Goal: Task Accomplishment & Management: Use online tool/utility

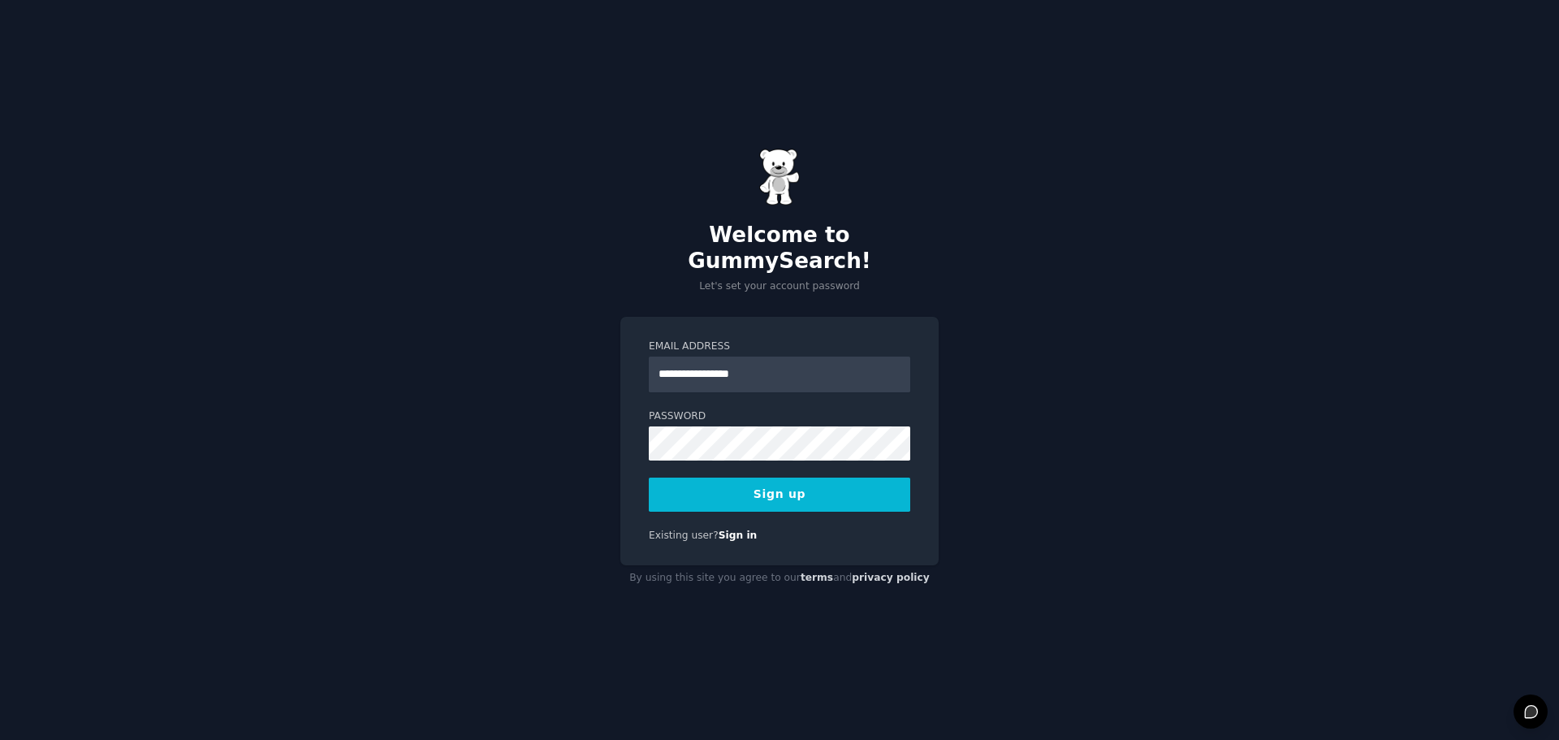
click at [773, 482] on button "Sign up" at bounding box center [779, 494] width 261 height 34
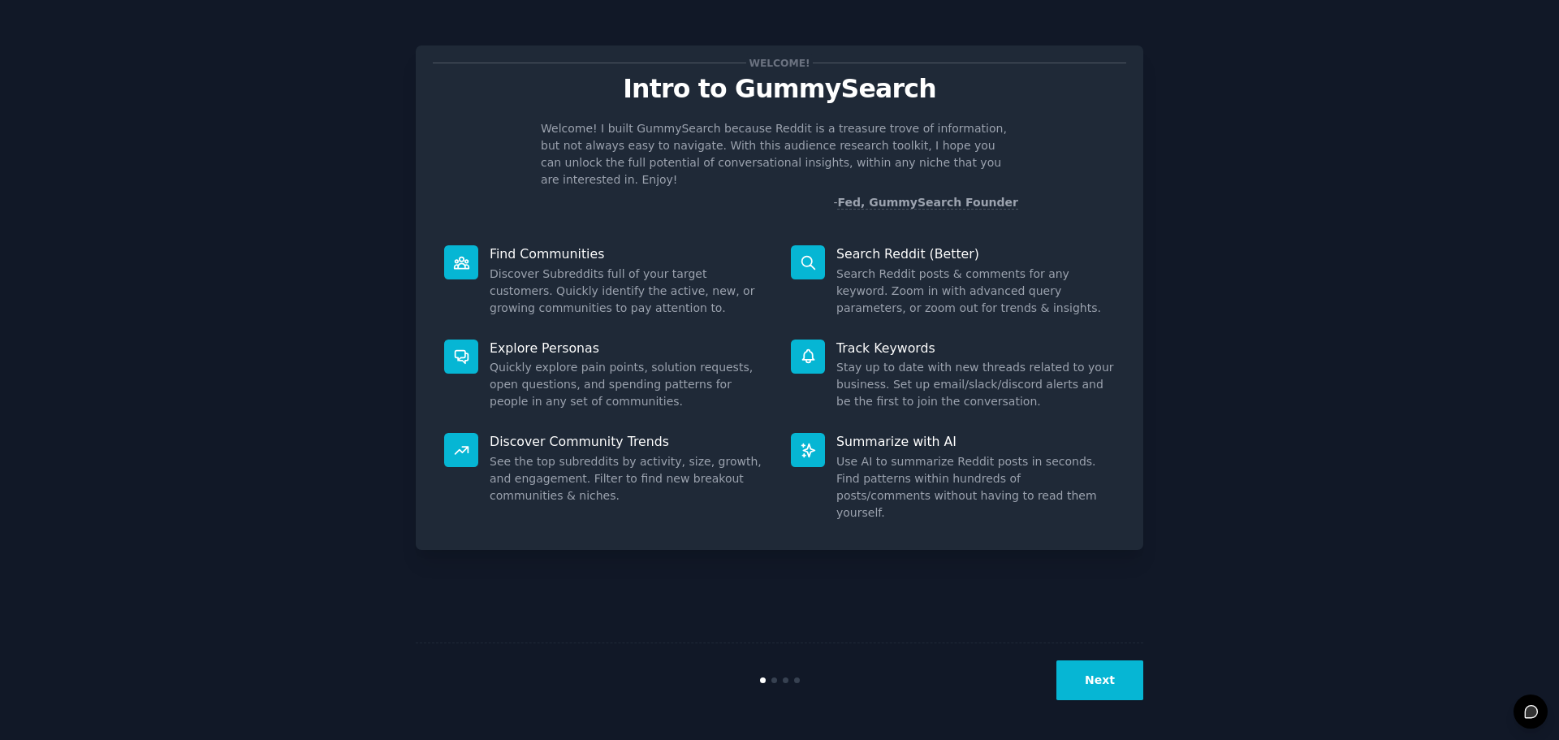
click at [1116, 680] on button "Next" at bounding box center [1099, 680] width 87 height 40
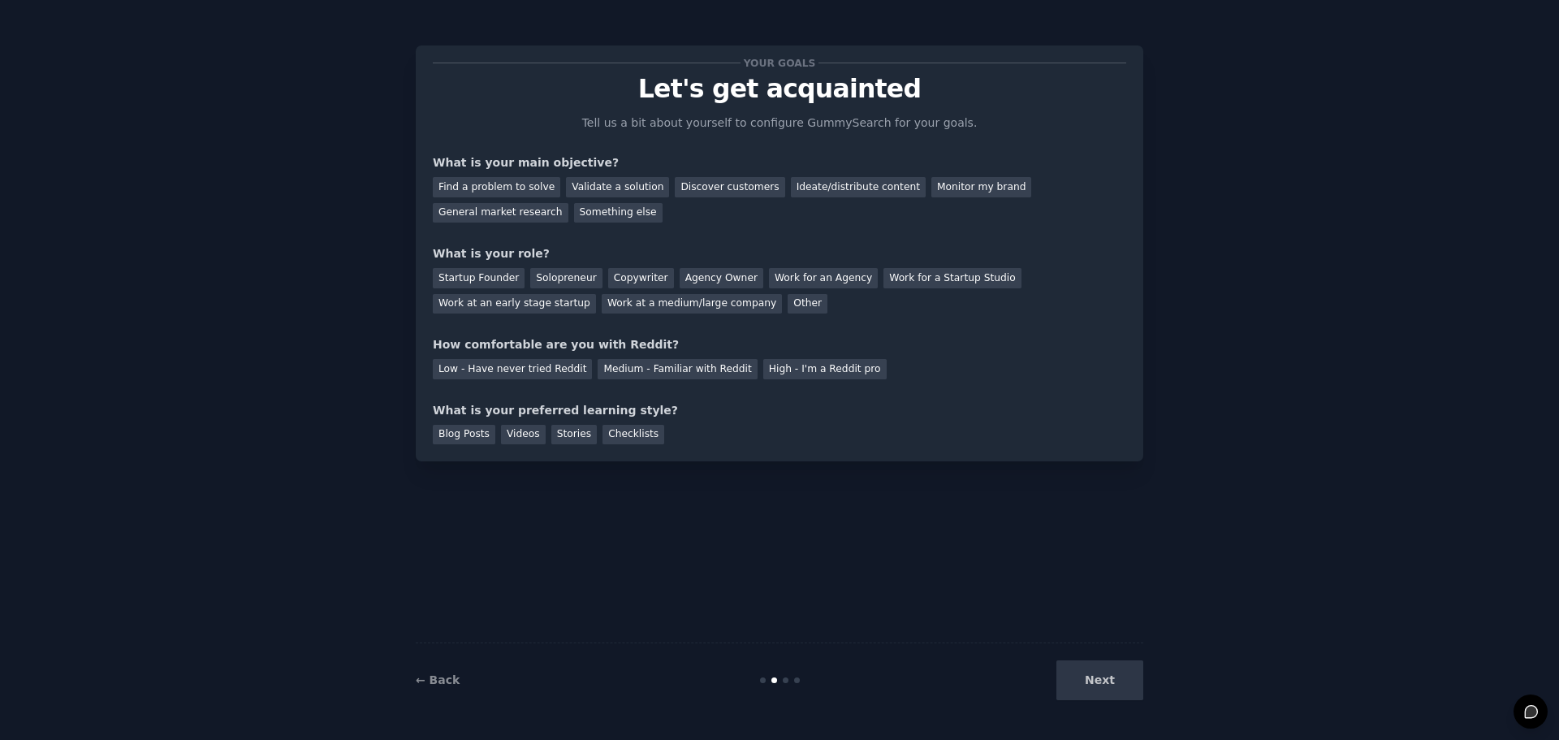
click at [1102, 679] on div "Next" at bounding box center [1021, 680] width 243 height 40
click at [1104, 681] on div "Next" at bounding box center [1021, 680] width 243 height 40
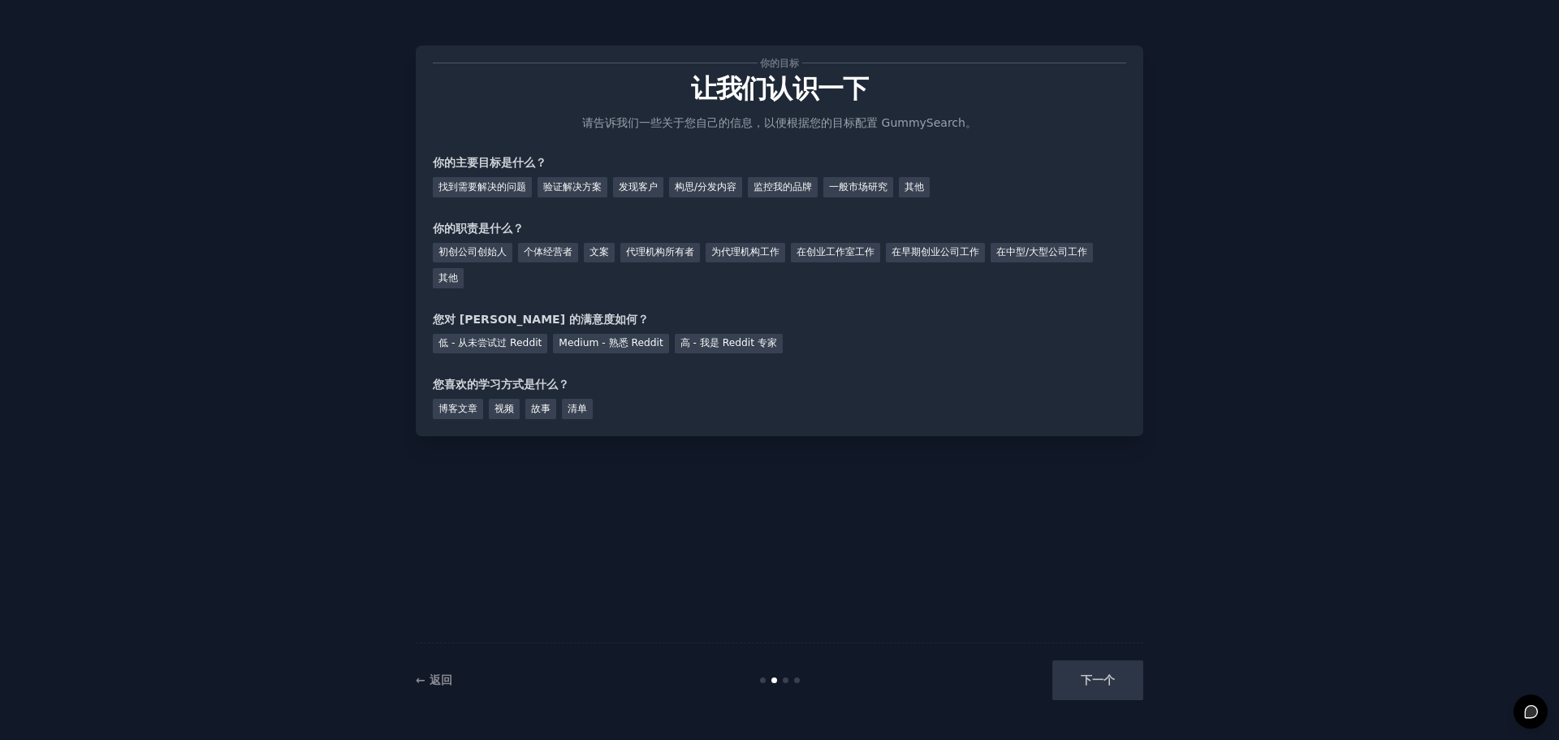
click at [1278, 190] on div "你的目标 让我们认识一下 请告诉我们一些关于您自己的信息，以便根据您的目标配置 GummySearch。 你的主要目标是什么？ 找到需要解决的问题 验证解决方…" at bounding box center [780, 370] width 1514 height 694
click at [857, 183] on font "一般市场研究" at bounding box center [858, 186] width 58 height 11
click at [458, 249] on font "初创公司创始人" at bounding box center [472, 251] width 68 height 11
click at [509, 344] on font "低 - 从未尝试过 Reddit" at bounding box center [489, 342] width 103 height 11
click at [455, 408] on font "博客文章" at bounding box center [457, 408] width 39 height 11
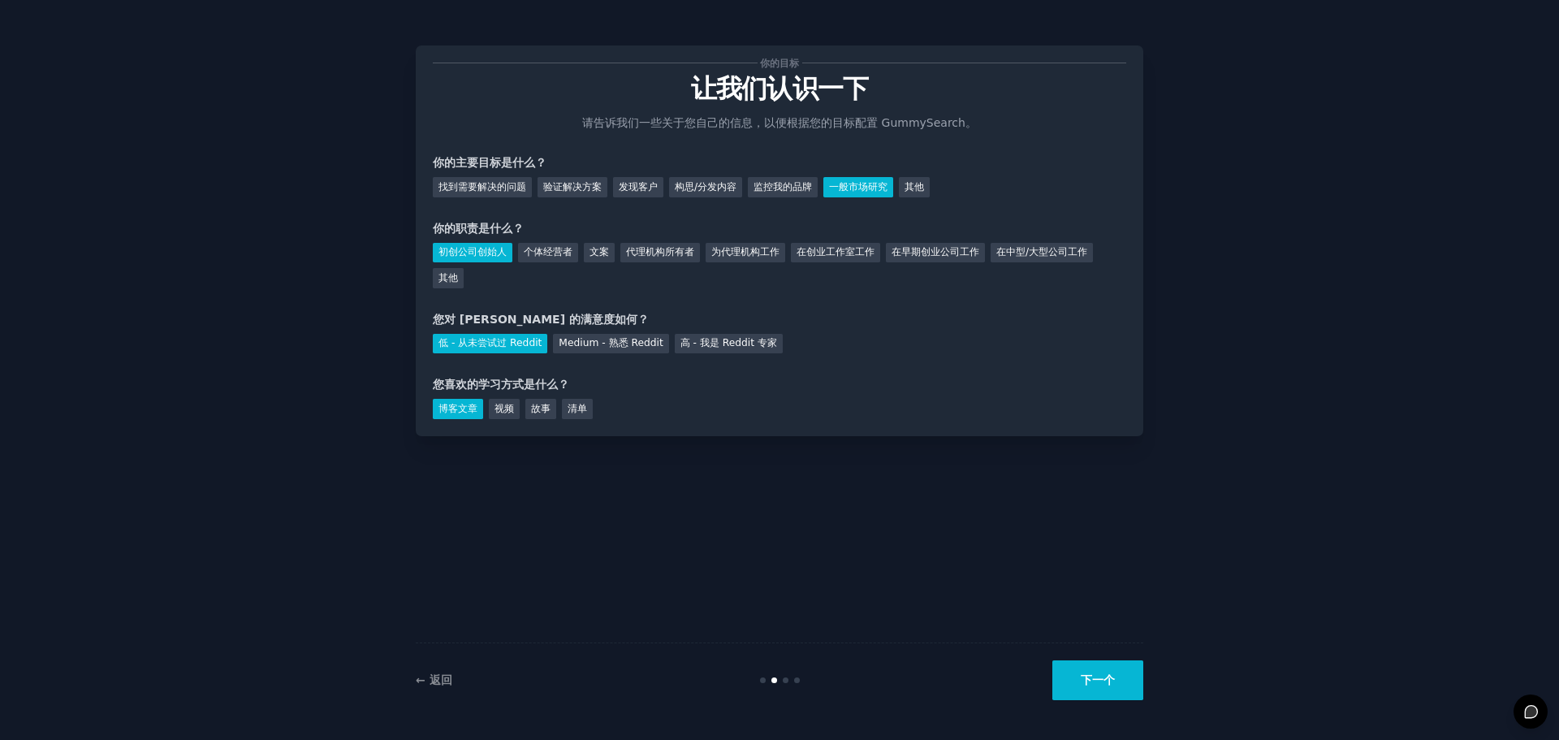
click at [1096, 680] on font "下一个" at bounding box center [1098, 679] width 34 height 13
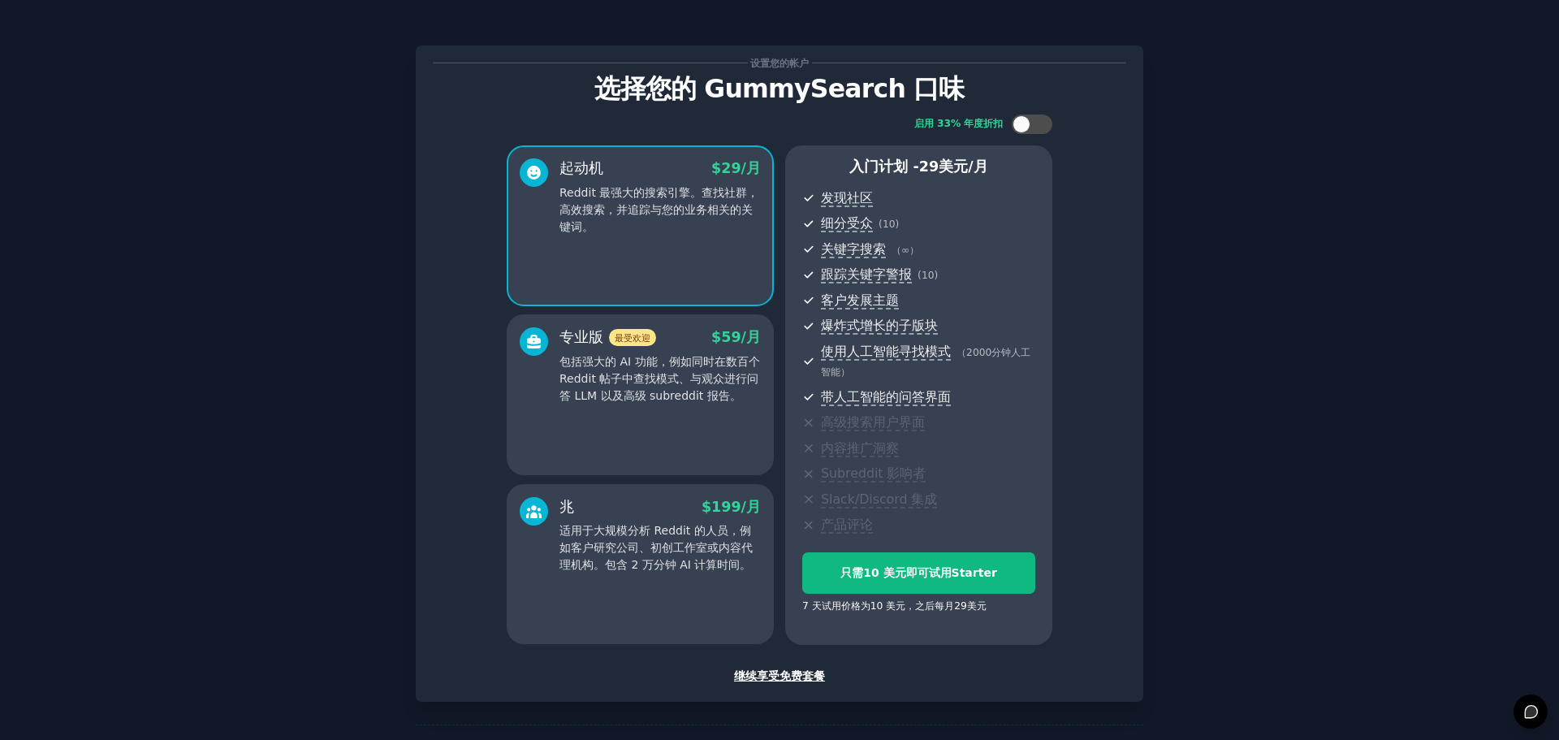
click at [784, 672] on font "继续享受免费套餐" at bounding box center [779, 675] width 91 height 13
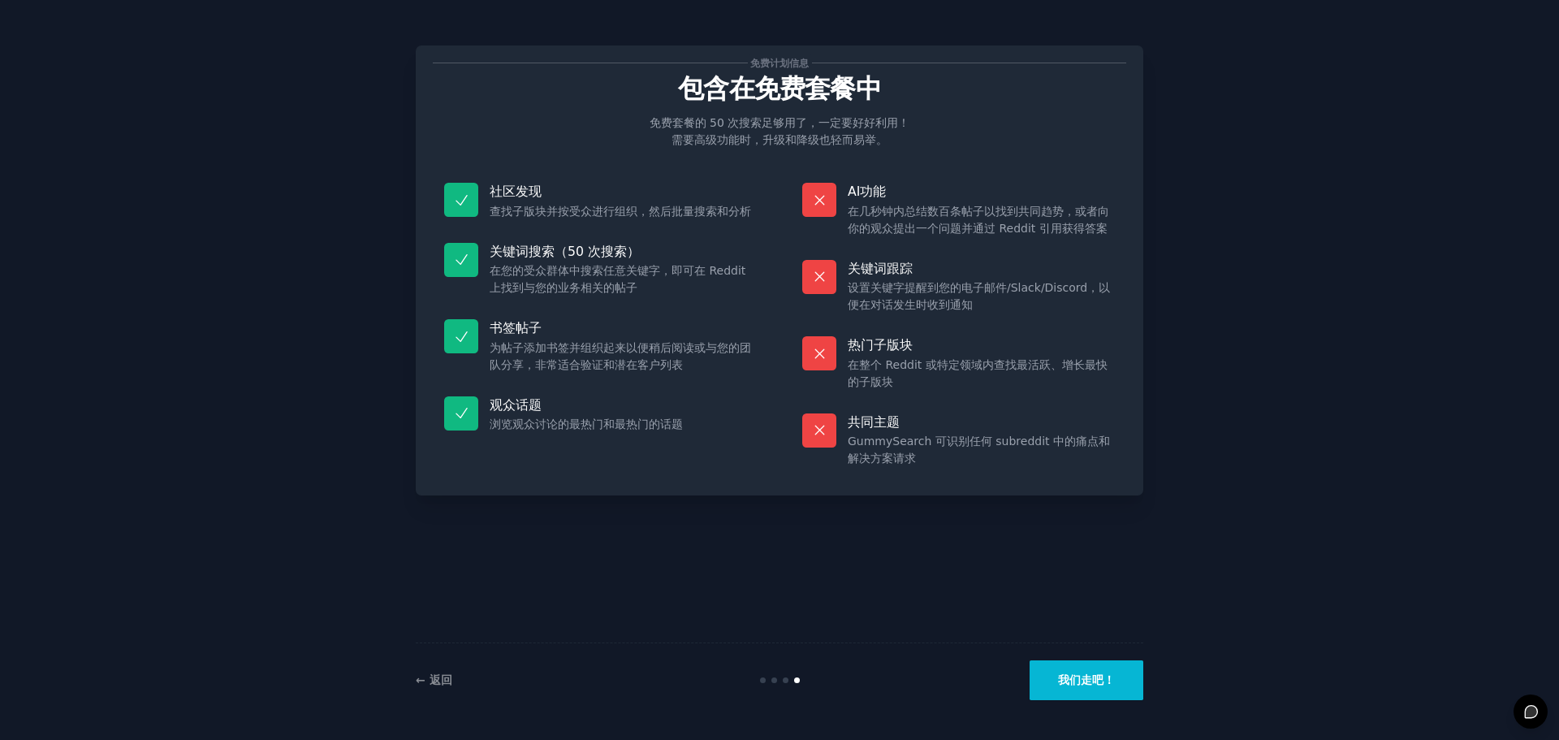
click at [1094, 684] on font "我们走吧！" at bounding box center [1086, 679] width 57 height 13
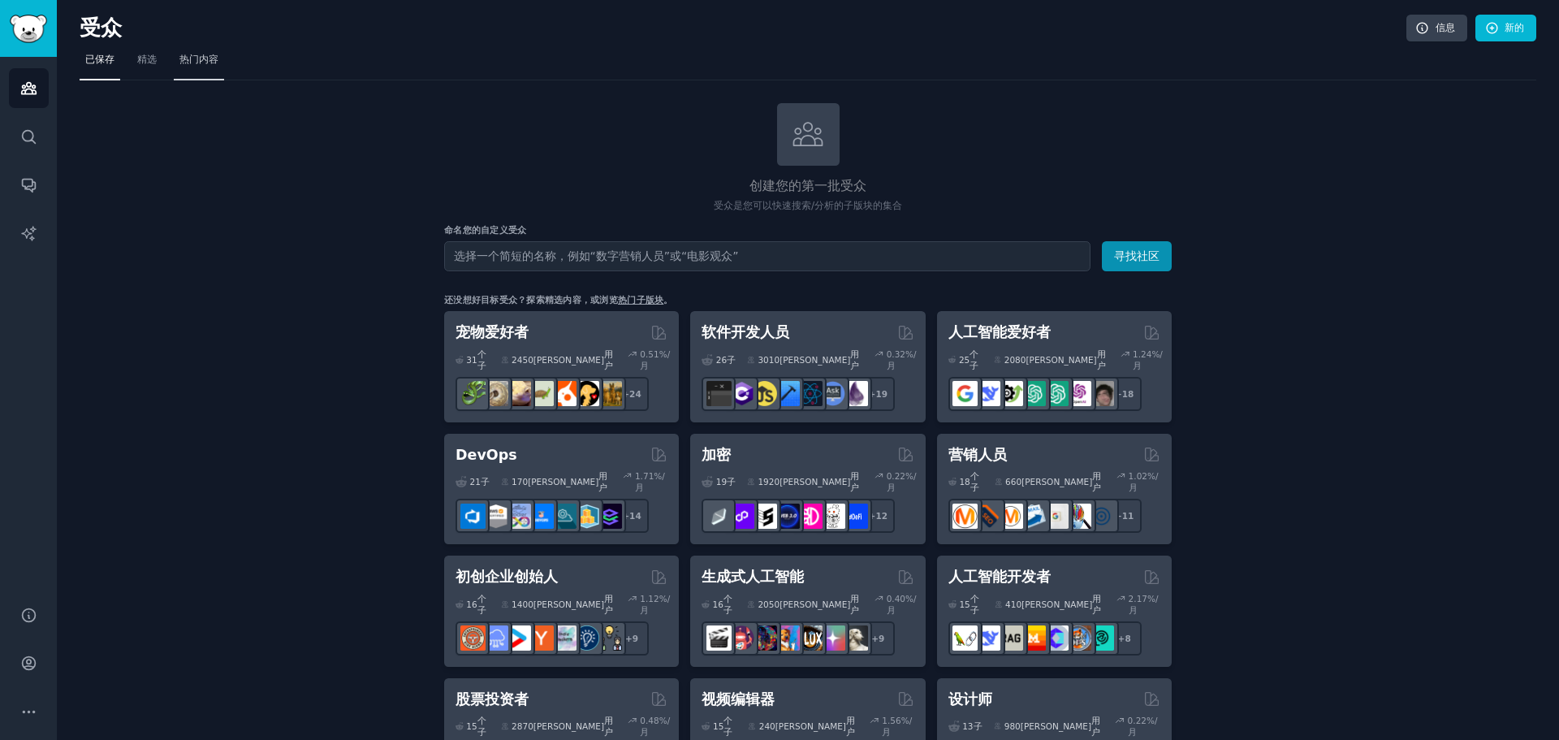
click at [206, 60] on font "热门内容" at bounding box center [198, 59] width 39 height 11
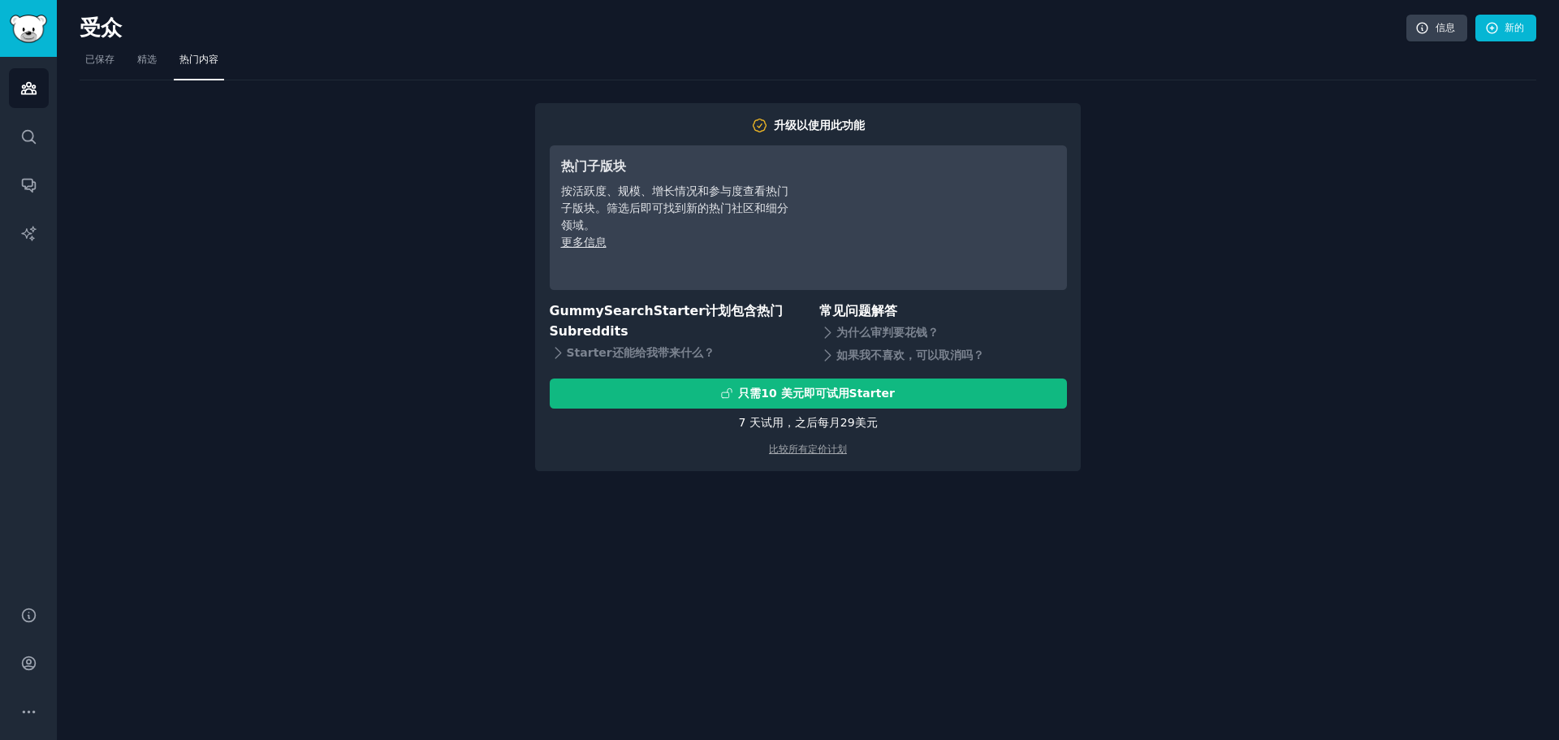
click at [805, 429] on font "试用，之后" at bounding box center [789, 422] width 57 height 13
click at [815, 425] on font "试用，之后" at bounding box center [789, 422] width 57 height 13
click at [855, 487] on div "受众 信息 新的 已保存 精选 热门内容 升级以使用此功能 热门子版块 按活跃度、规模、增长情况和参与度查看热门子版块。筛选后即可找到新的热门社区和细分领域。…" at bounding box center [808, 370] width 1502 height 740
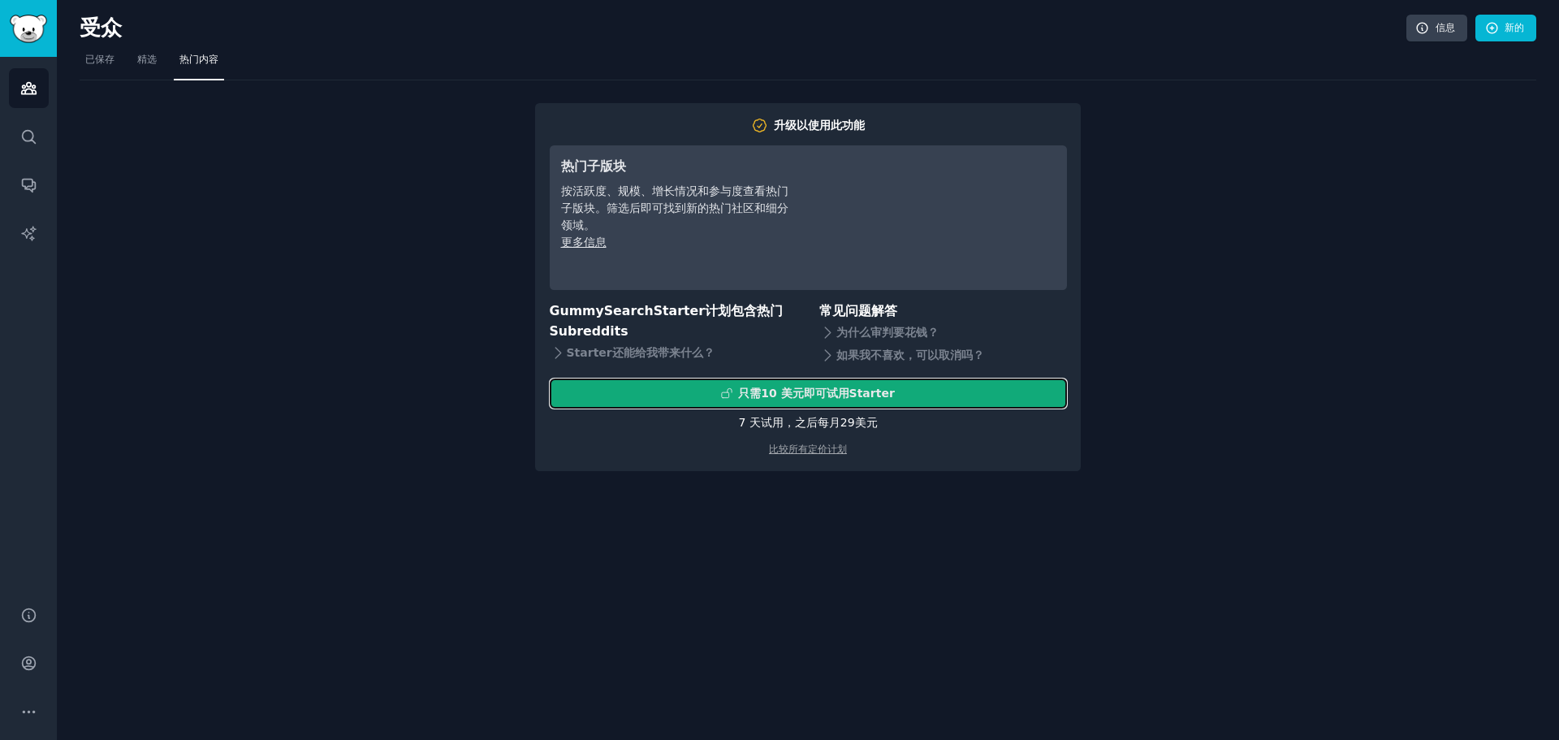
click at [849, 394] on font "即可试用" at bounding box center [826, 392] width 45 height 13
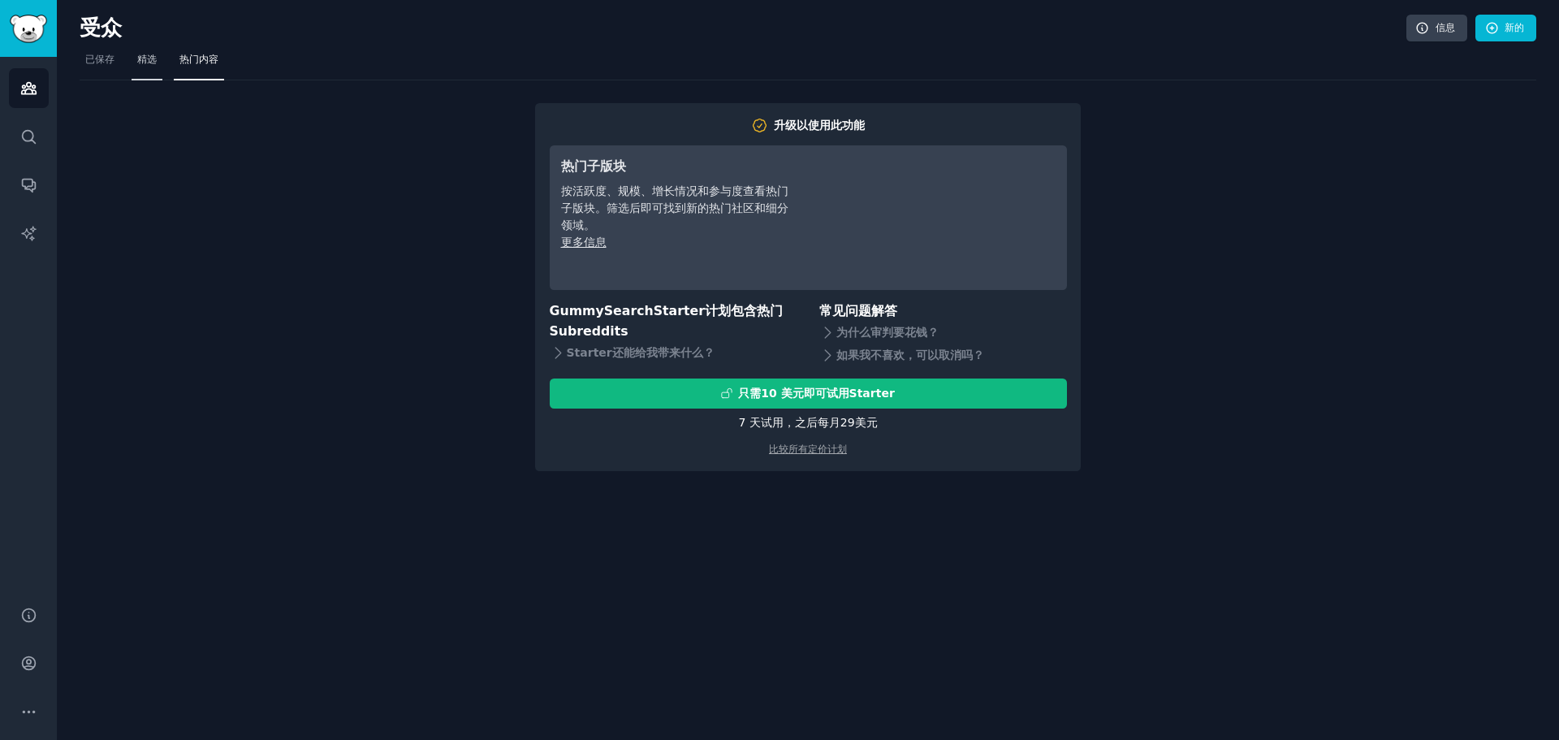
click at [152, 57] on font "精选" at bounding box center [146, 59] width 19 height 11
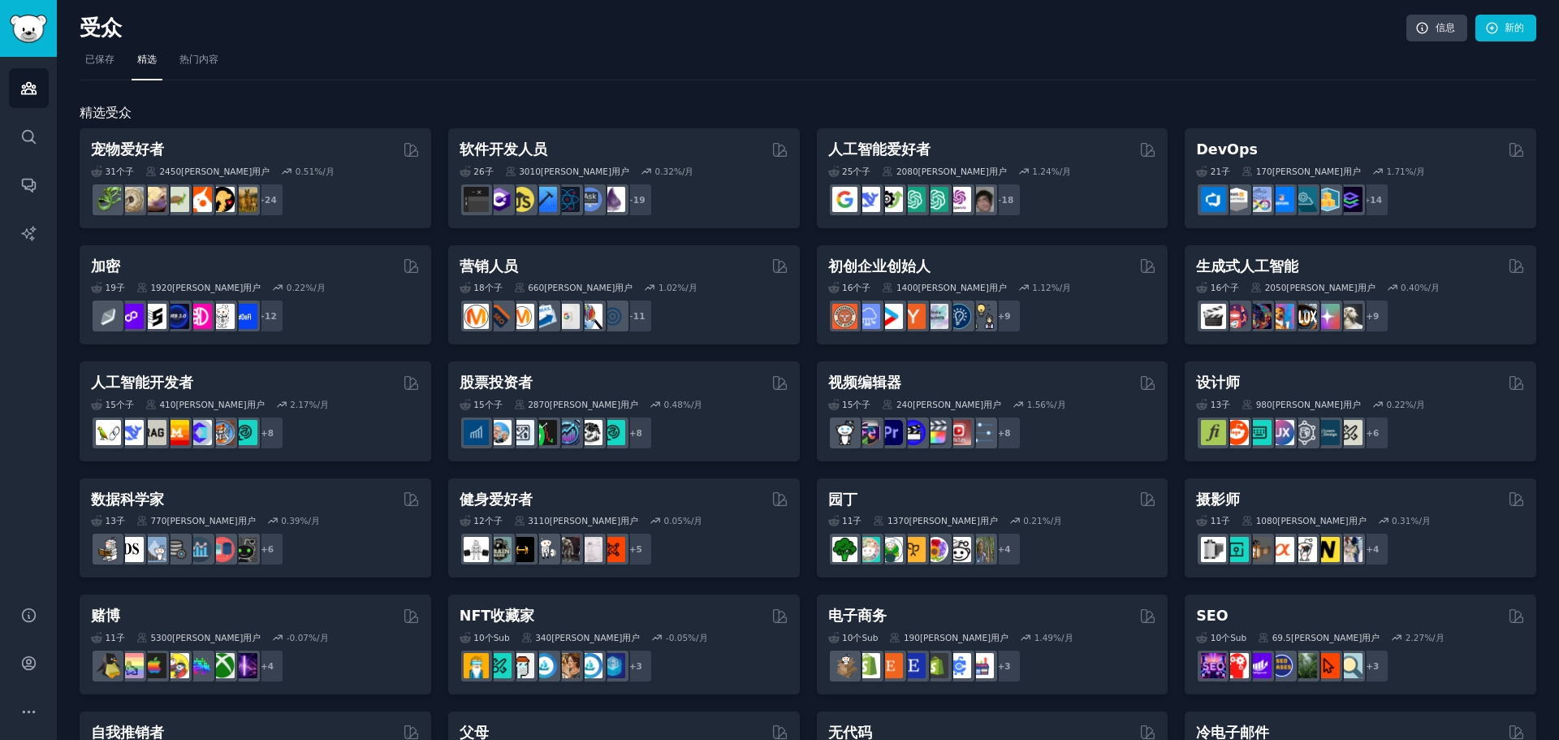
click at [1118, 71] on nav "已保存 精选 热门内容" at bounding box center [808, 63] width 1457 height 33
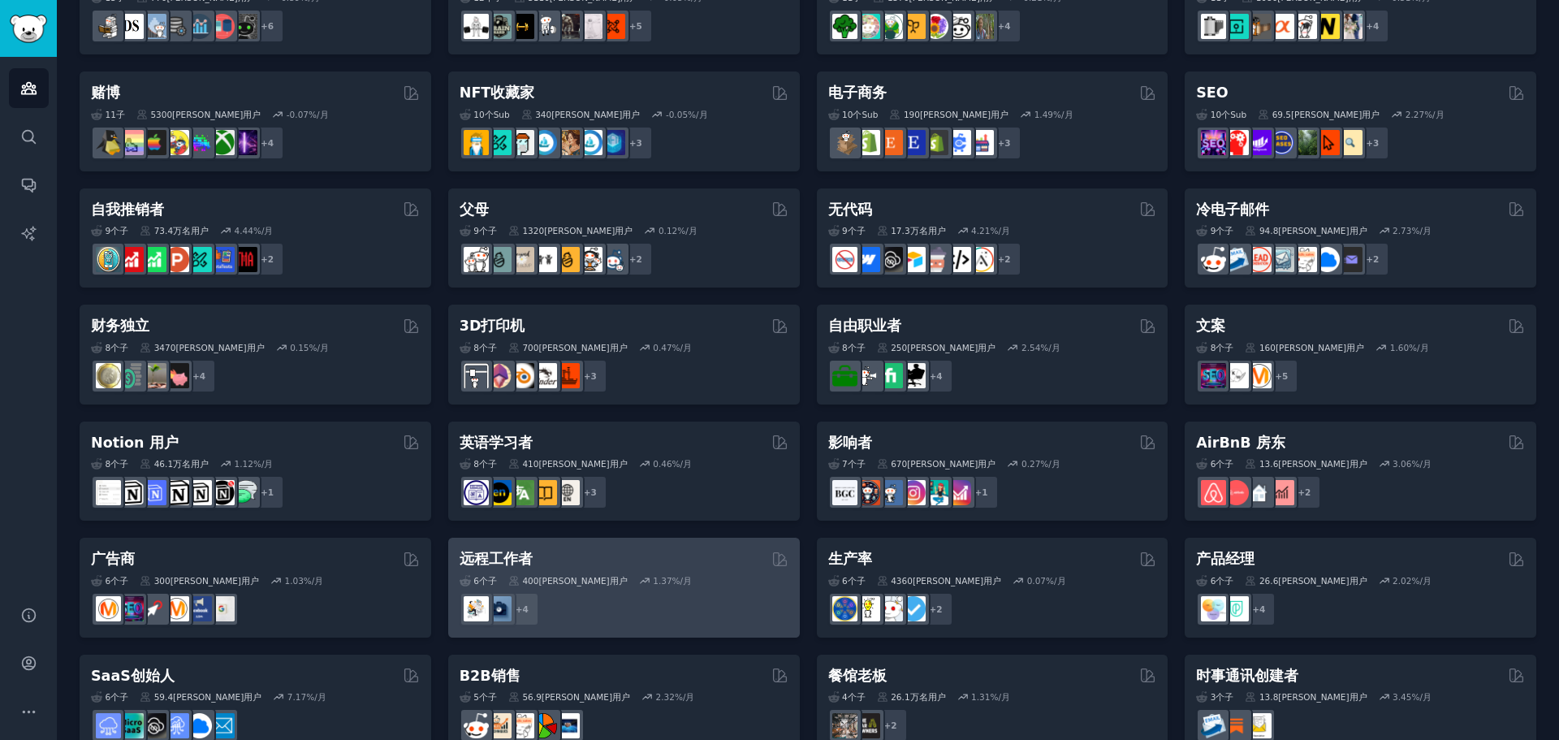
scroll to position [559, 0]
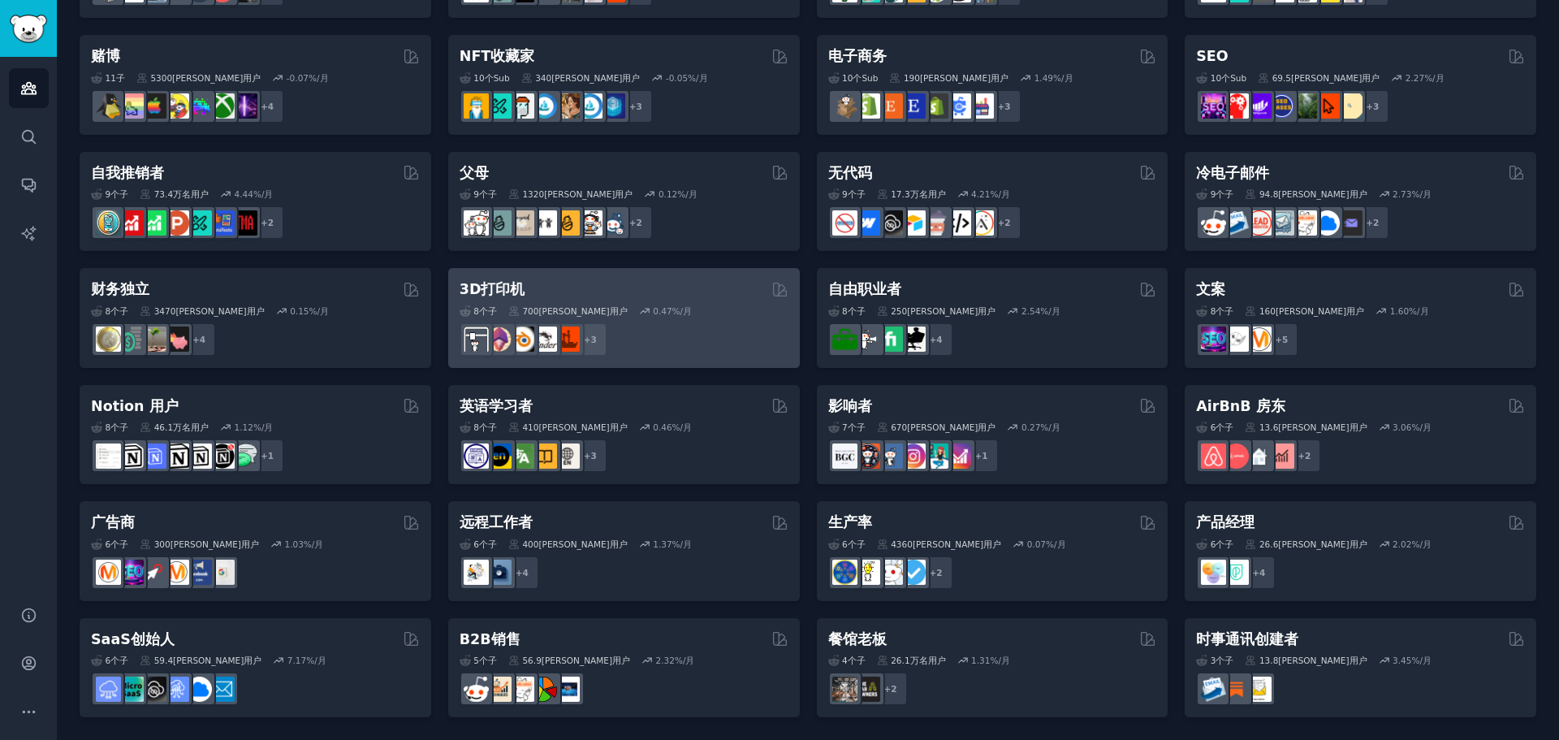
click at [497, 288] on font "3D打印机" at bounding box center [493, 289] width 66 height 16
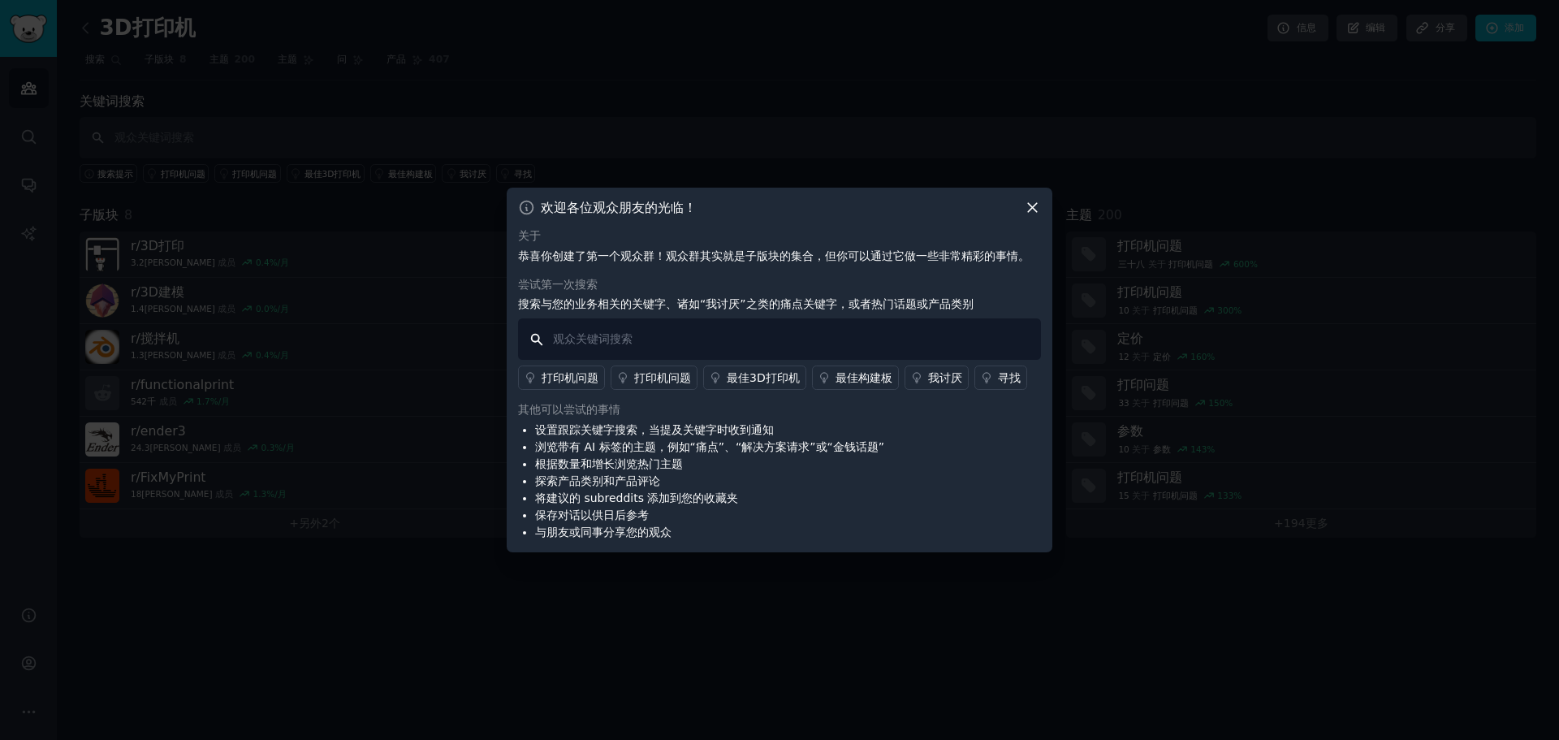
click at [615, 333] on input "text" at bounding box center [779, 338] width 523 height 41
drag, startPoint x: 622, startPoint y: 341, endPoint x: 550, endPoint y: 331, distance: 72.9
click at [550, 331] on input "3D print" at bounding box center [779, 338] width 523 height 41
paste input "ing customization"
type input "3D printing customization"
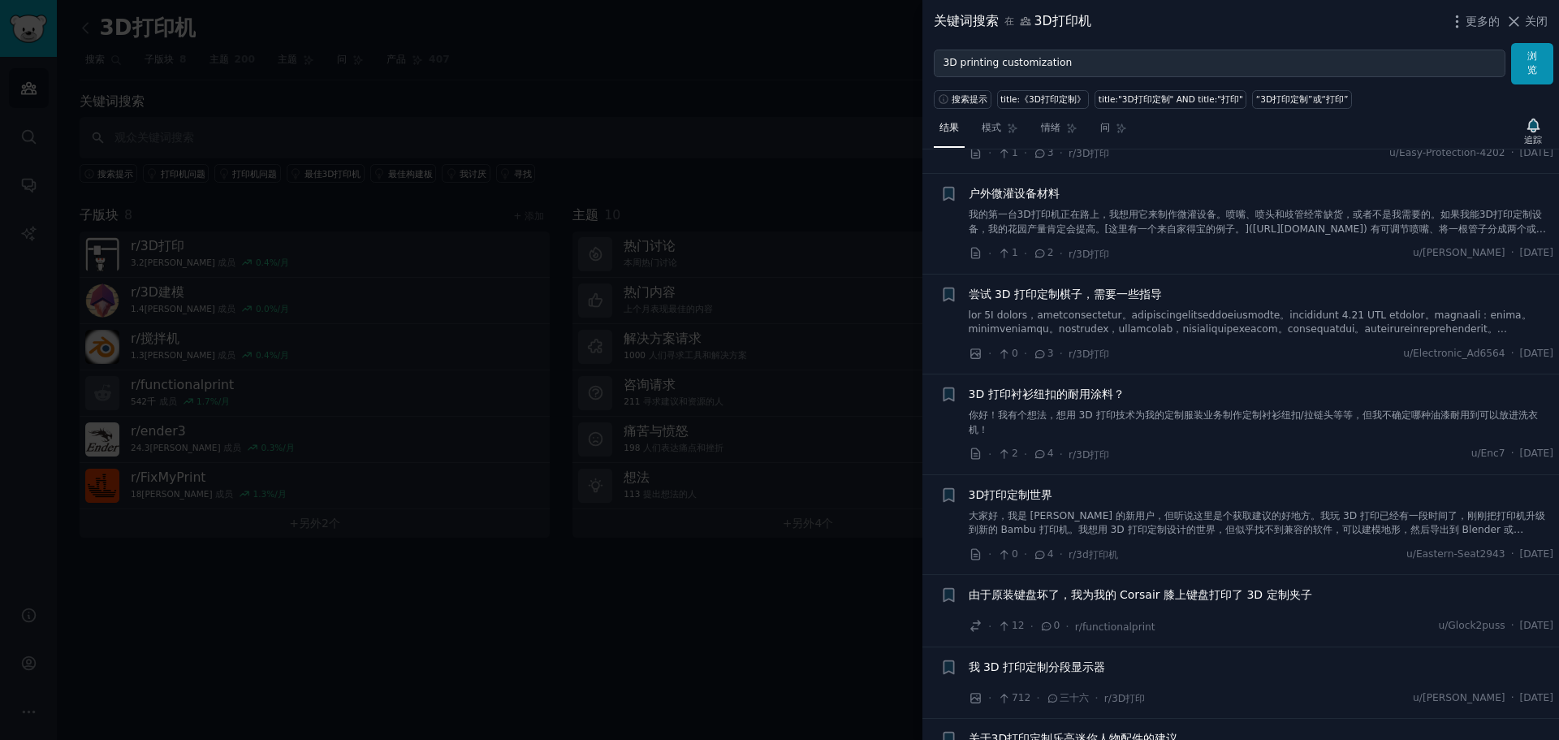
scroll to position [1868, 0]
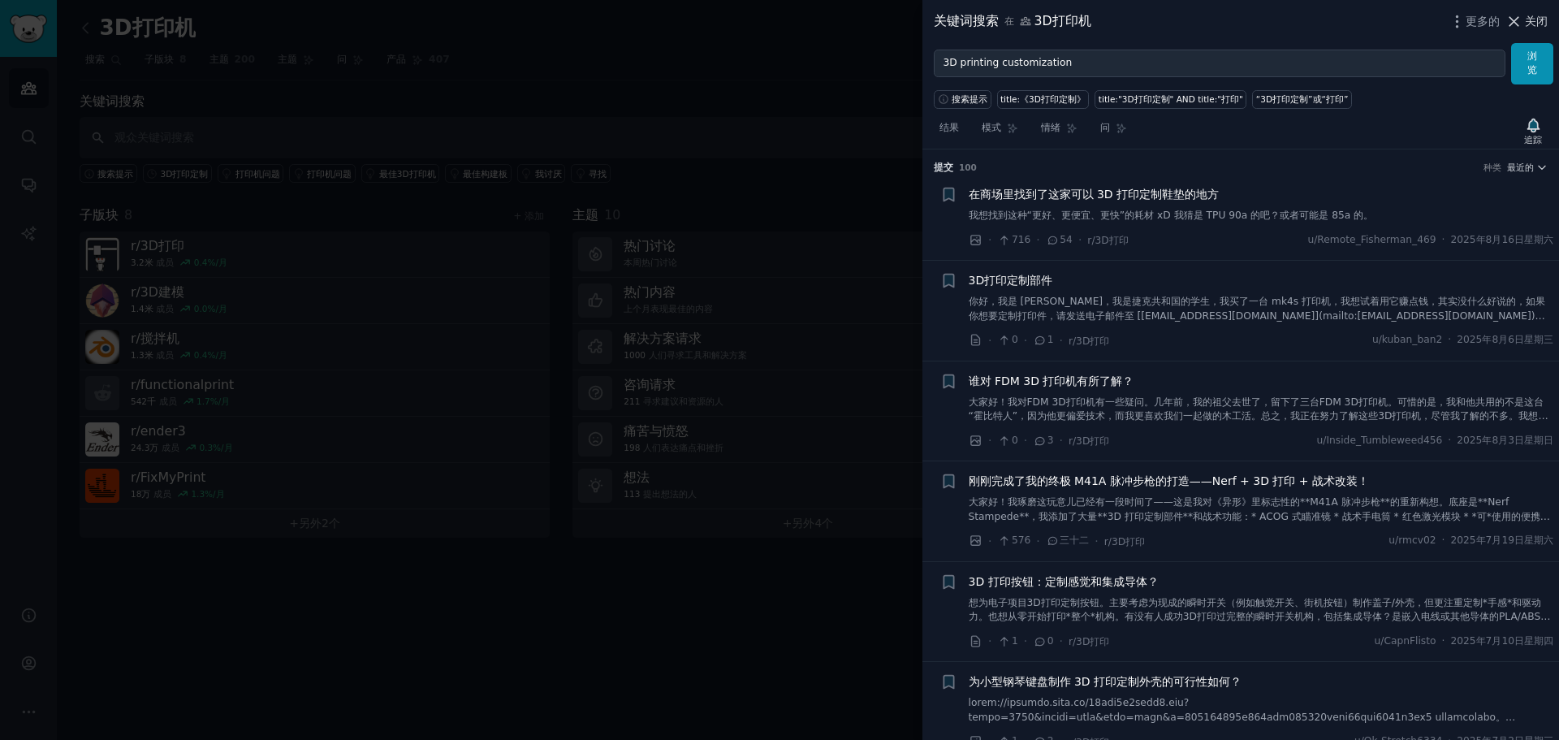
click at [1528, 19] on font "关闭" at bounding box center [1536, 21] width 23 height 13
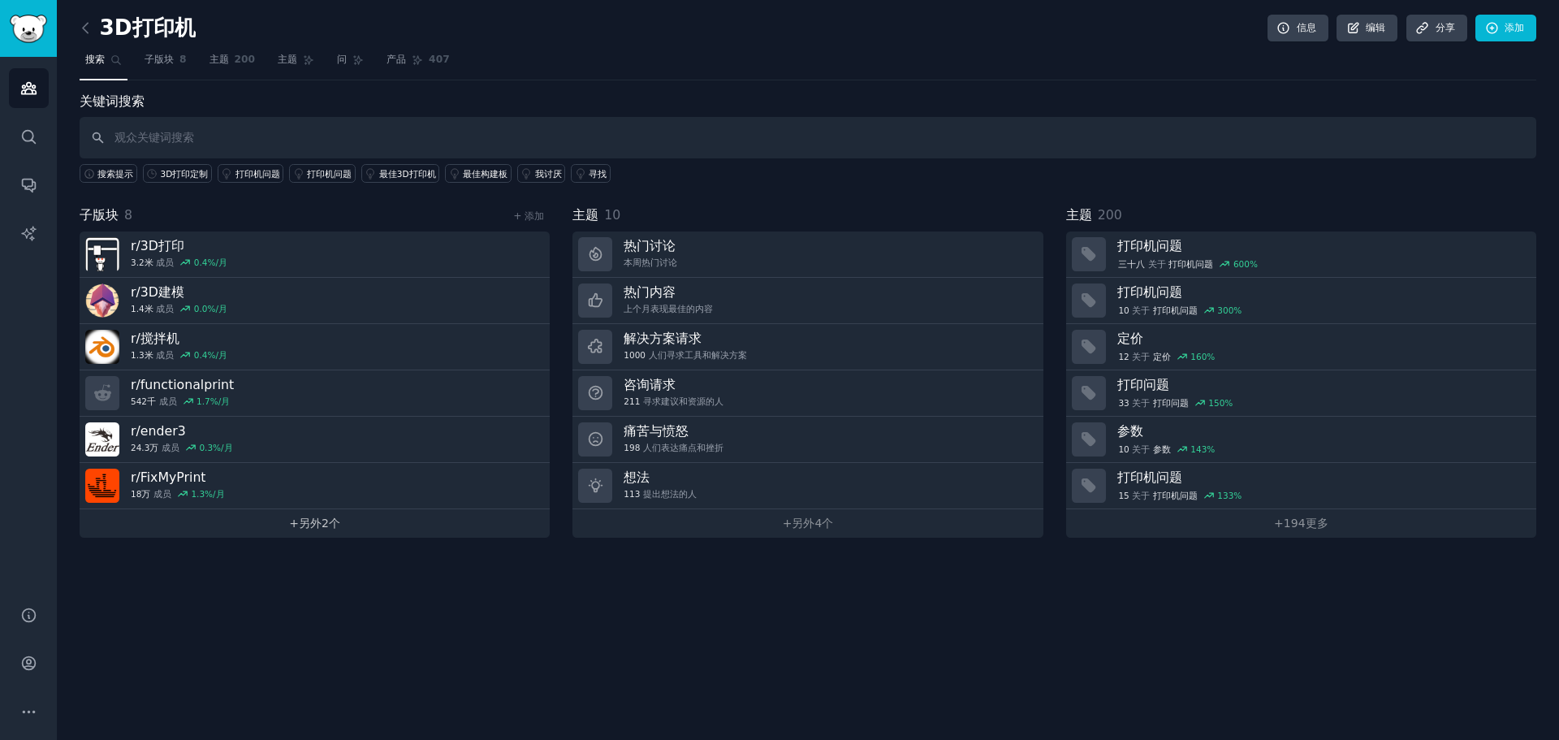
click at [323, 522] on font "2个" at bounding box center [331, 522] width 19 height 13
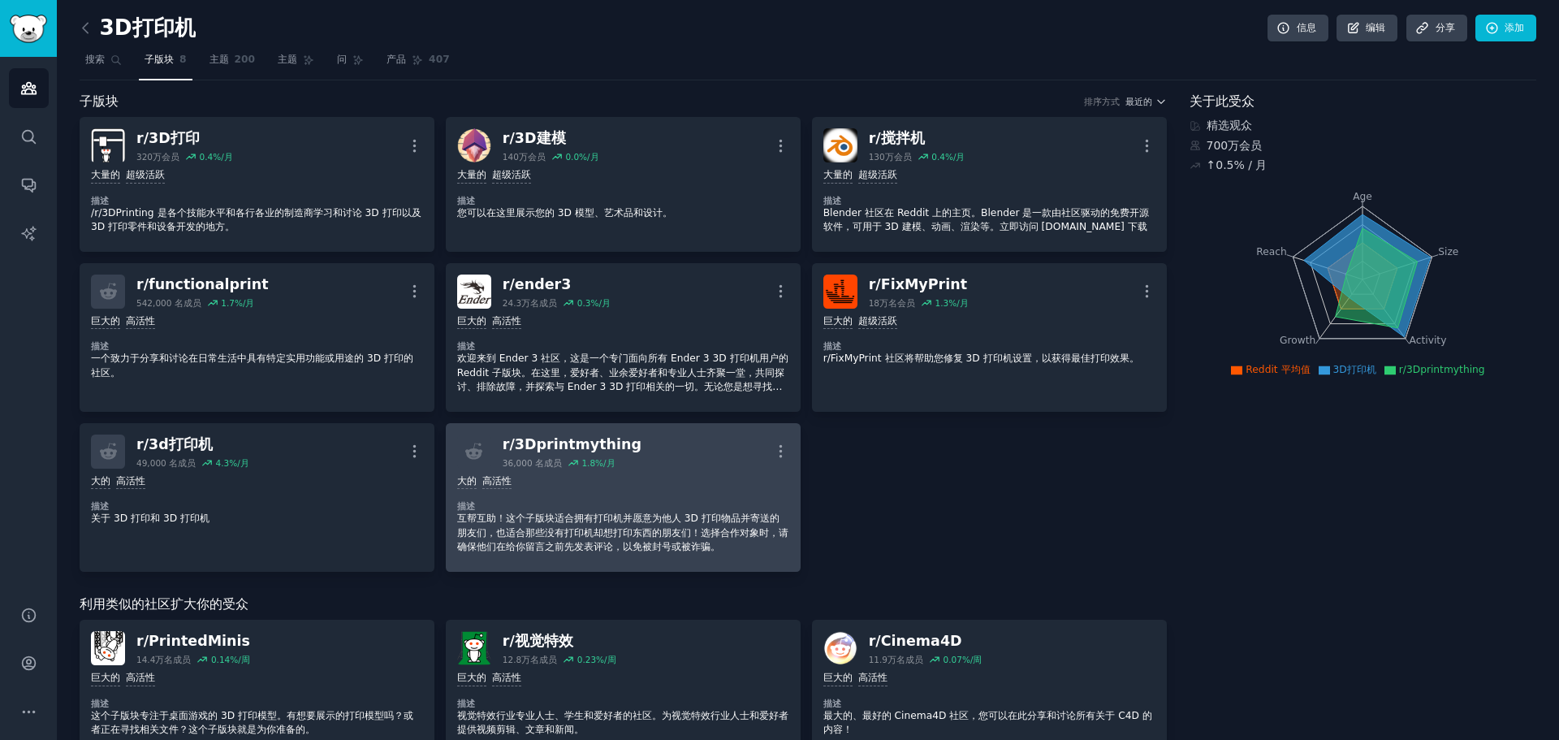
click at [602, 503] on dt "描述" at bounding box center [623, 505] width 332 height 11
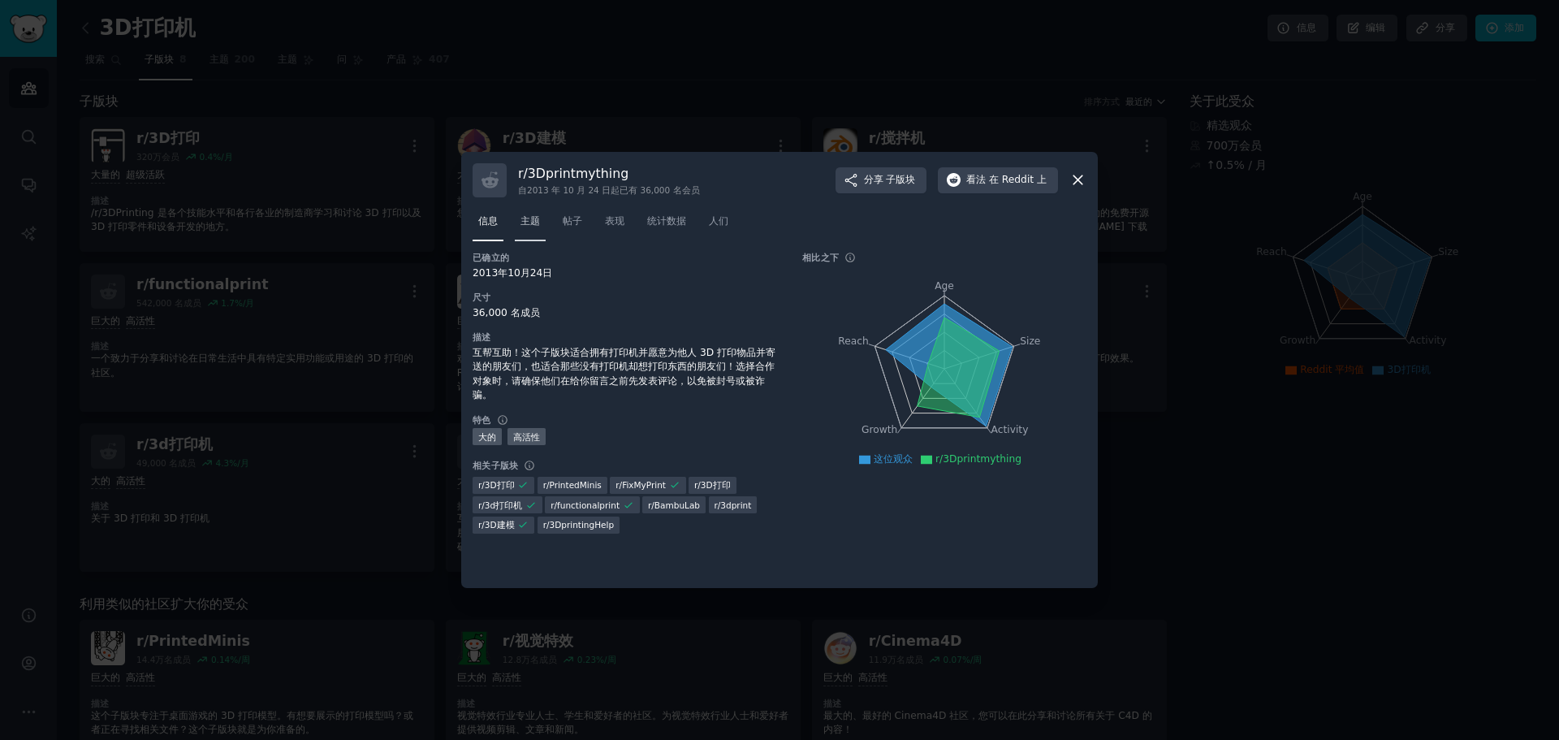
click at [527, 231] on link "主题" at bounding box center [530, 225] width 31 height 33
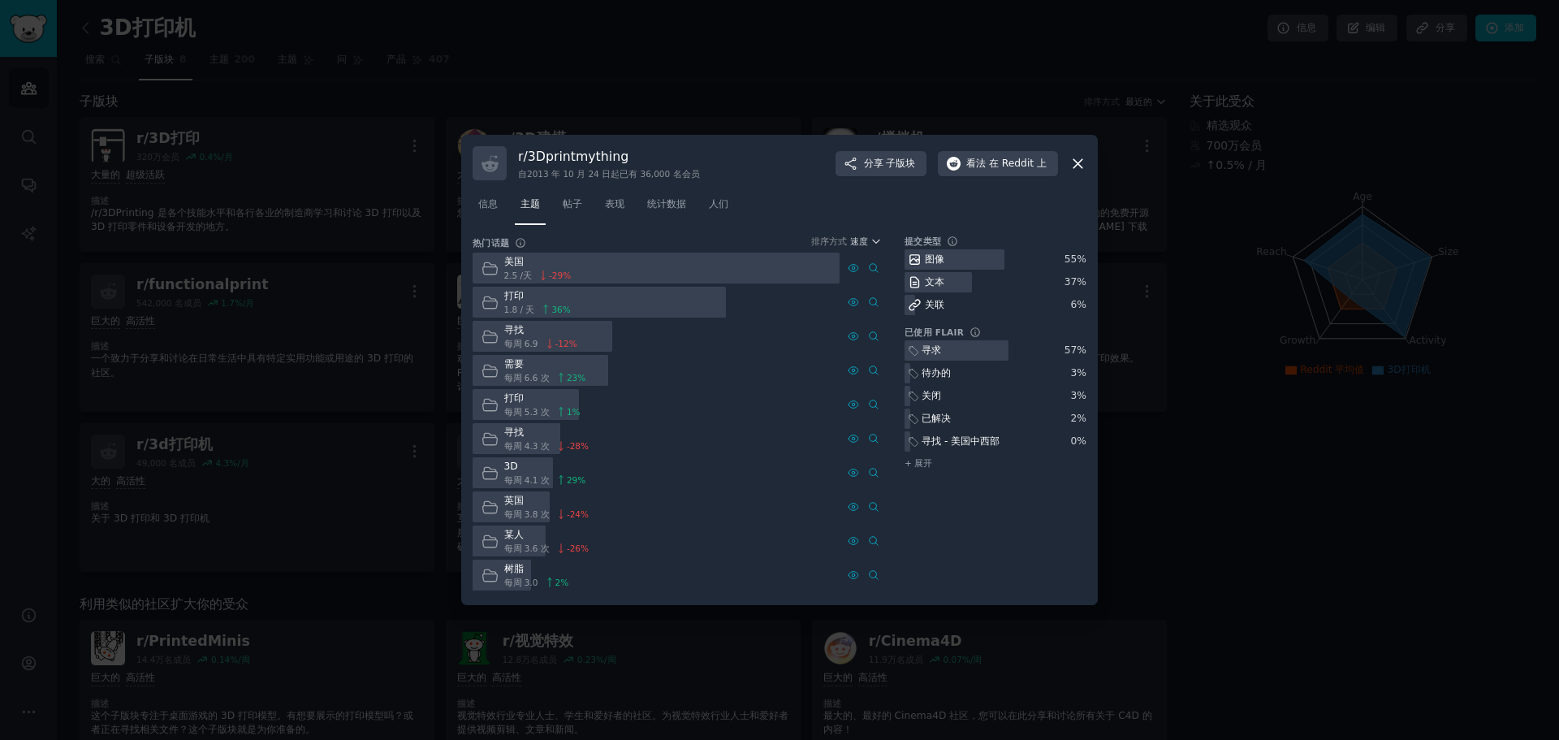
click at [525, 336] on div "寻找" at bounding box center [540, 330] width 73 height 15
click at [511, 333] on font "寻找" at bounding box center [513, 329] width 19 height 11
click at [491, 336] on icon at bounding box center [490, 336] width 17 height 17
click at [876, 337] on icon at bounding box center [873, 336] width 8 height 9
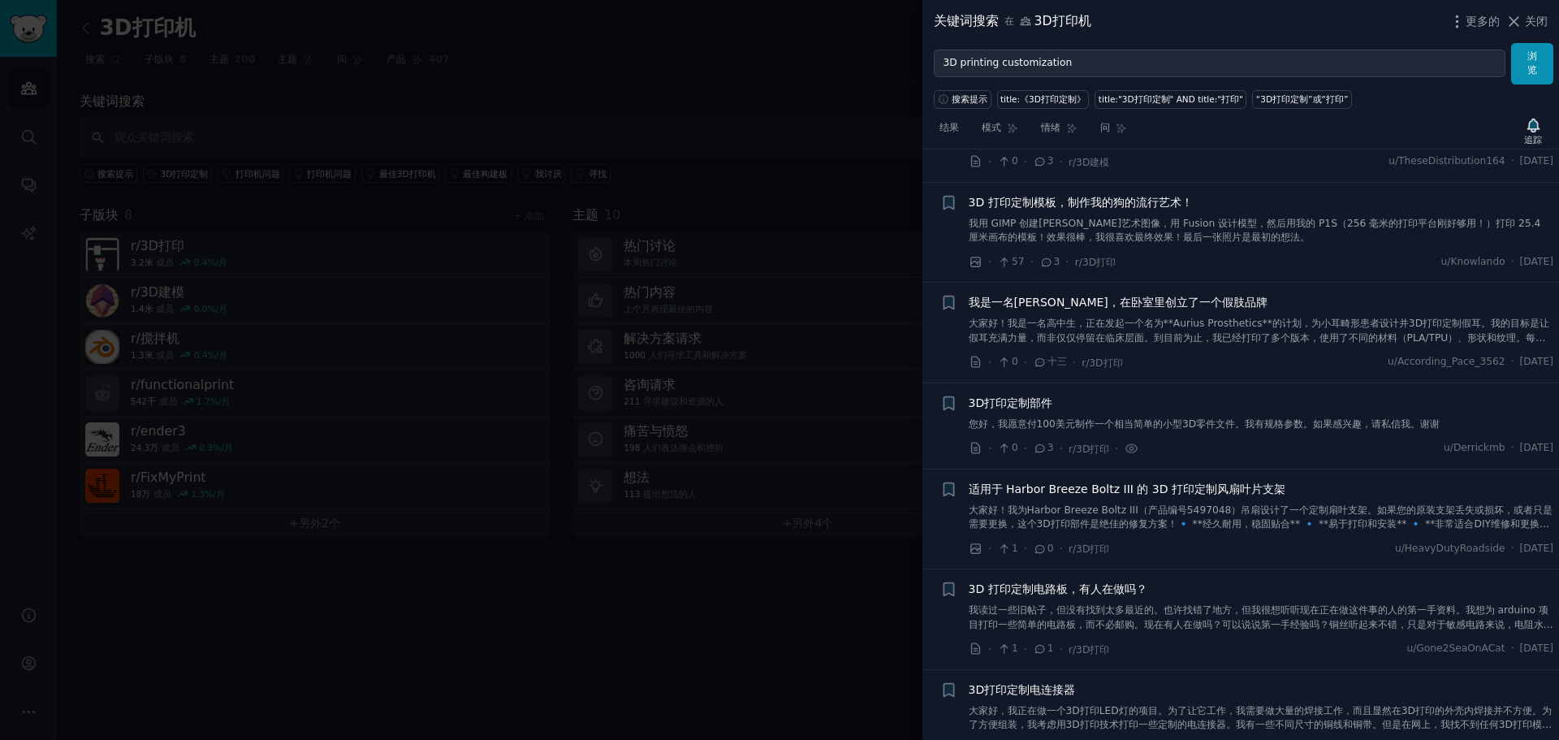
scroll to position [1218, 0]
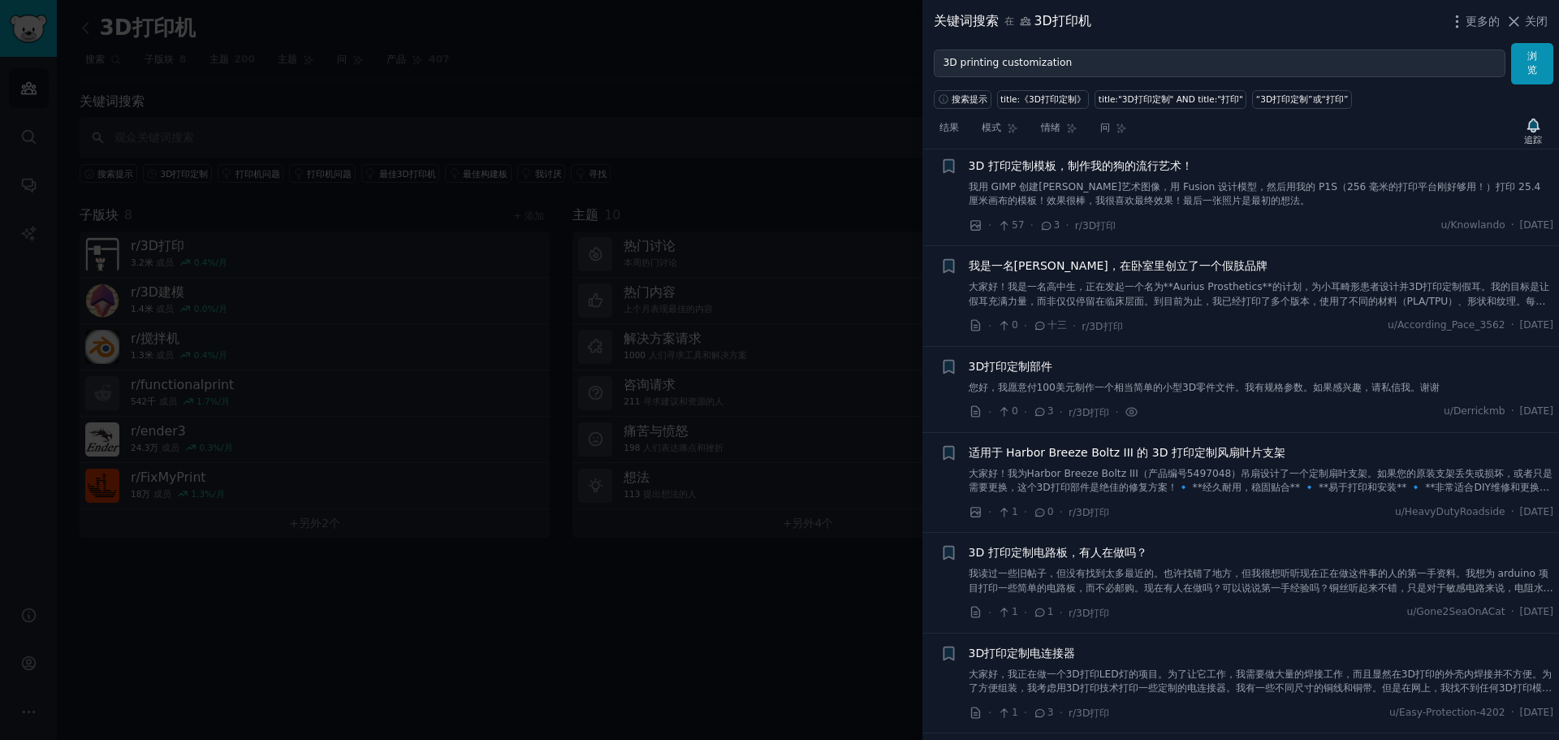
click at [1122, 161] on font "3D 打印定制模板，制作我的狗的流行艺术！" at bounding box center [1081, 165] width 224 height 13
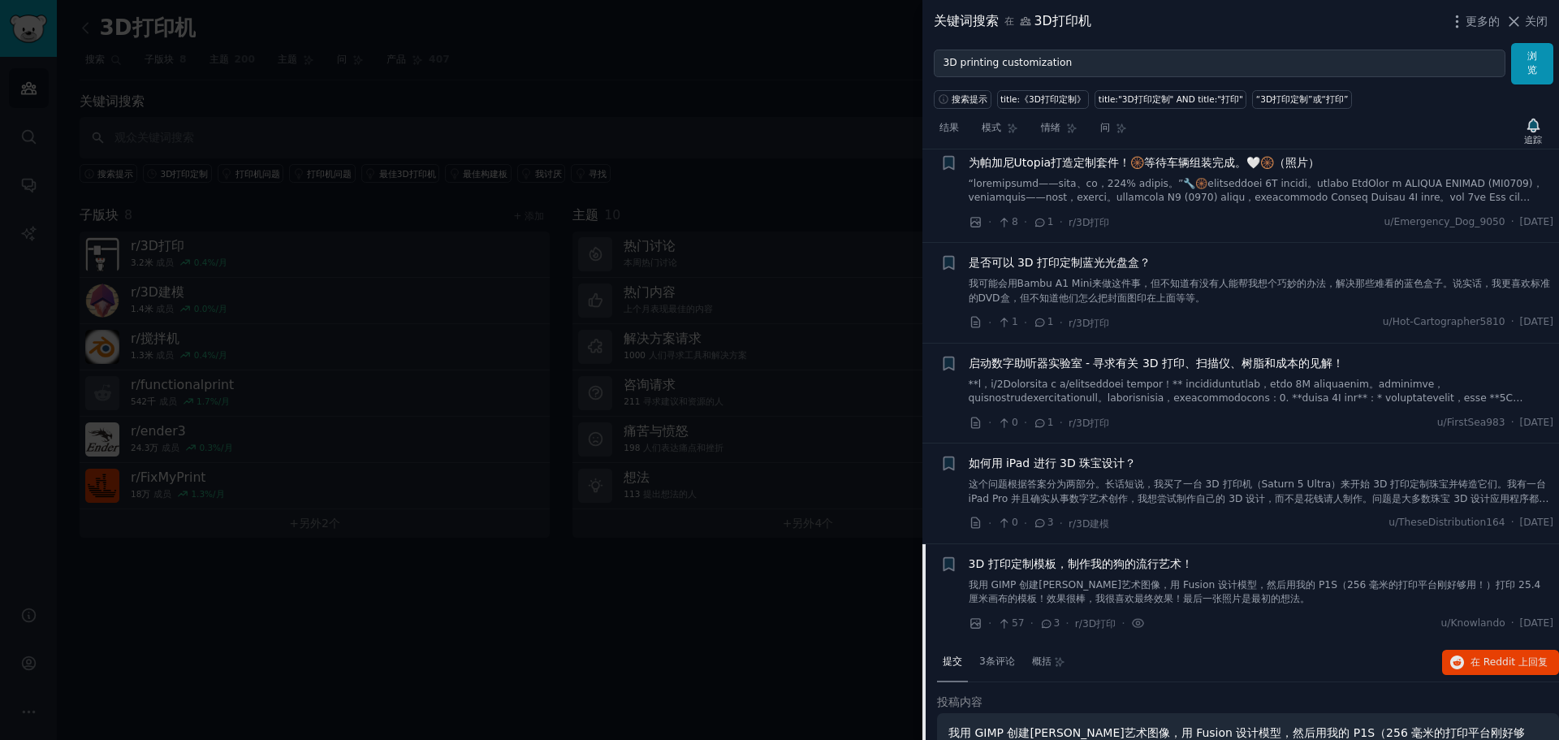
scroll to position [971, 0]
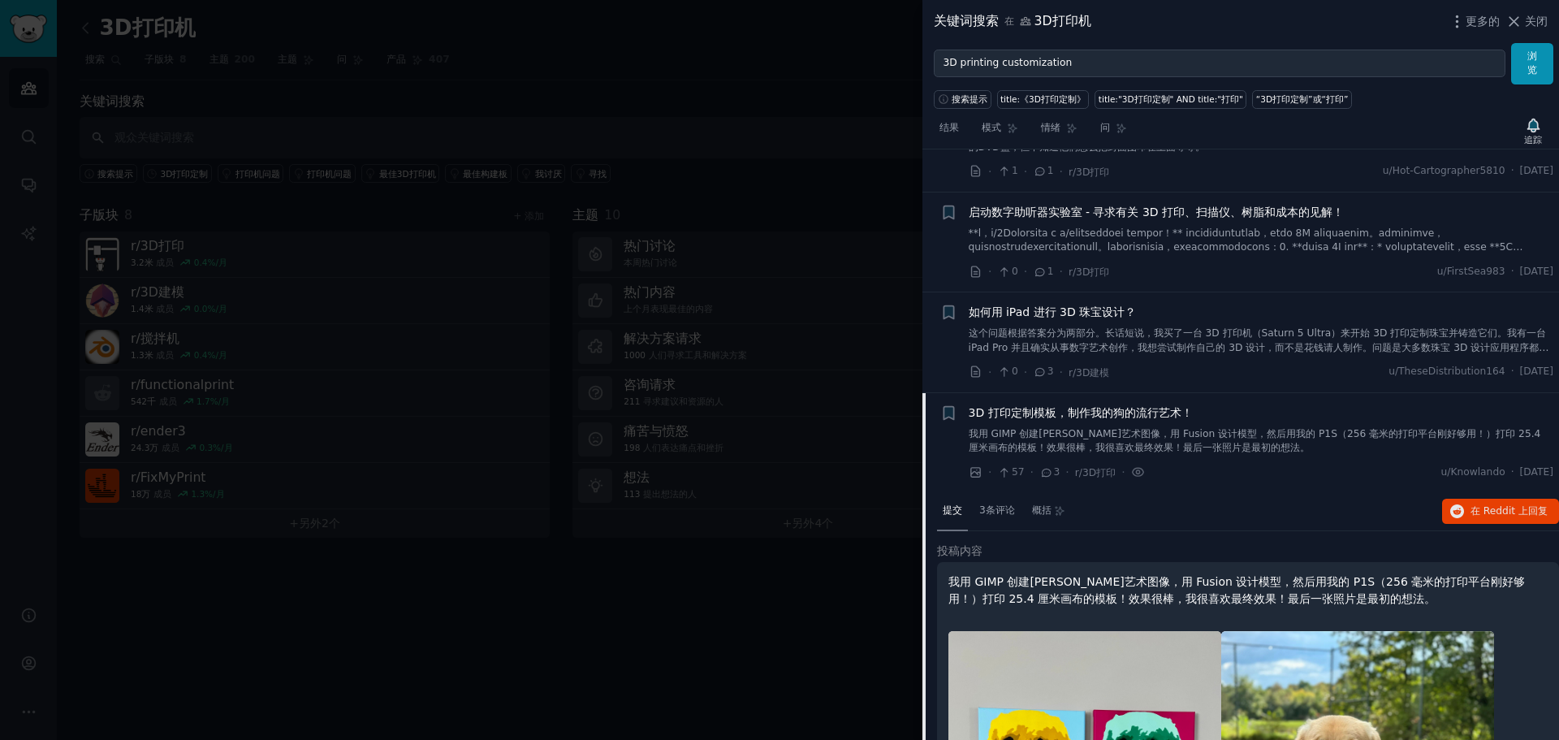
click at [953, 513] on font "提交" at bounding box center [952, 509] width 19 height 11
drag, startPoint x: 626, startPoint y: 575, endPoint x: 602, endPoint y: 587, distance: 27.2
click at [626, 575] on div at bounding box center [779, 370] width 1559 height 740
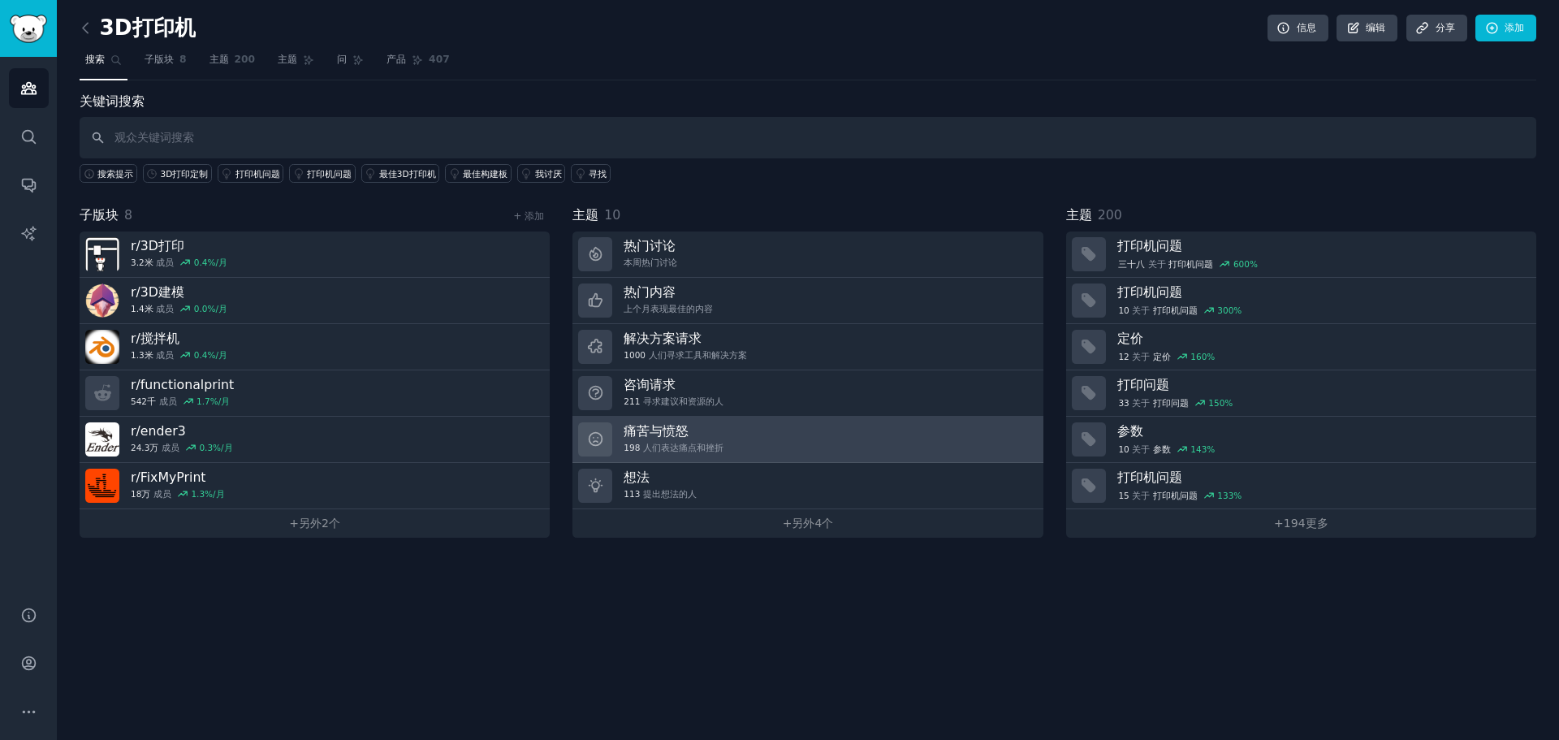
click at [678, 420] on link "痛苦与愤怒 198 人们表达痛点和挫折" at bounding box center [807, 440] width 470 height 46
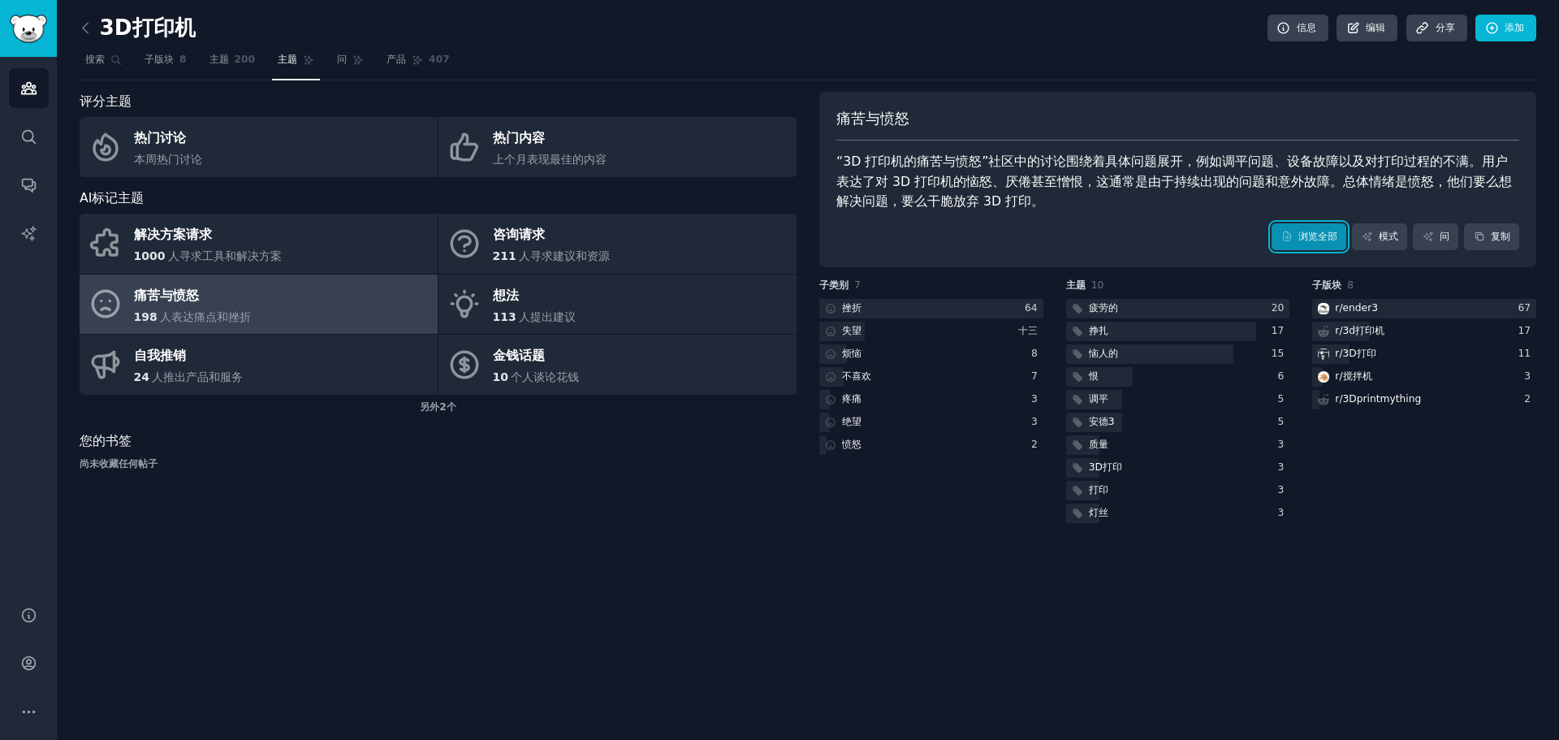
click at [1302, 232] on font "浏览全部" at bounding box center [1317, 236] width 39 height 11
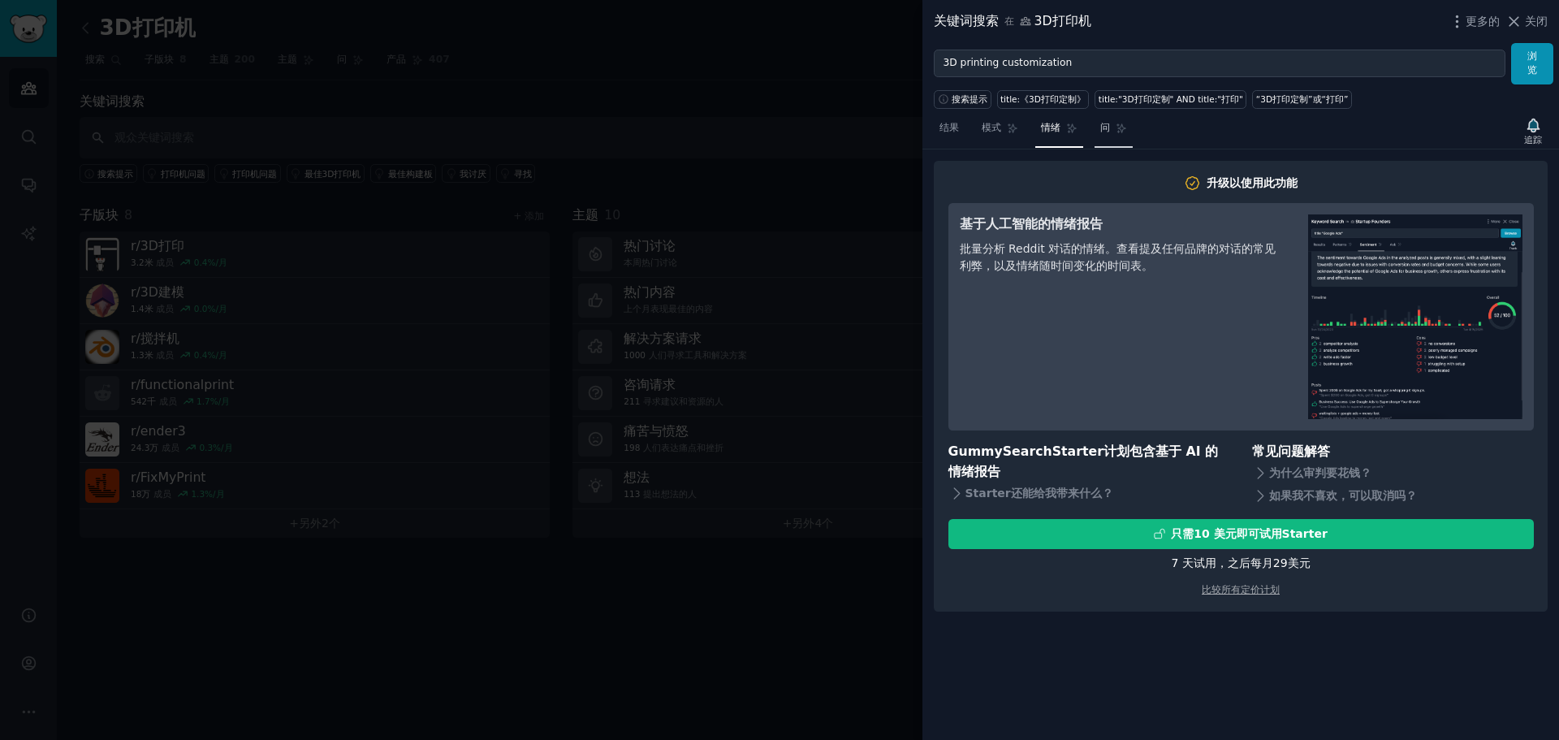
click at [1099, 126] on link "问" at bounding box center [1114, 131] width 38 height 33
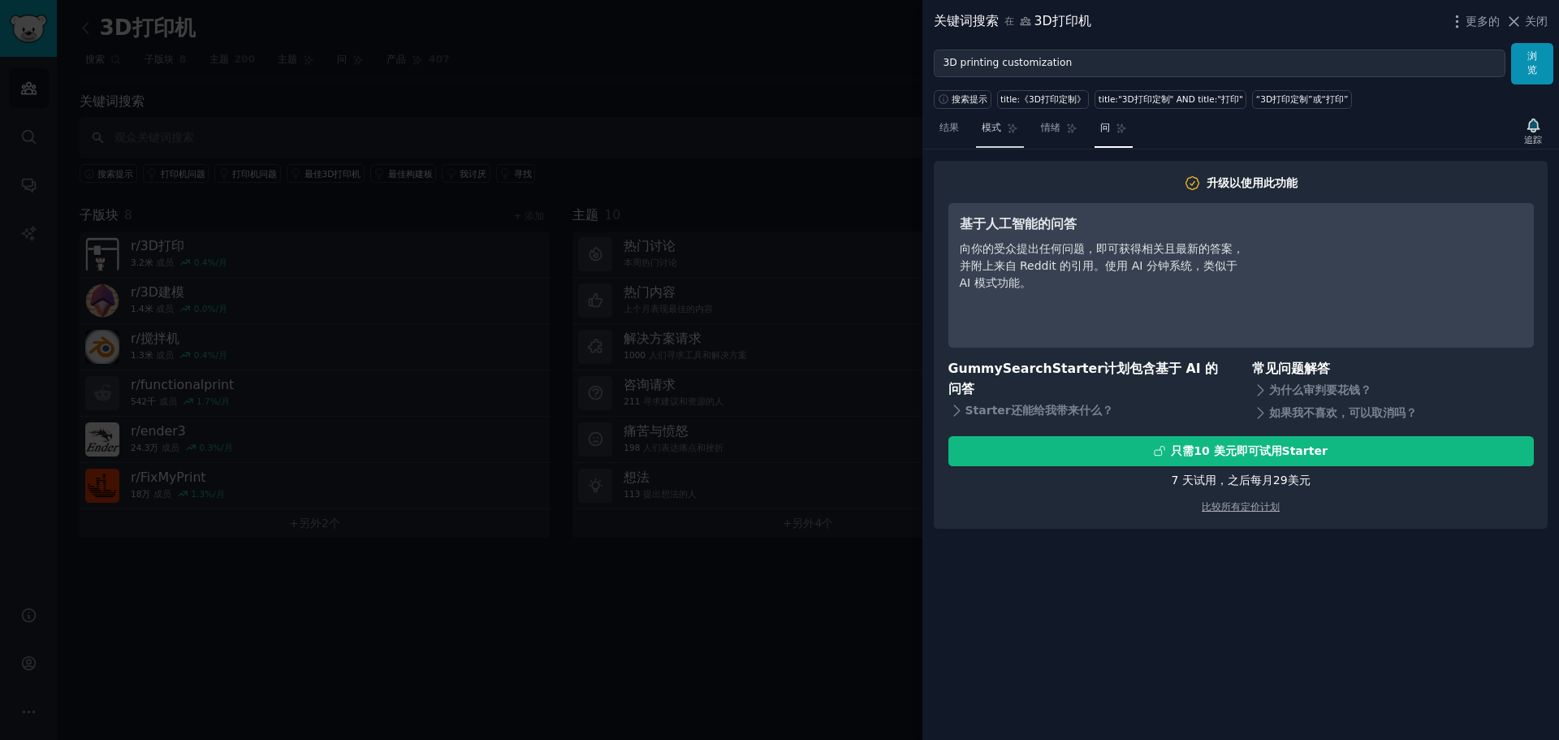
click at [991, 132] on font "模式" at bounding box center [991, 127] width 19 height 11
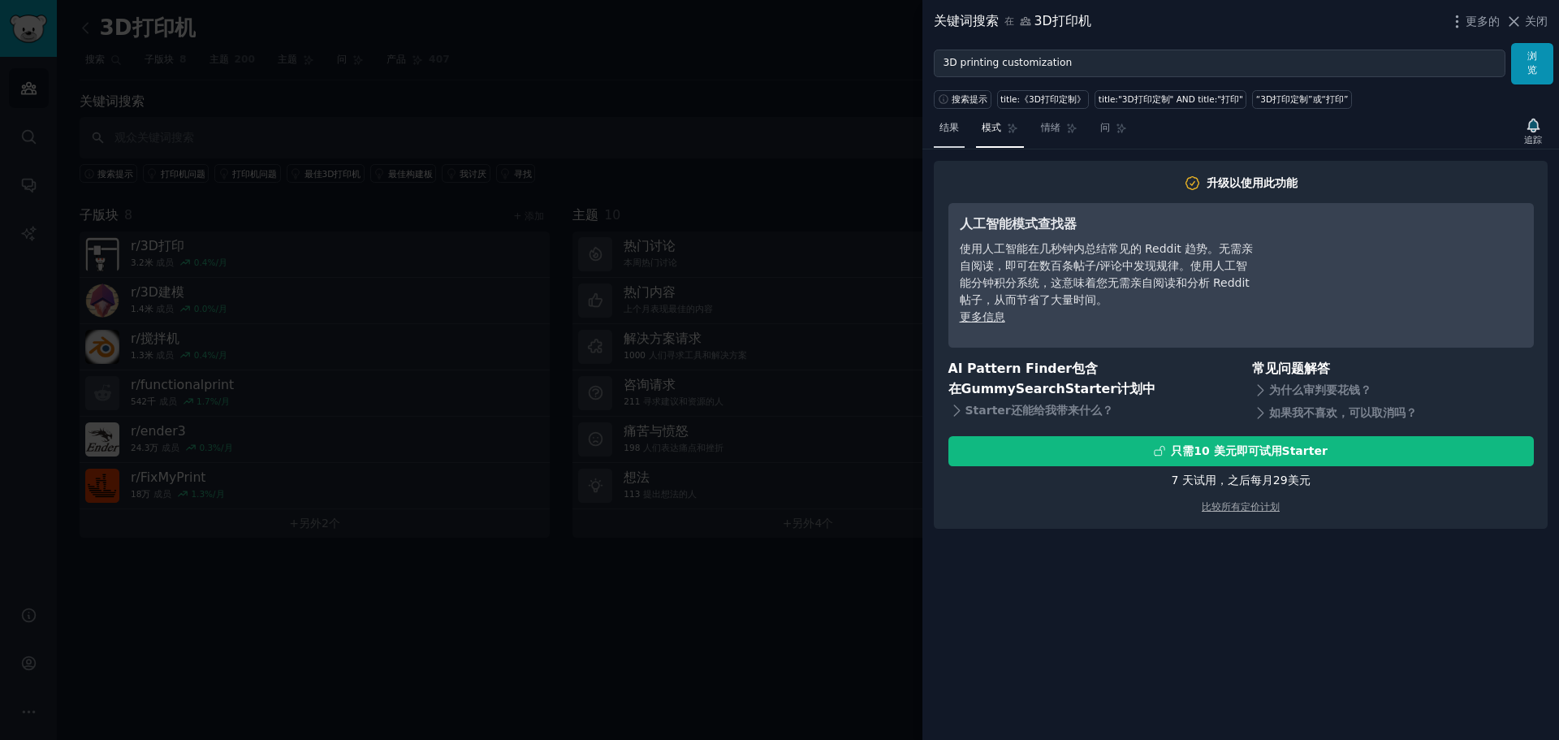
click at [955, 131] on font "结果" at bounding box center [948, 127] width 19 height 11
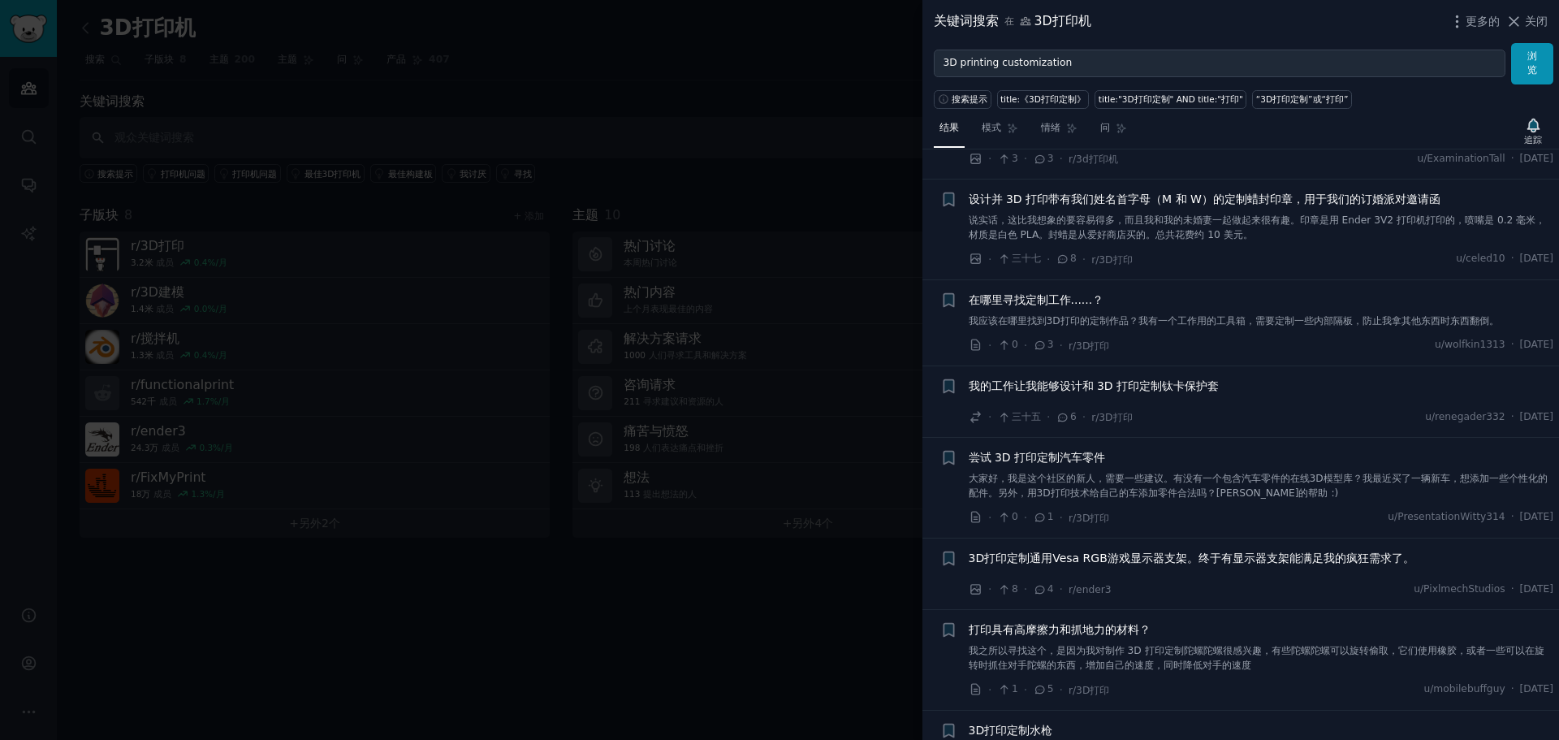
scroll to position [2598, 0]
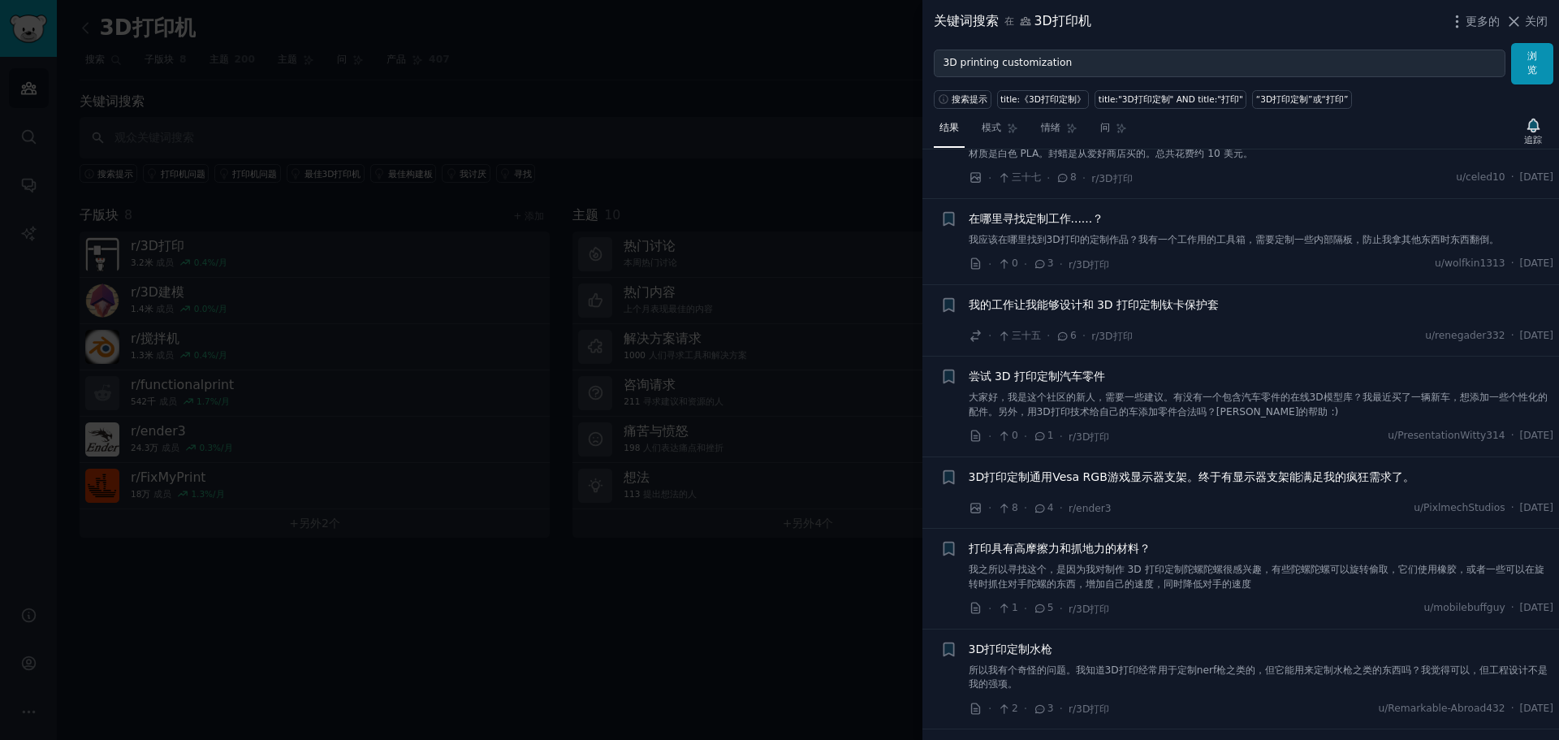
click at [1059, 374] on font "尝试 3D 打印定制汽车零件" at bounding box center [1037, 375] width 137 height 13
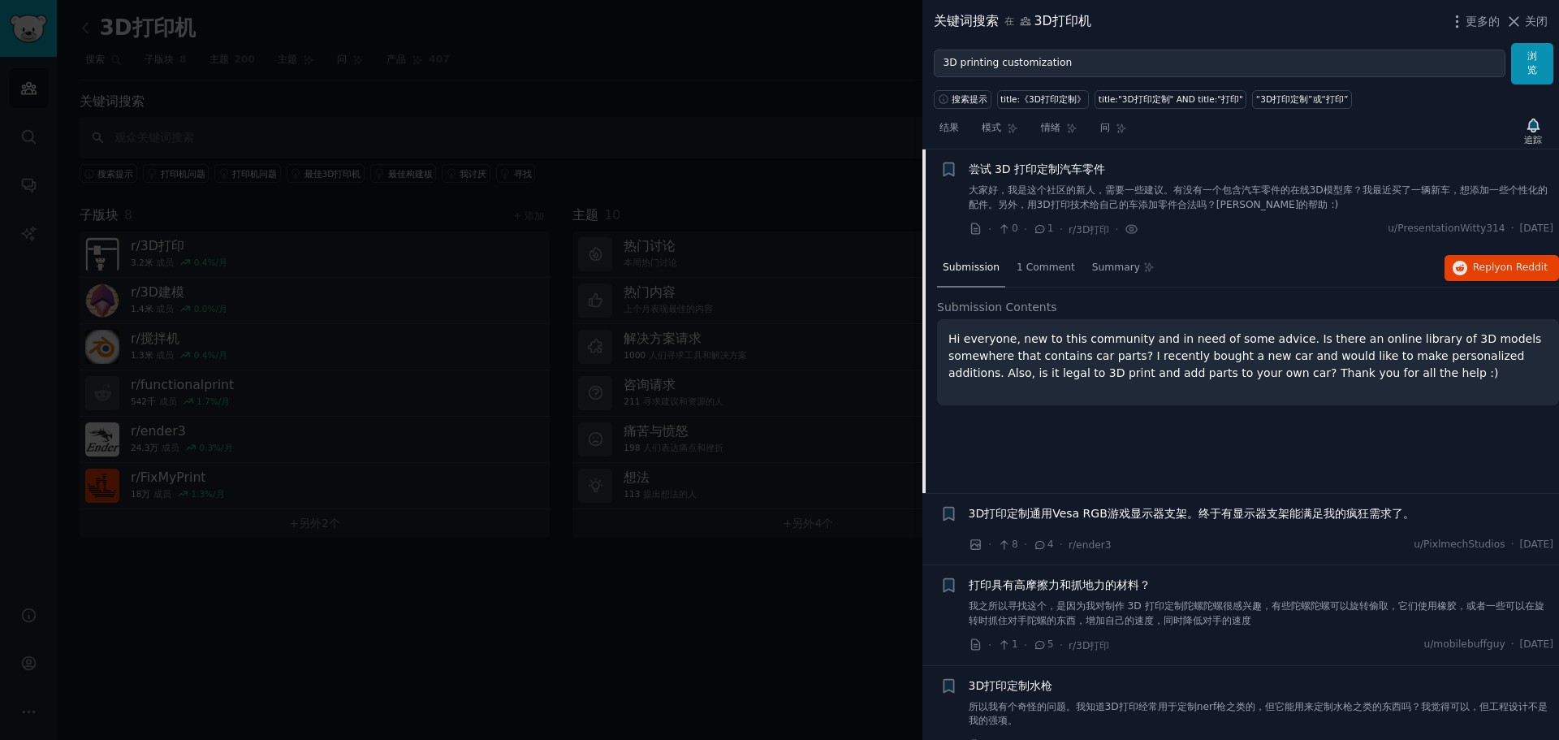
scroll to position [2806, 0]
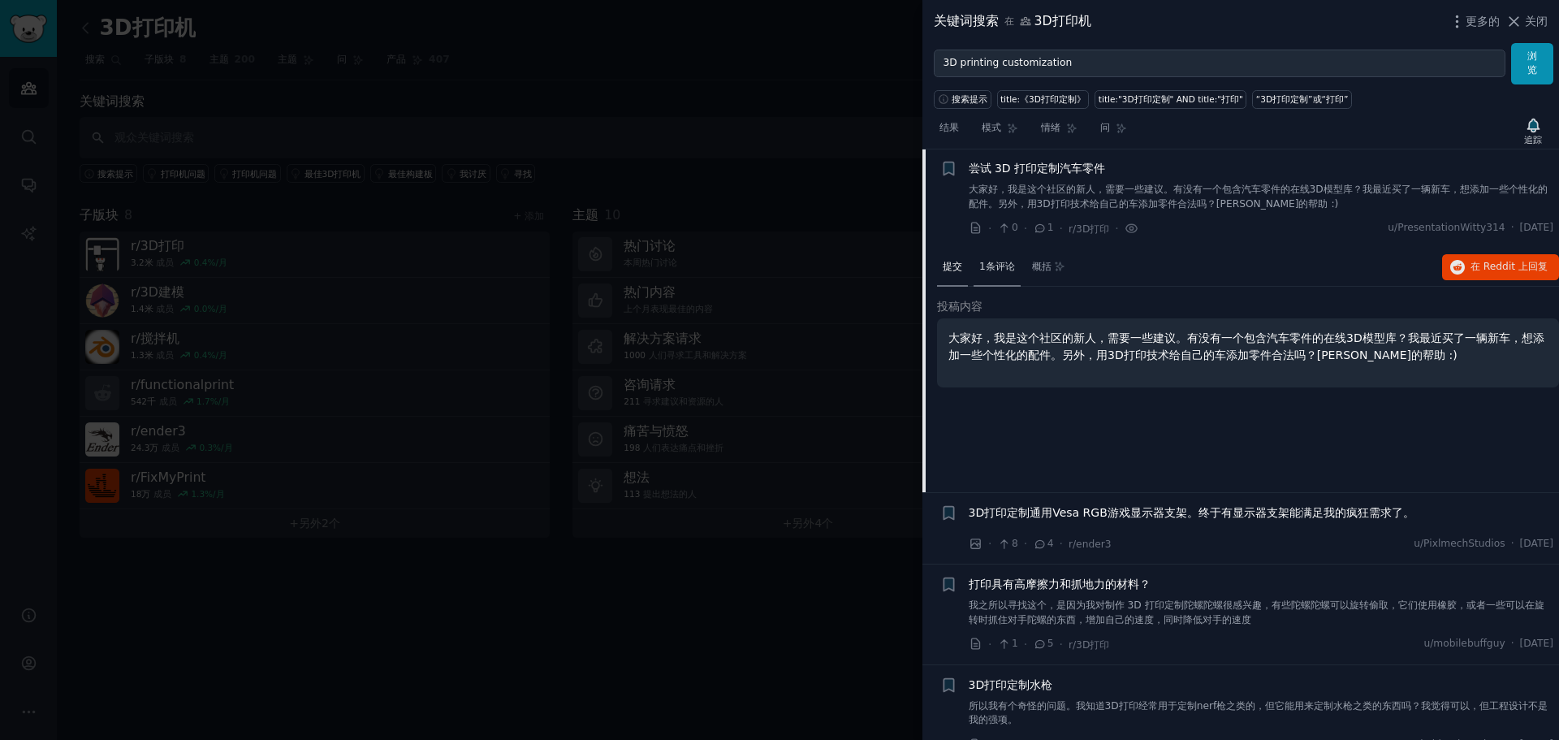
click at [995, 266] on font "1条评论" at bounding box center [997, 266] width 36 height 11
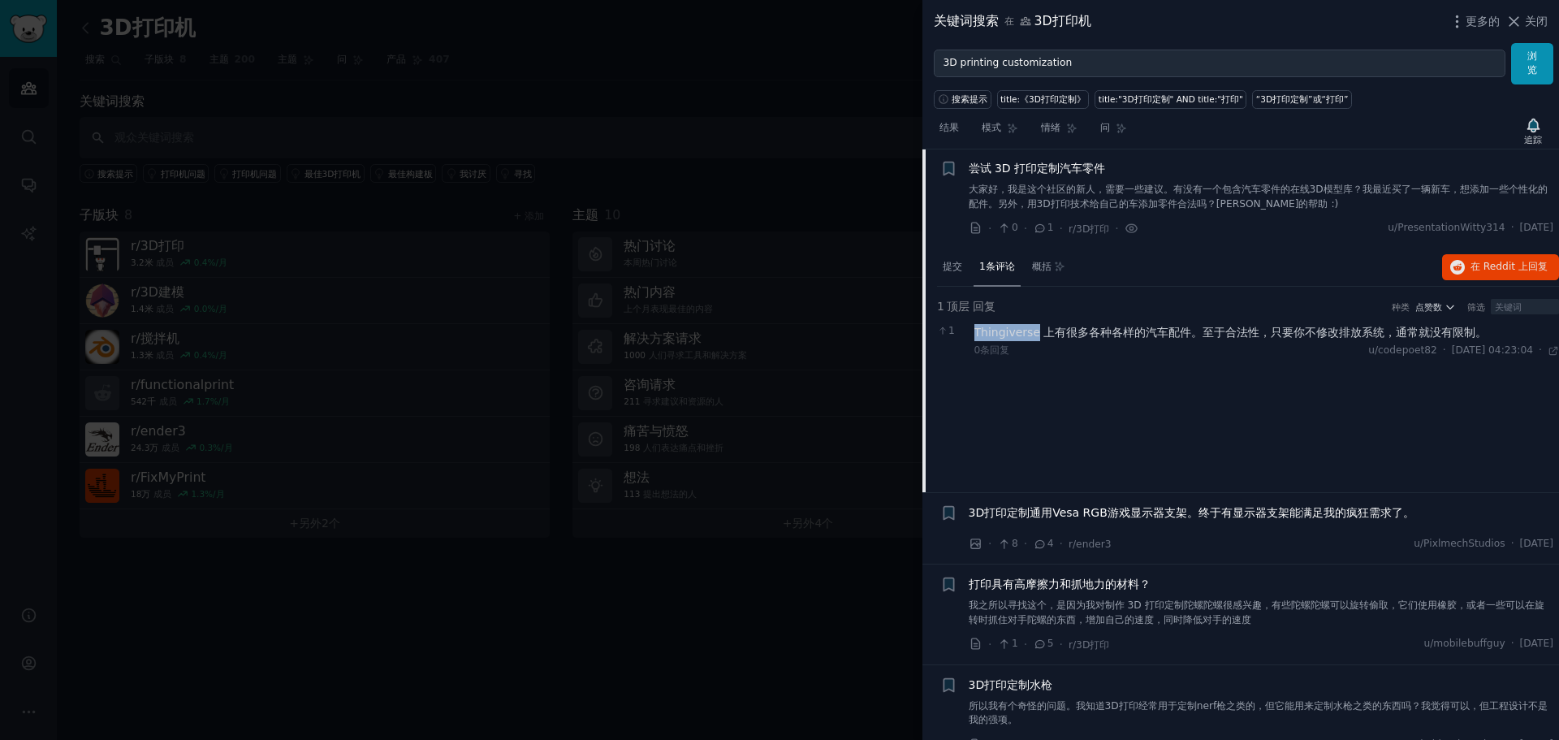
drag, startPoint x: 1037, startPoint y: 328, endPoint x: 976, endPoint y: 337, distance: 61.5
click at [976, 337] on font "Thingiverse 上有很多各种各样的汽车配件。至于合法性，只要你不修改排放系统，通常就没有限制。" at bounding box center [1230, 332] width 513 height 13
copy font "Thingiverse"
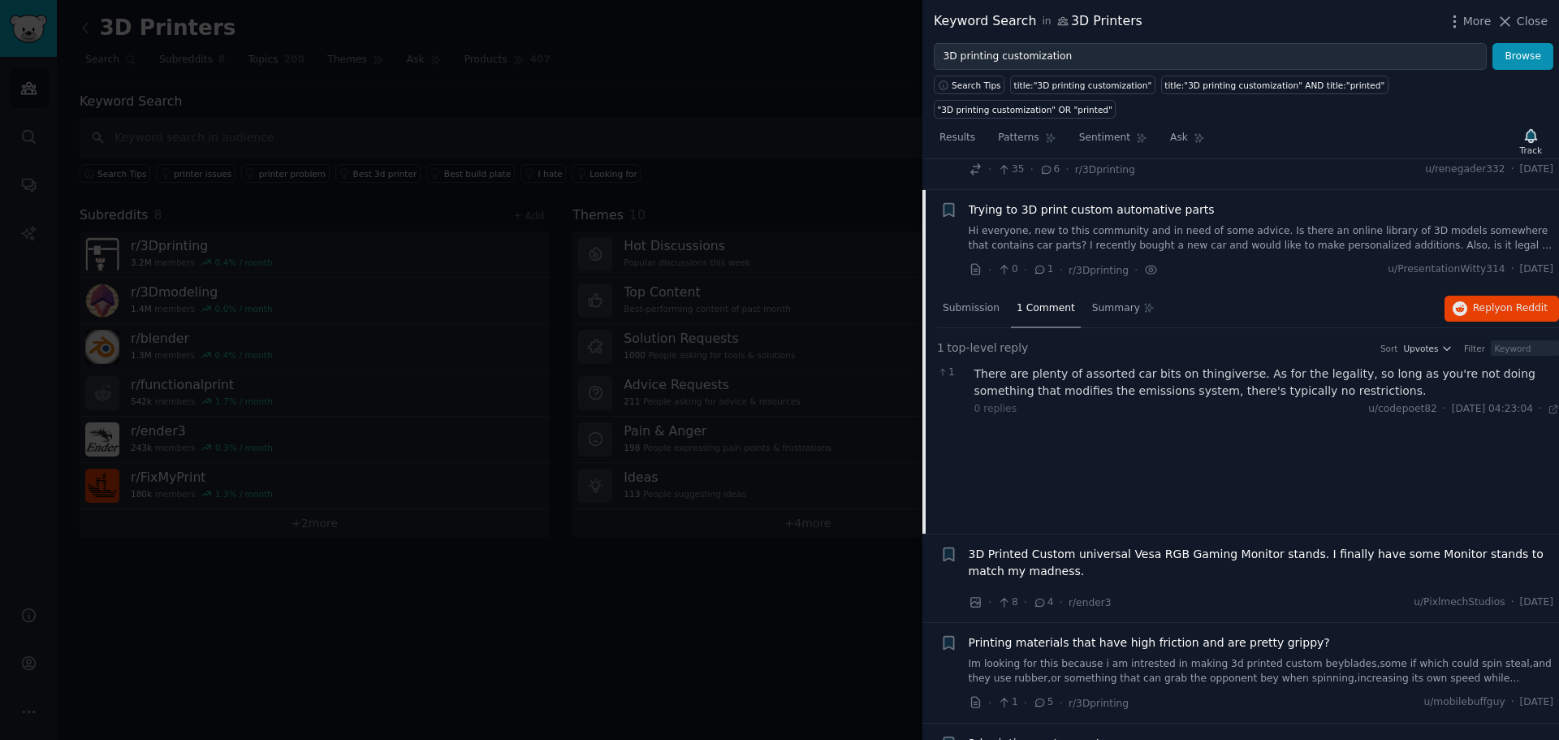
scroll to position [2837, 0]
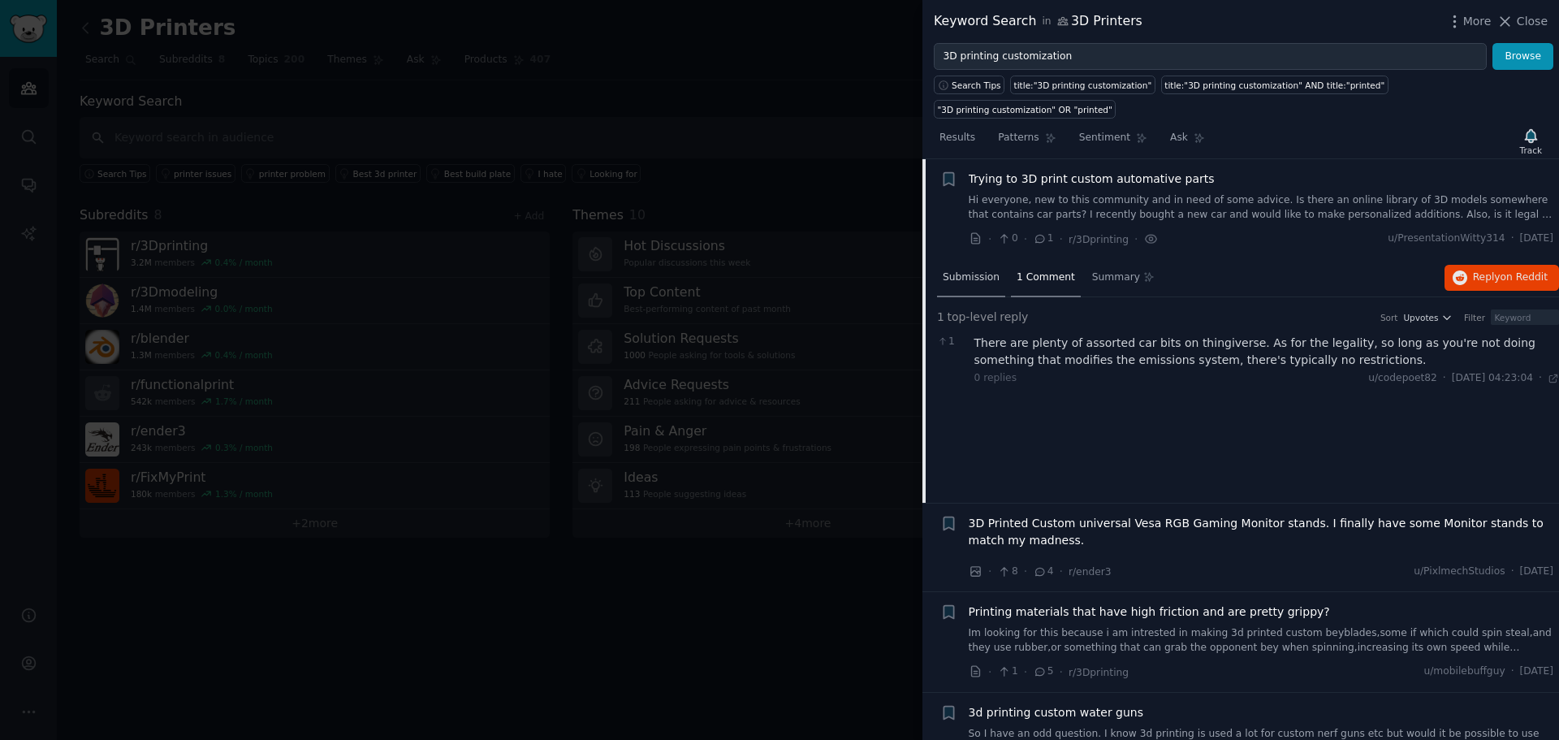
click at [967, 278] on span "Submission" at bounding box center [971, 277] width 57 height 15
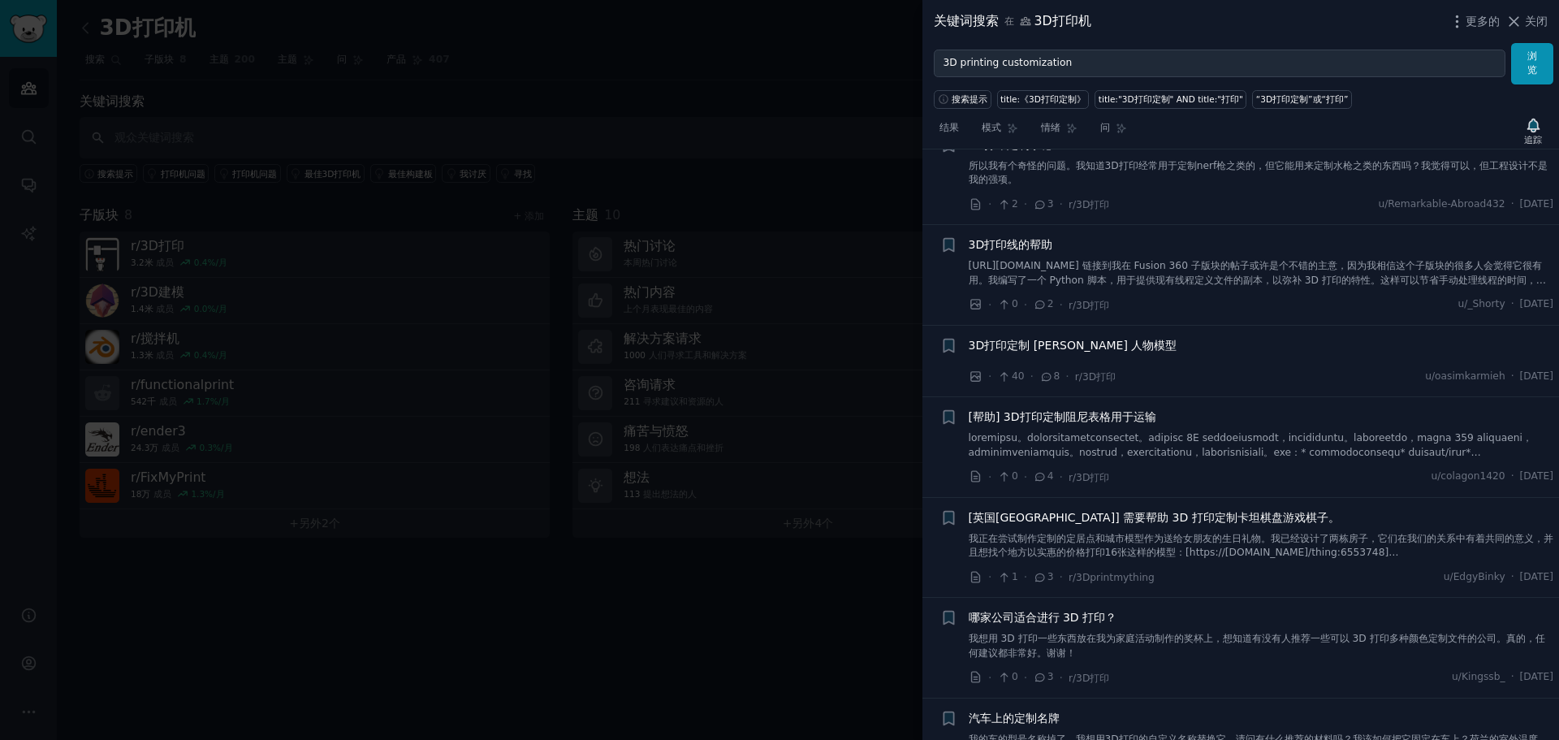
scroll to position [3375, 0]
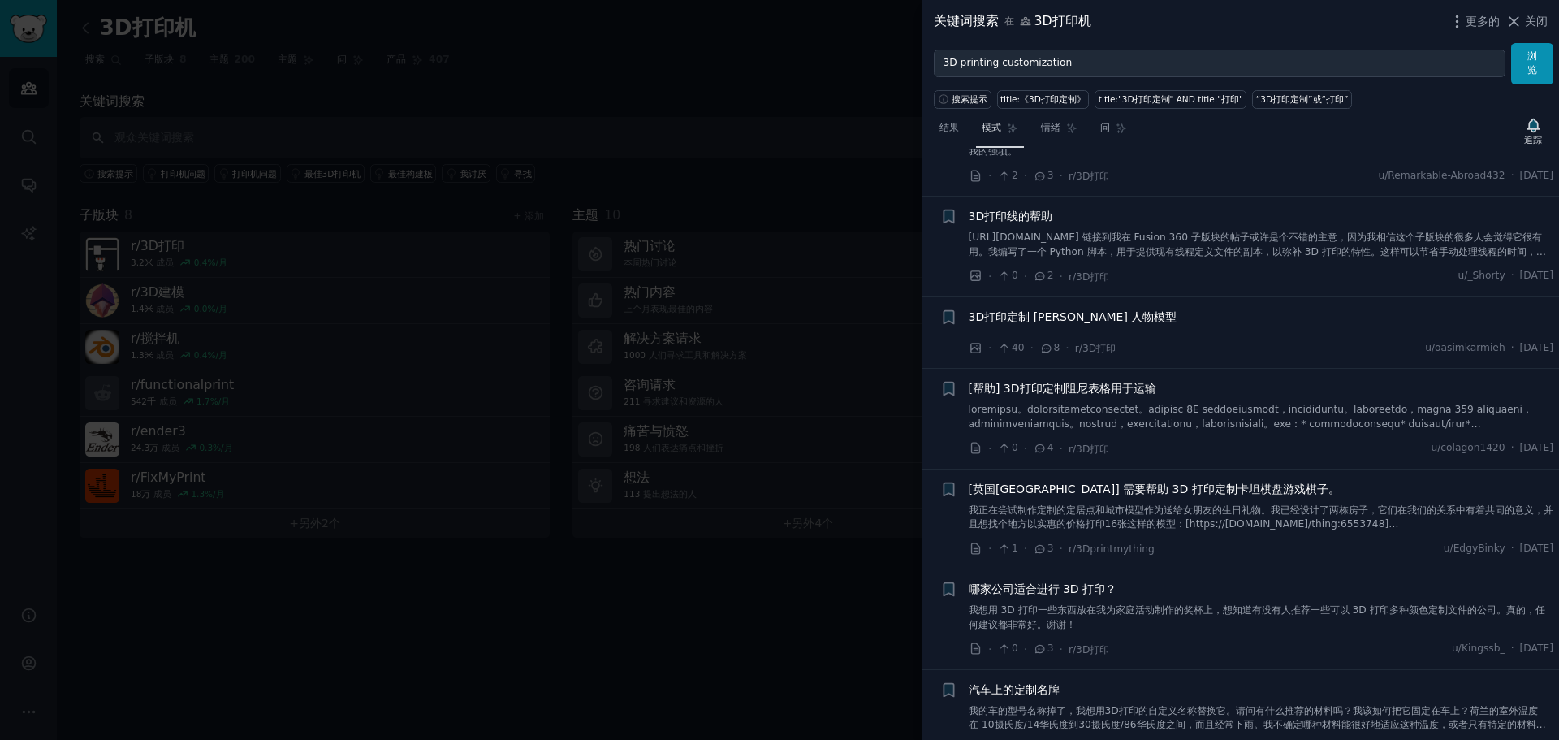
click at [1000, 132] on font "模式" at bounding box center [991, 127] width 19 height 11
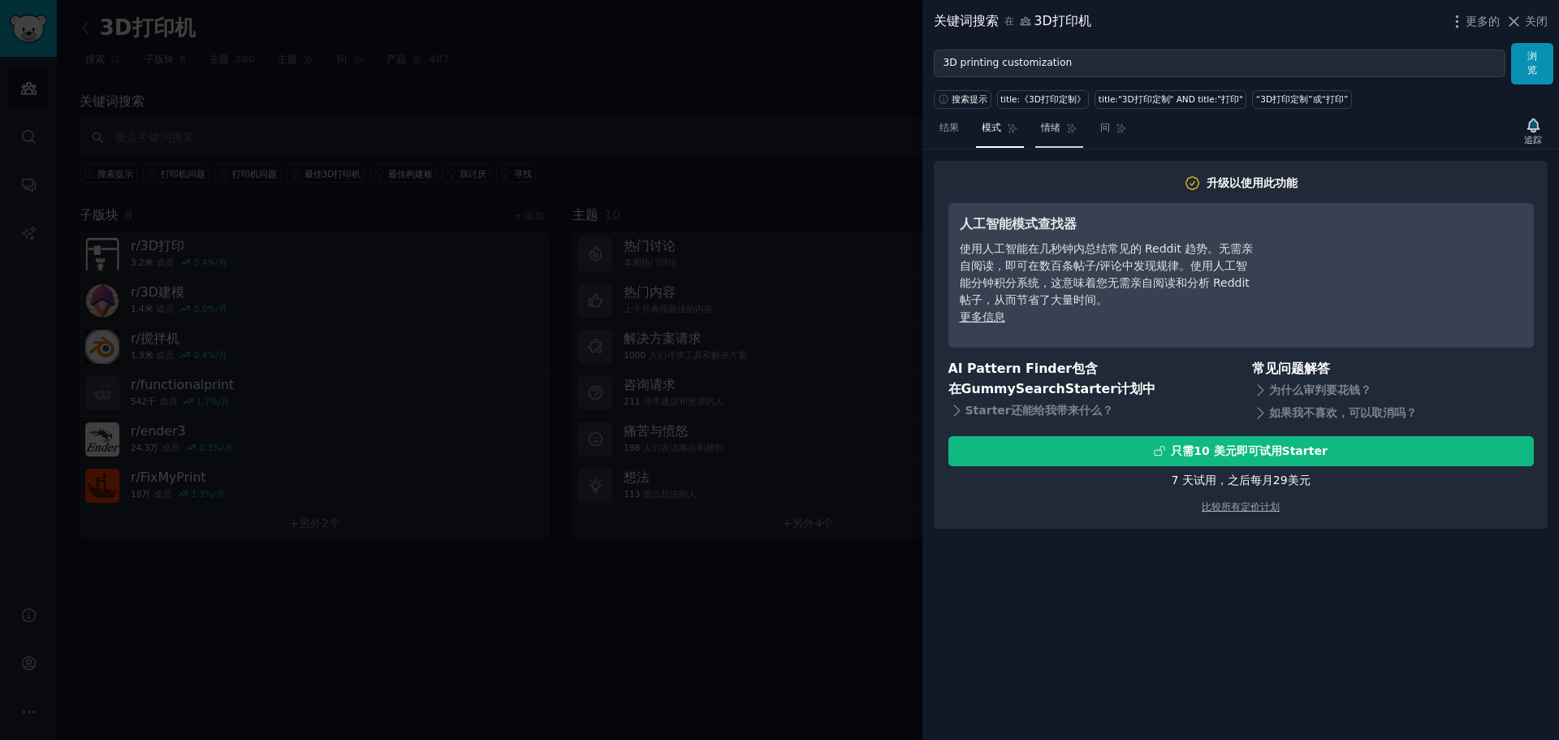
click at [1046, 123] on font "情绪" at bounding box center [1050, 127] width 19 height 11
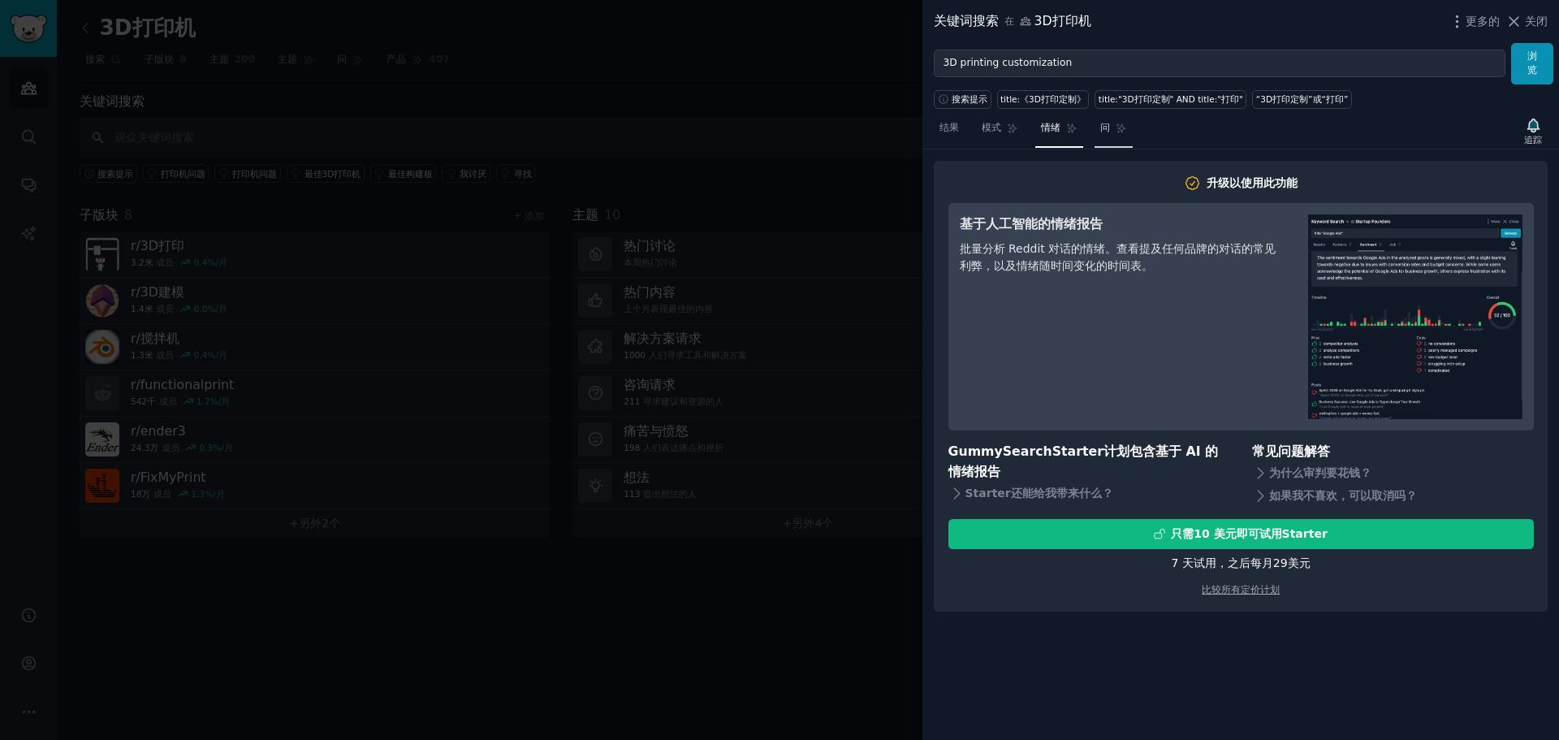
click at [1109, 131] on font "问" at bounding box center [1105, 127] width 10 height 11
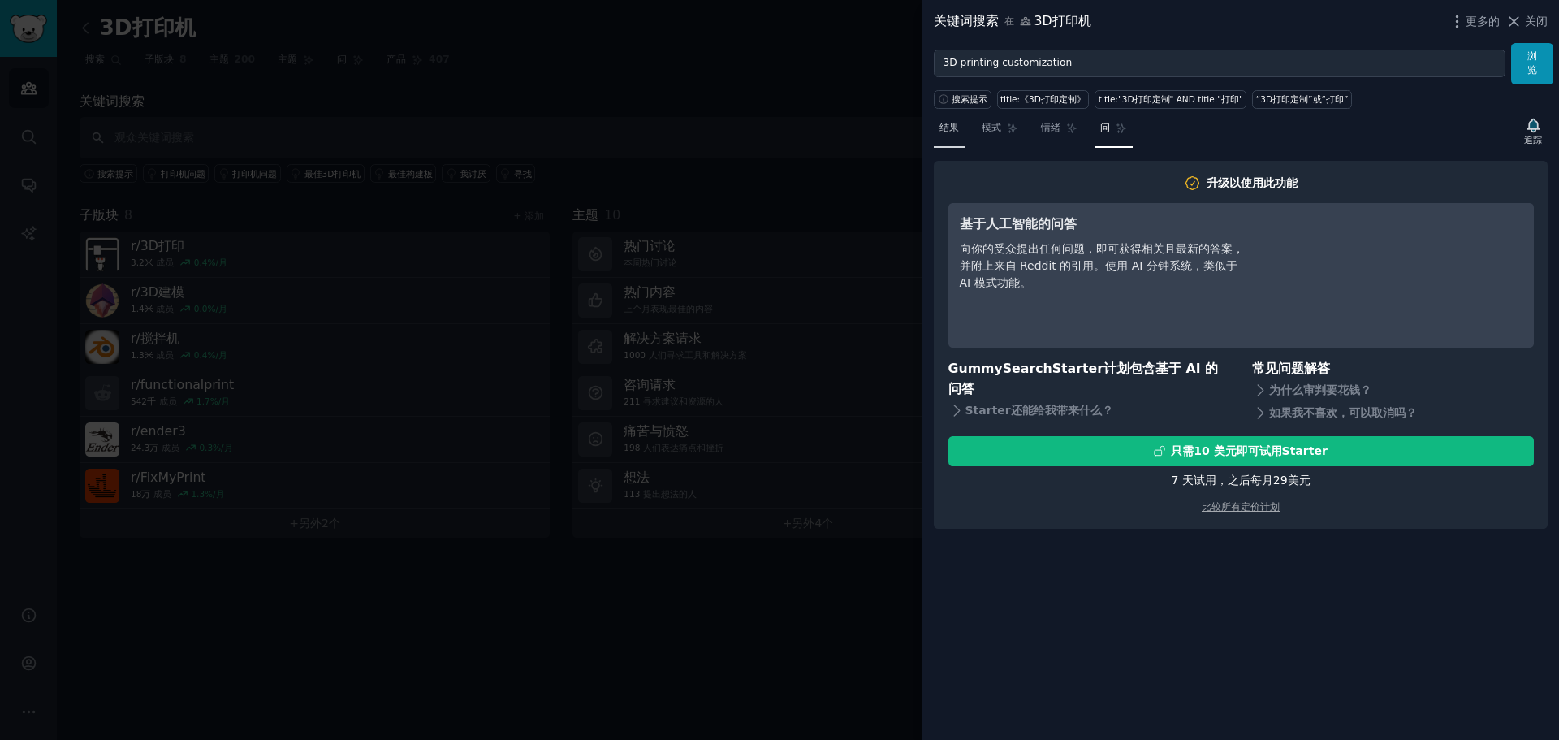
click at [954, 134] on span "结果" at bounding box center [948, 128] width 19 height 15
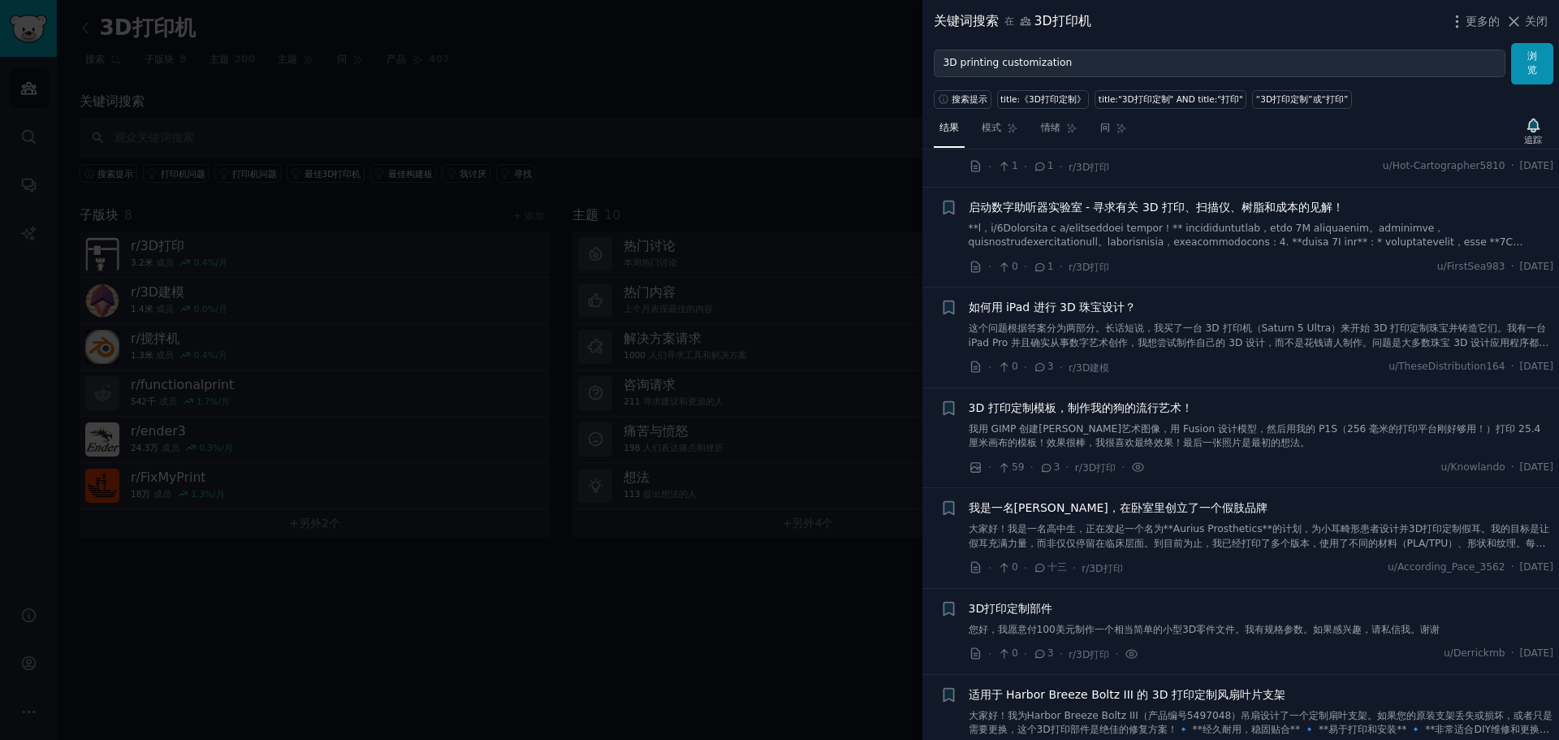
scroll to position [1056, 0]
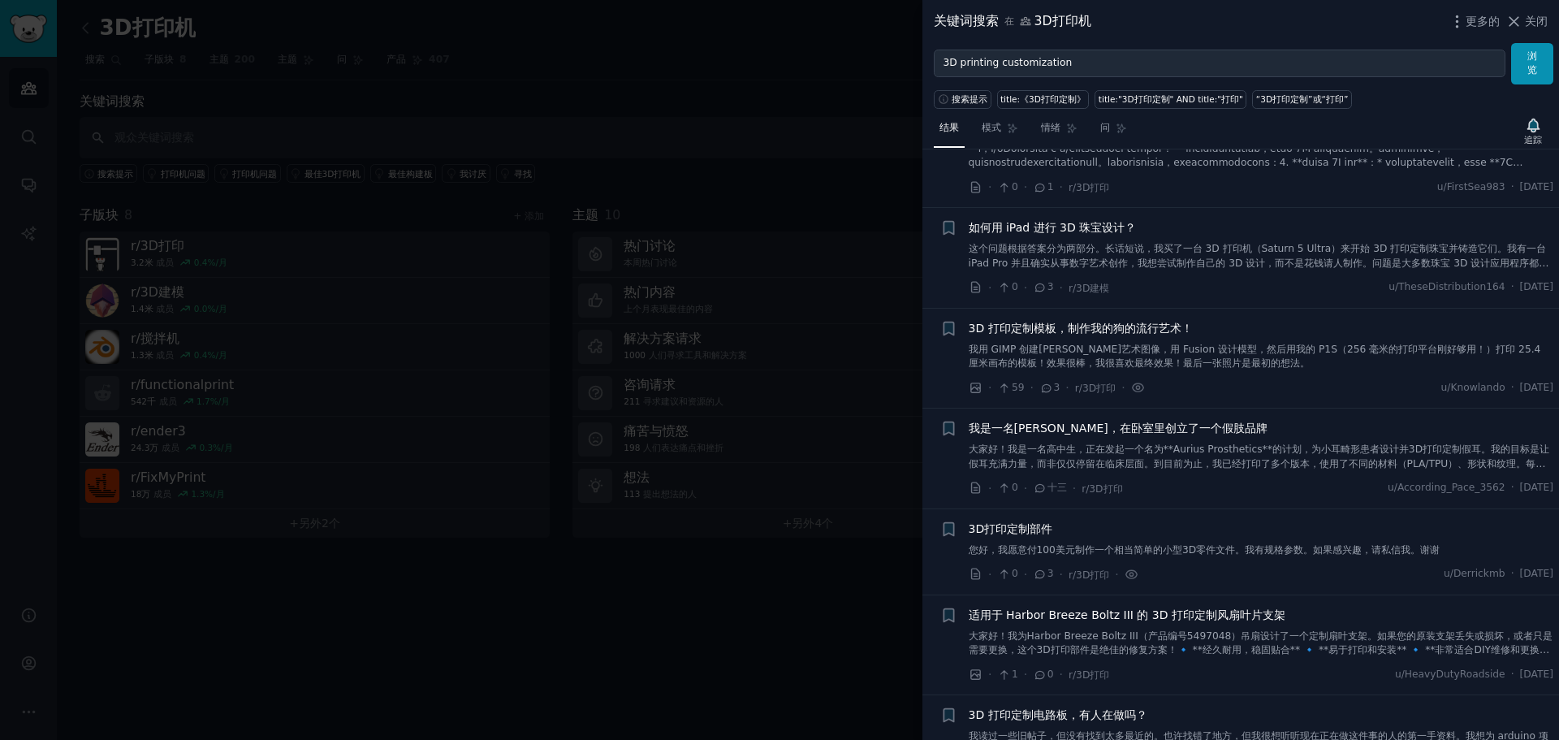
click at [1076, 347] on font "我用 GIMP 创建波普艺术图像，用 Fusion 设计模型，然后用我的 P1S（256 毫米的打印平台刚好够用！）打印 25.4 厘米画布的模板！效果很棒，…" at bounding box center [1255, 356] width 572 height 26
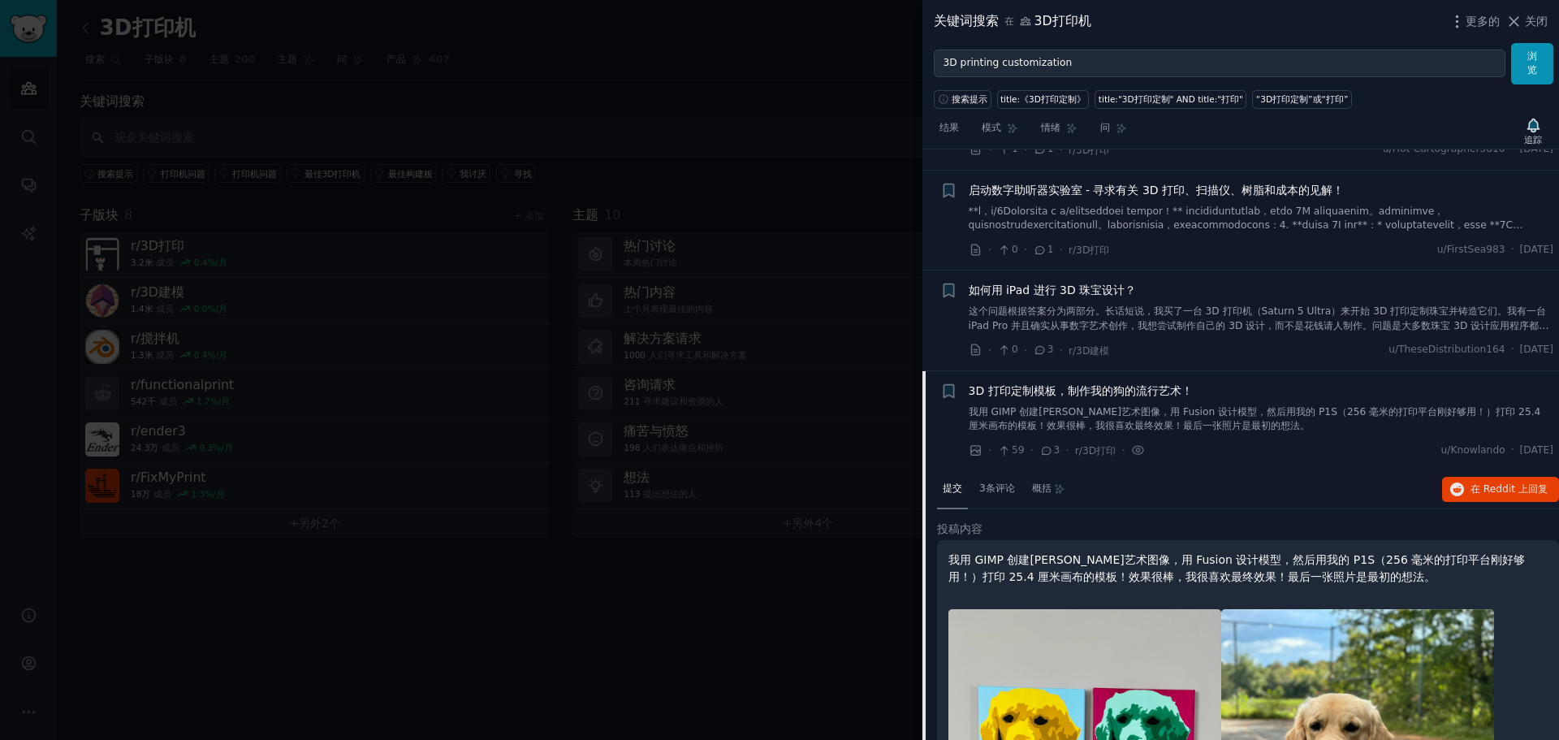
scroll to position [1074, 0]
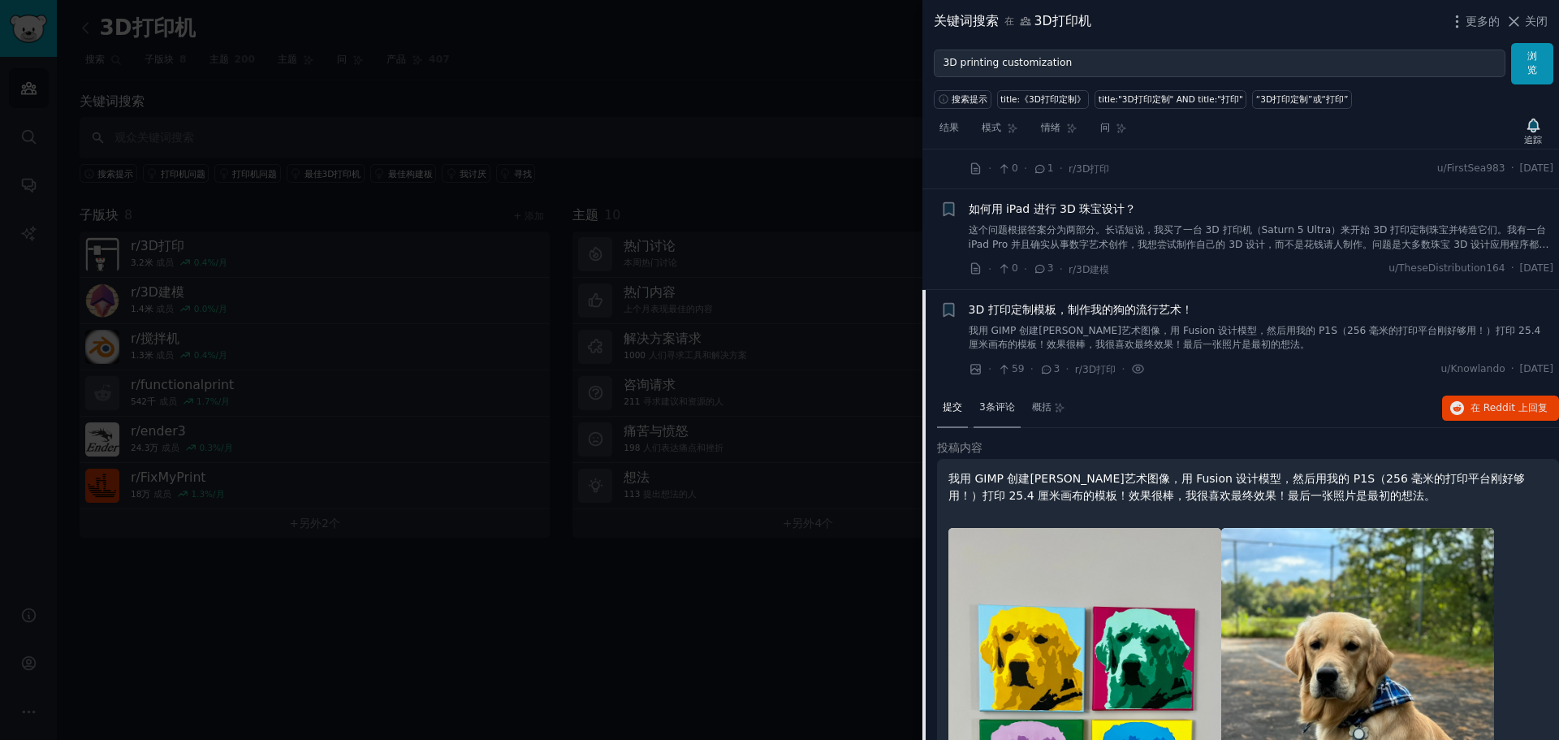
click at [1005, 408] on font "3条评论" at bounding box center [997, 406] width 36 height 11
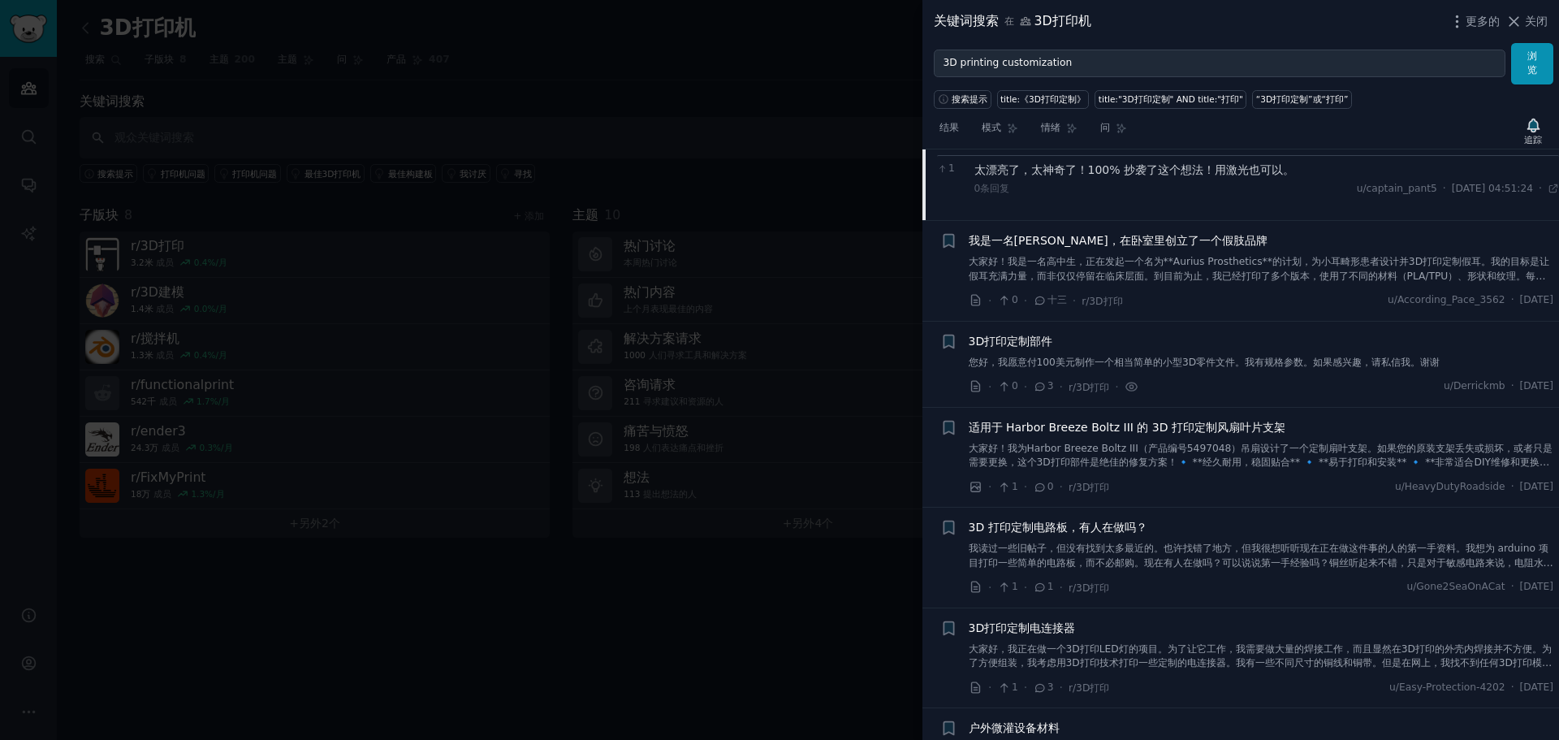
scroll to position [1480, 0]
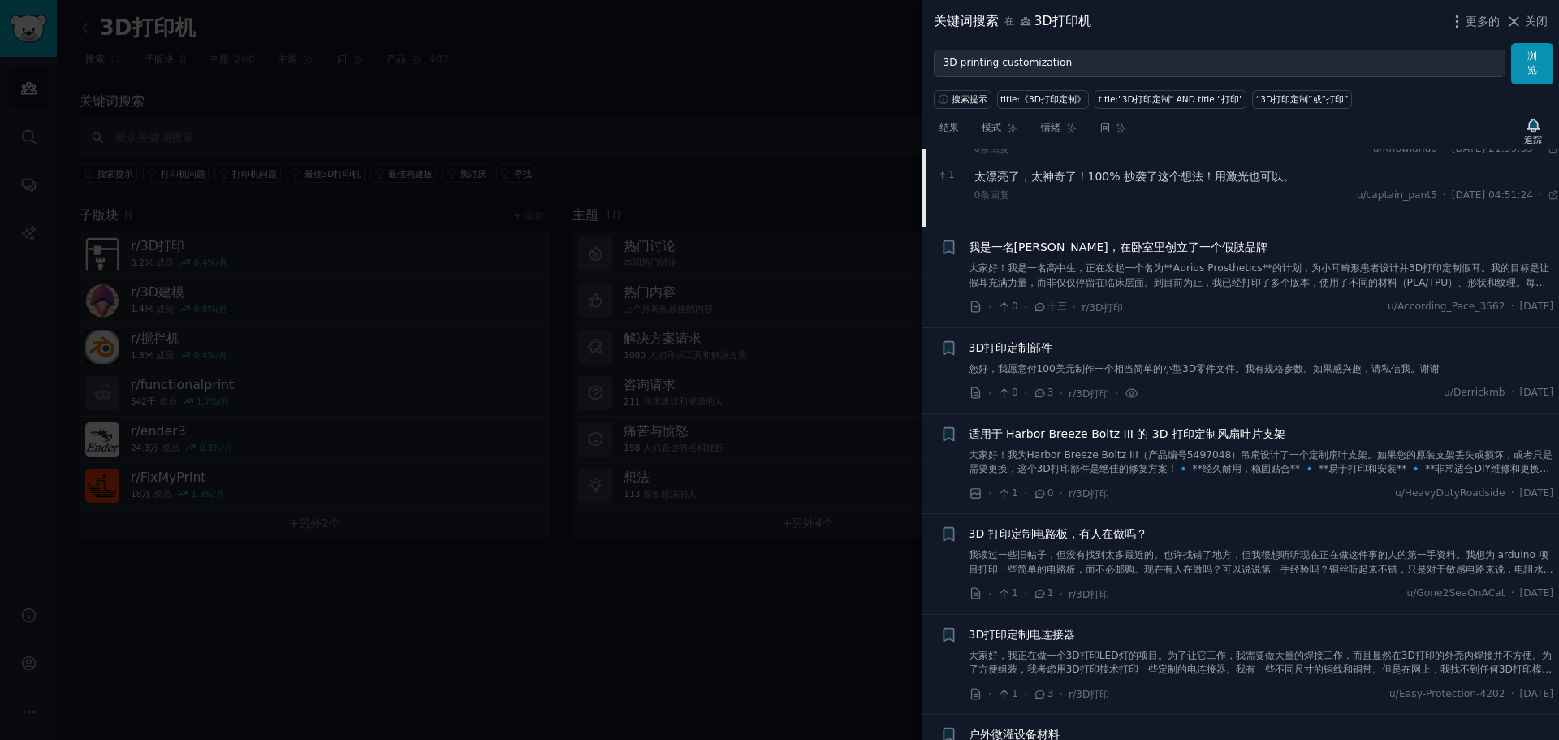
click at [1167, 371] on font "您好，我愿意付100美元制作一个相当简单的小型3D零件文件。我有规格参数。如果感兴趣，请私信我。谢谢" at bounding box center [1205, 368] width 472 height 11
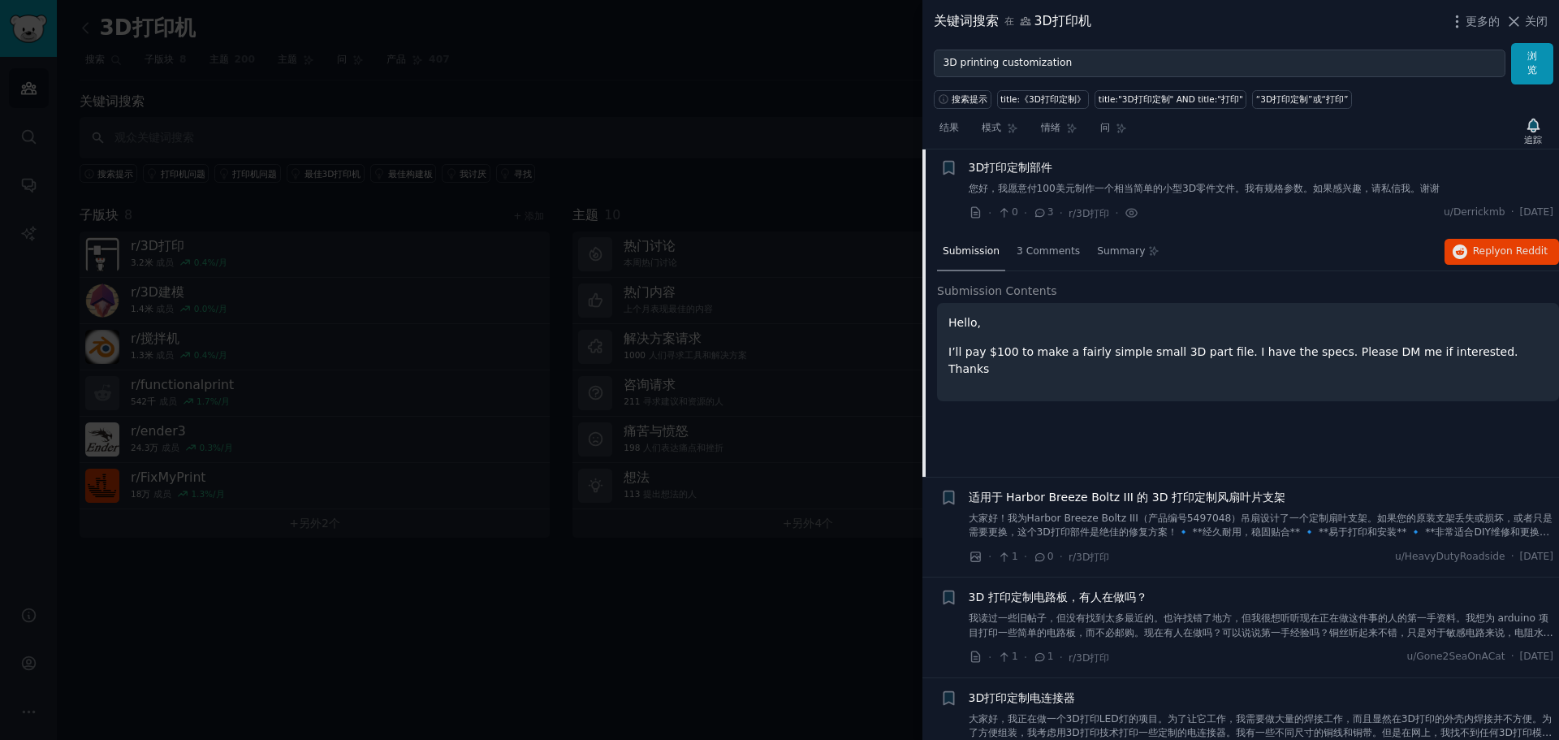
scroll to position [1415, 0]
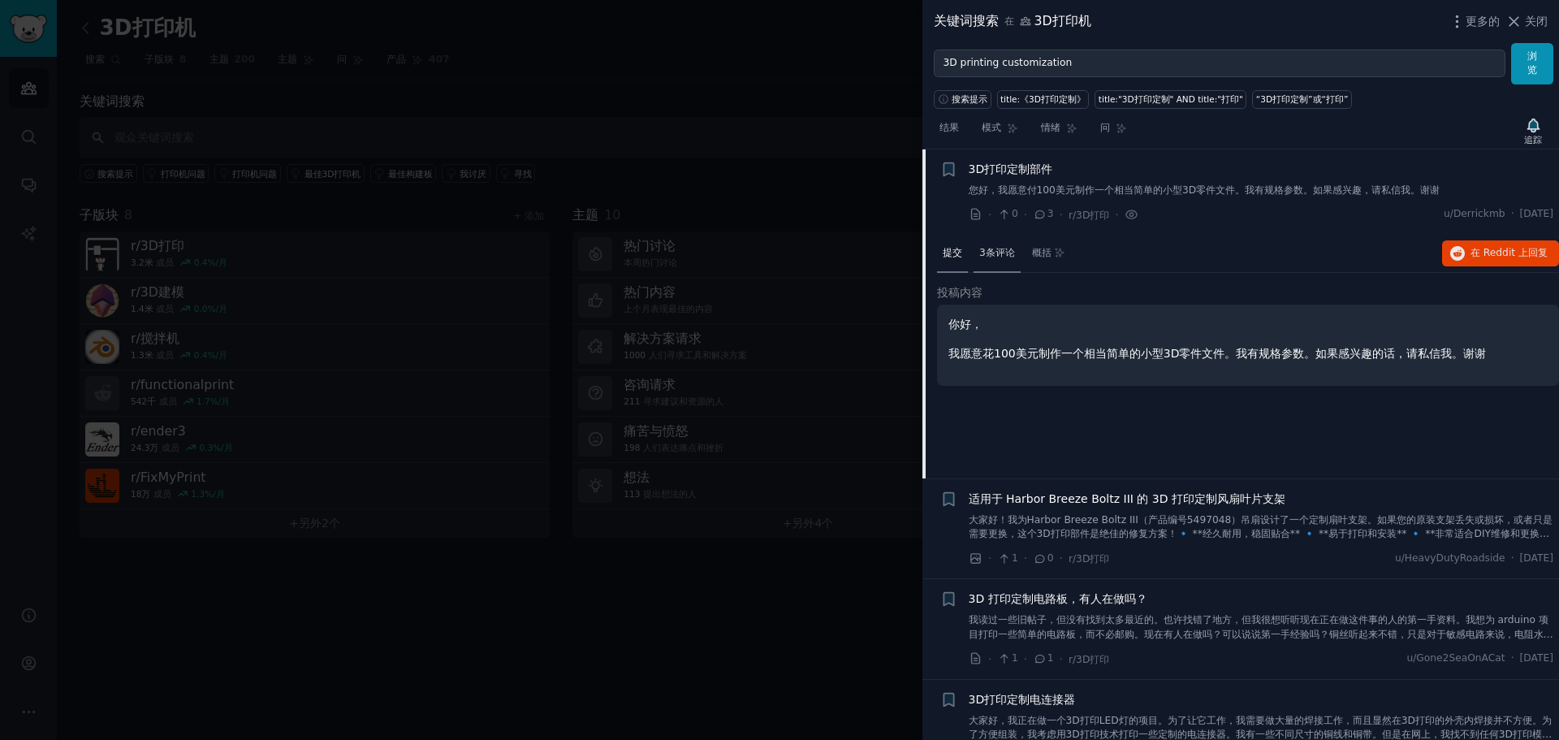
click at [1004, 247] on font "3条评论" at bounding box center [997, 252] width 36 height 11
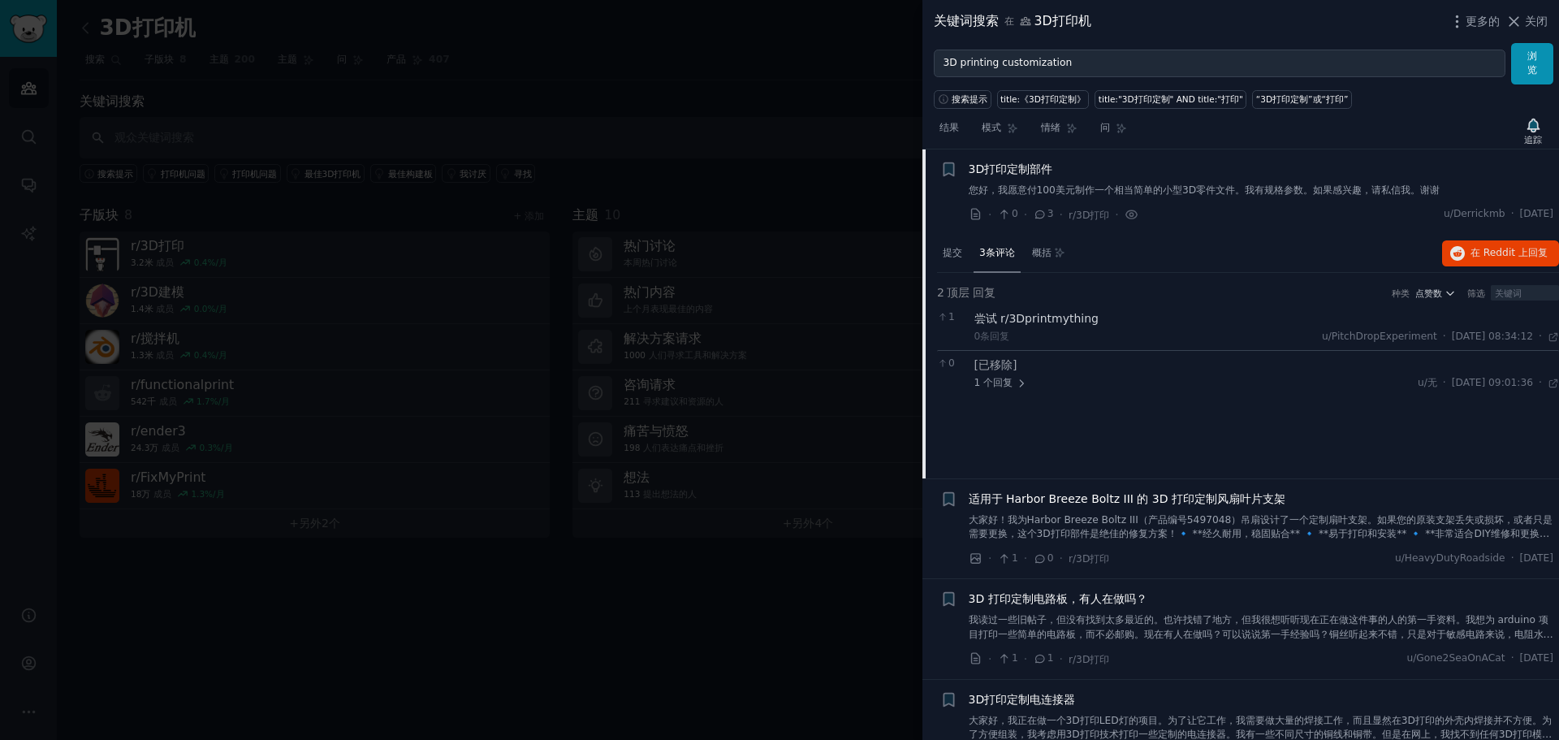
click at [1069, 322] on font "尝试 r/3Dprintmything" at bounding box center [1036, 318] width 124 height 13
drag, startPoint x: 1099, startPoint y: 321, endPoint x: 999, endPoint y: 324, distance: 100.7
click at [999, 324] on div "尝试 r/3Dprintmything" at bounding box center [1266, 318] width 585 height 17
copy font "r/3Dprintmything"
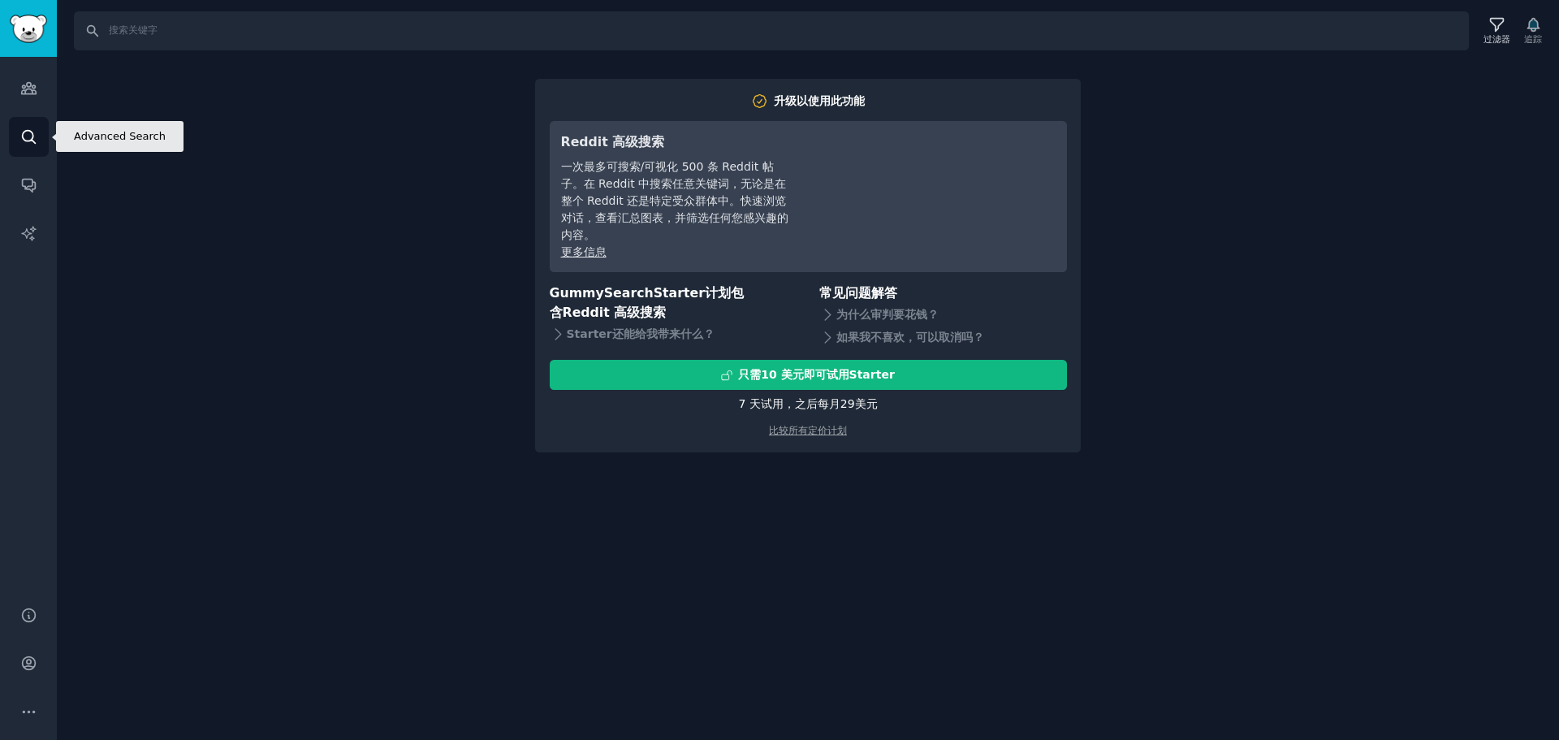
click at [26, 119] on link "搜索" at bounding box center [29, 137] width 40 height 40
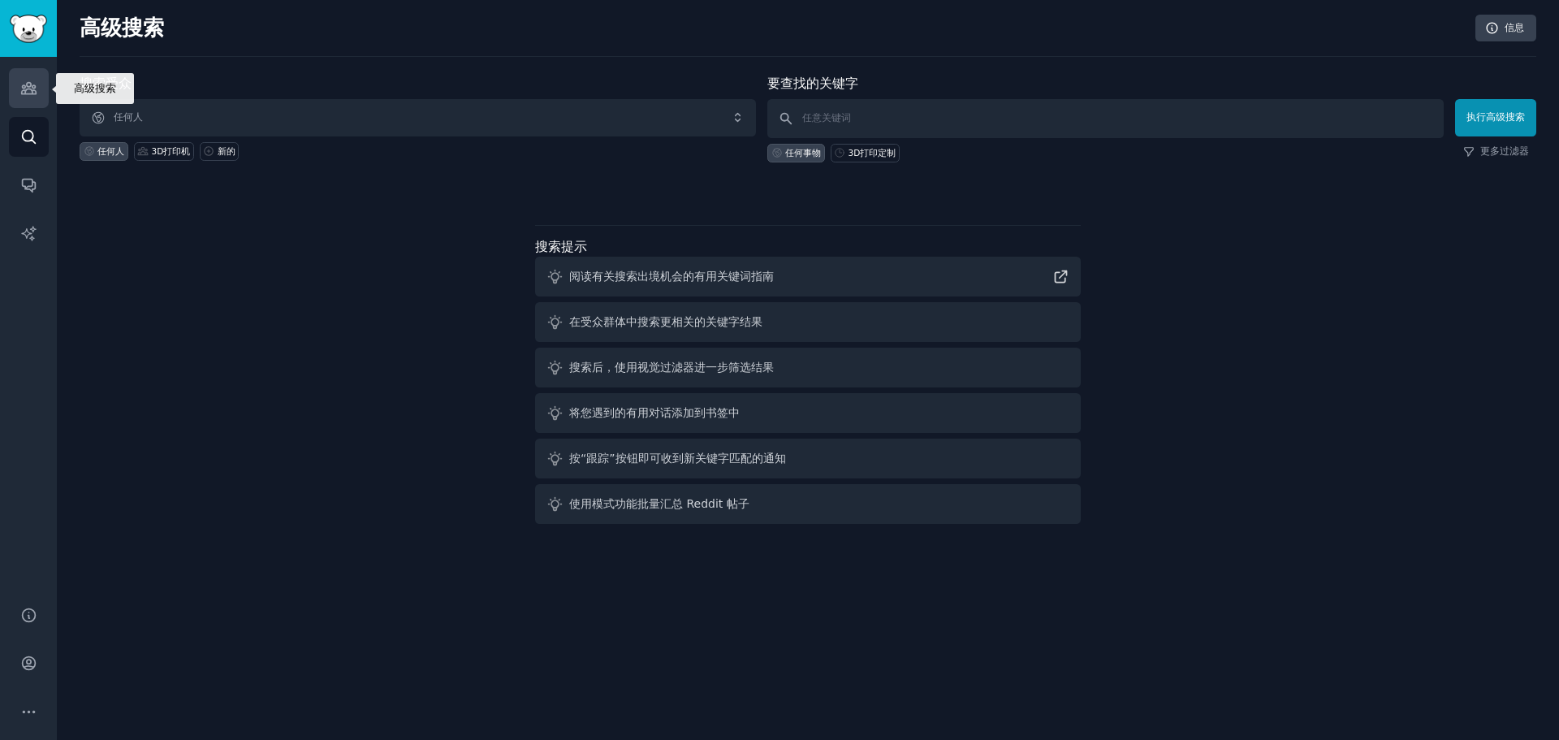
click at [30, 87] on icon "侧边栏" at bounding box center [28, 88] width 15 height 11
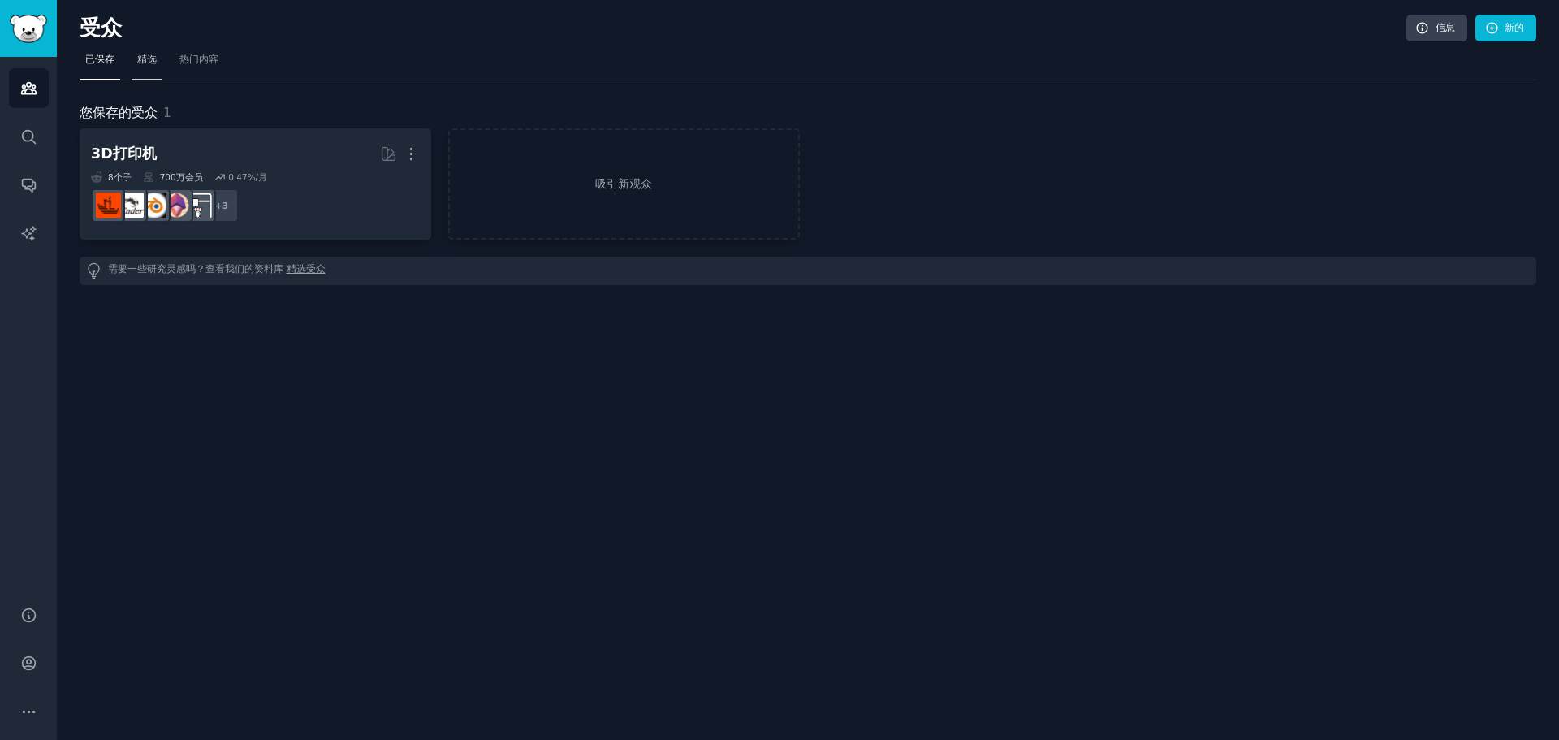
click at [137, 56] on font "精选" at bounding box center [146, 59] width 19 height 11
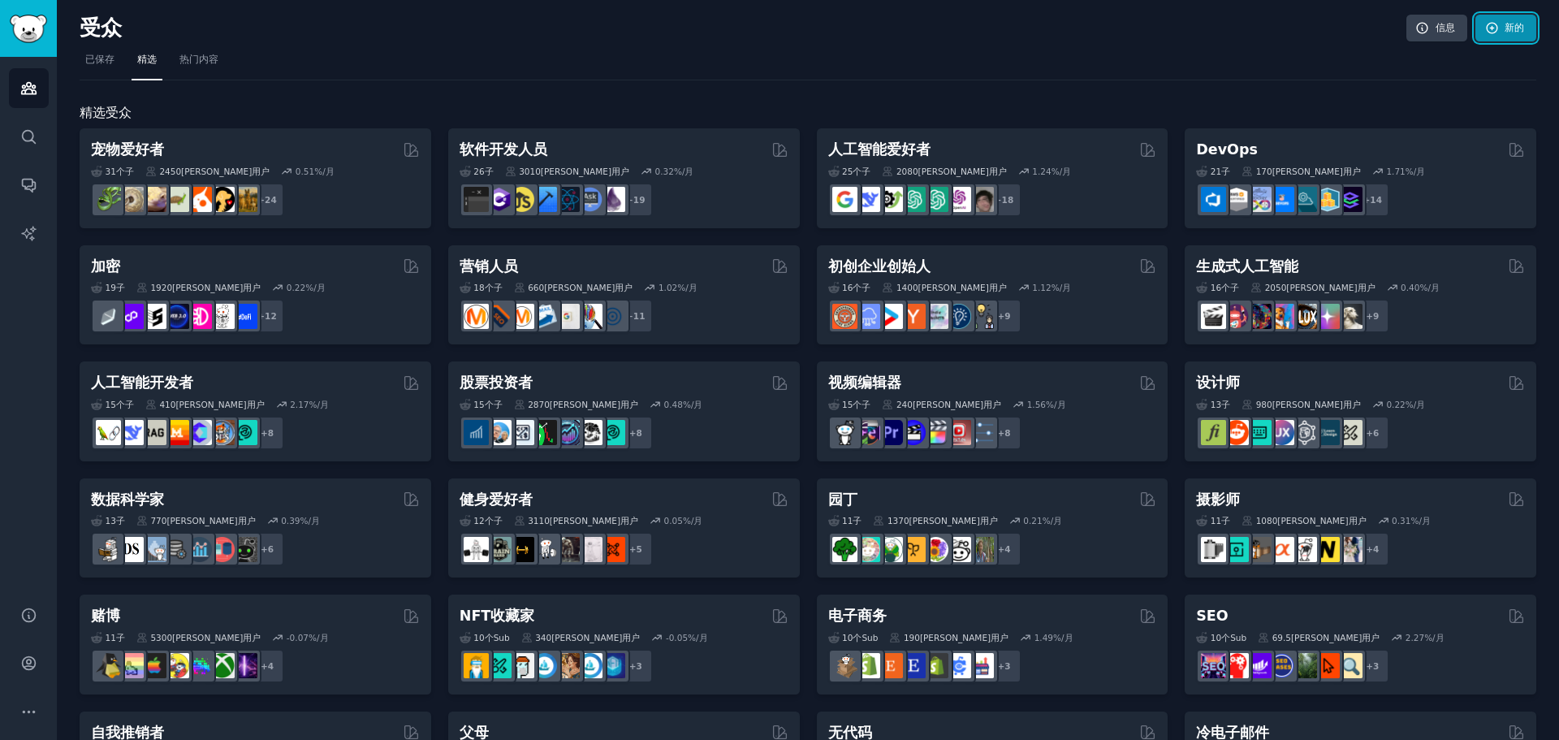
click at [1505, 22] on font "新的" at bounding box center [1514, 27] width 19 height 11
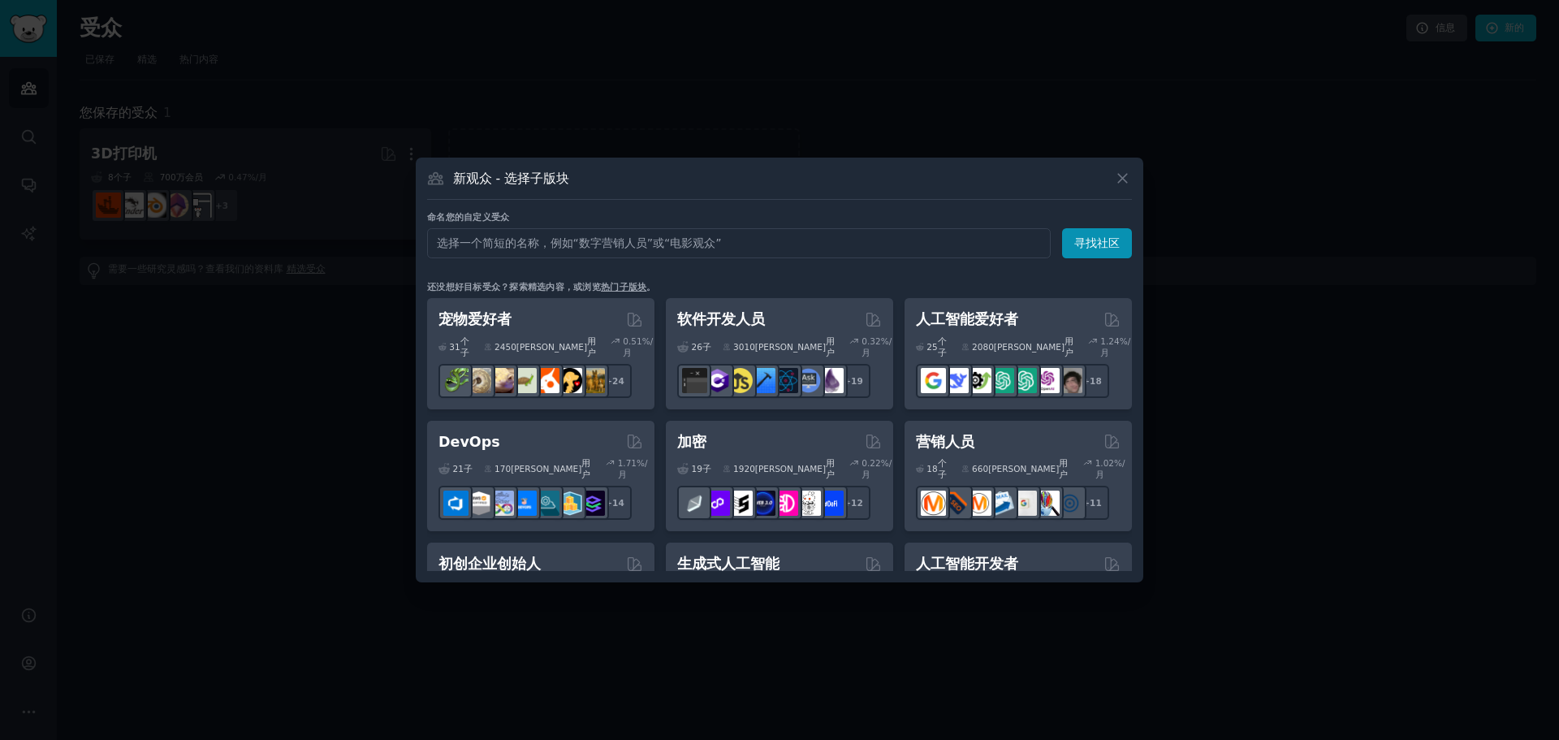
click at [732, 261] on div "命名您的自定义受众 观众姓名 寻找社区 还没想好目标受众？探索精选内容，或浏览 热门子版块 。 宠物爱好者 31 个子 ​ 2450万 用户 0.51 %/月…" at bounding box center [779, 391] width 705 height 360
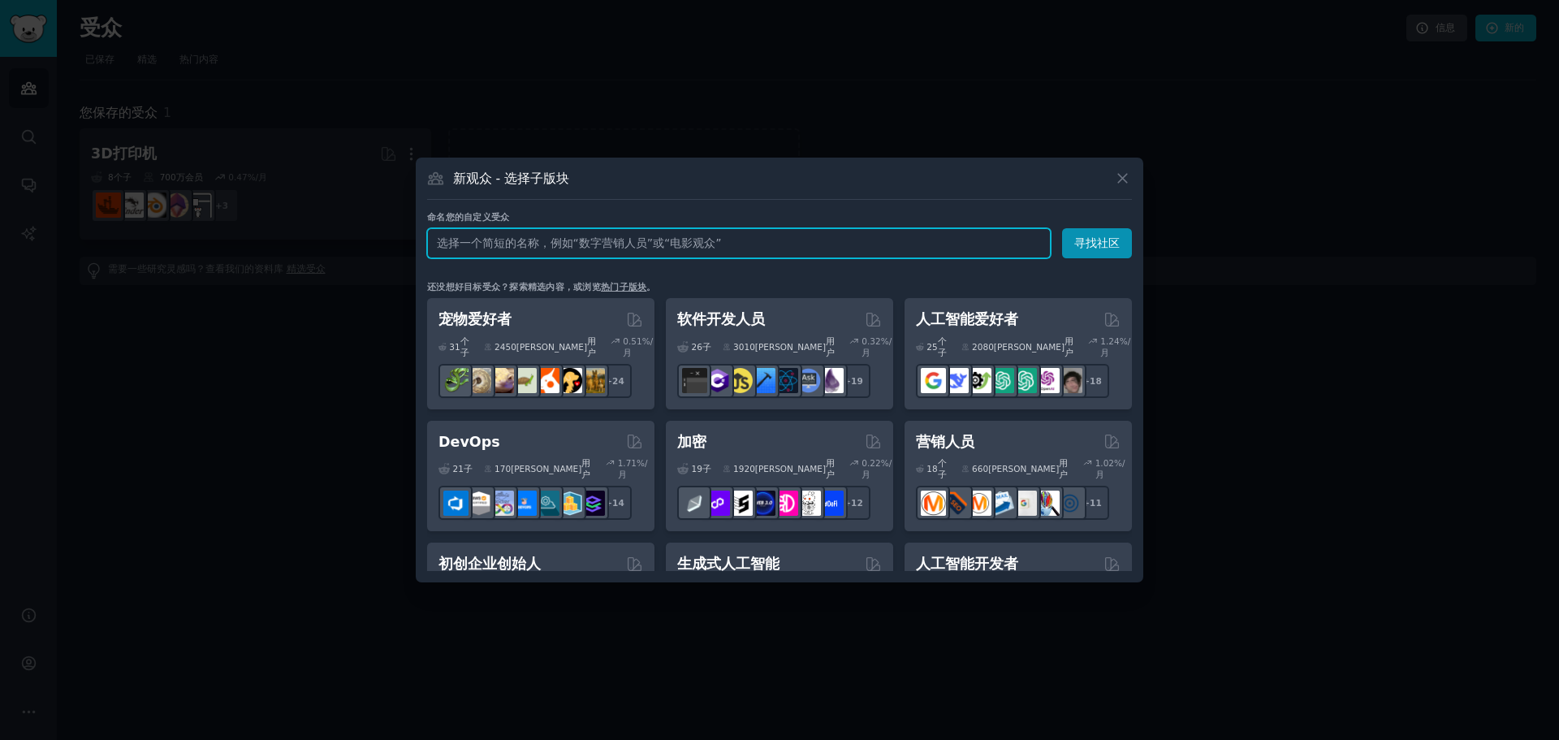
click at [680, 250] on input "text" at bounding box center [739, 243] width 624 height 30
paste input "r/3Dprintmything"
type input "r/3Dprintmything"
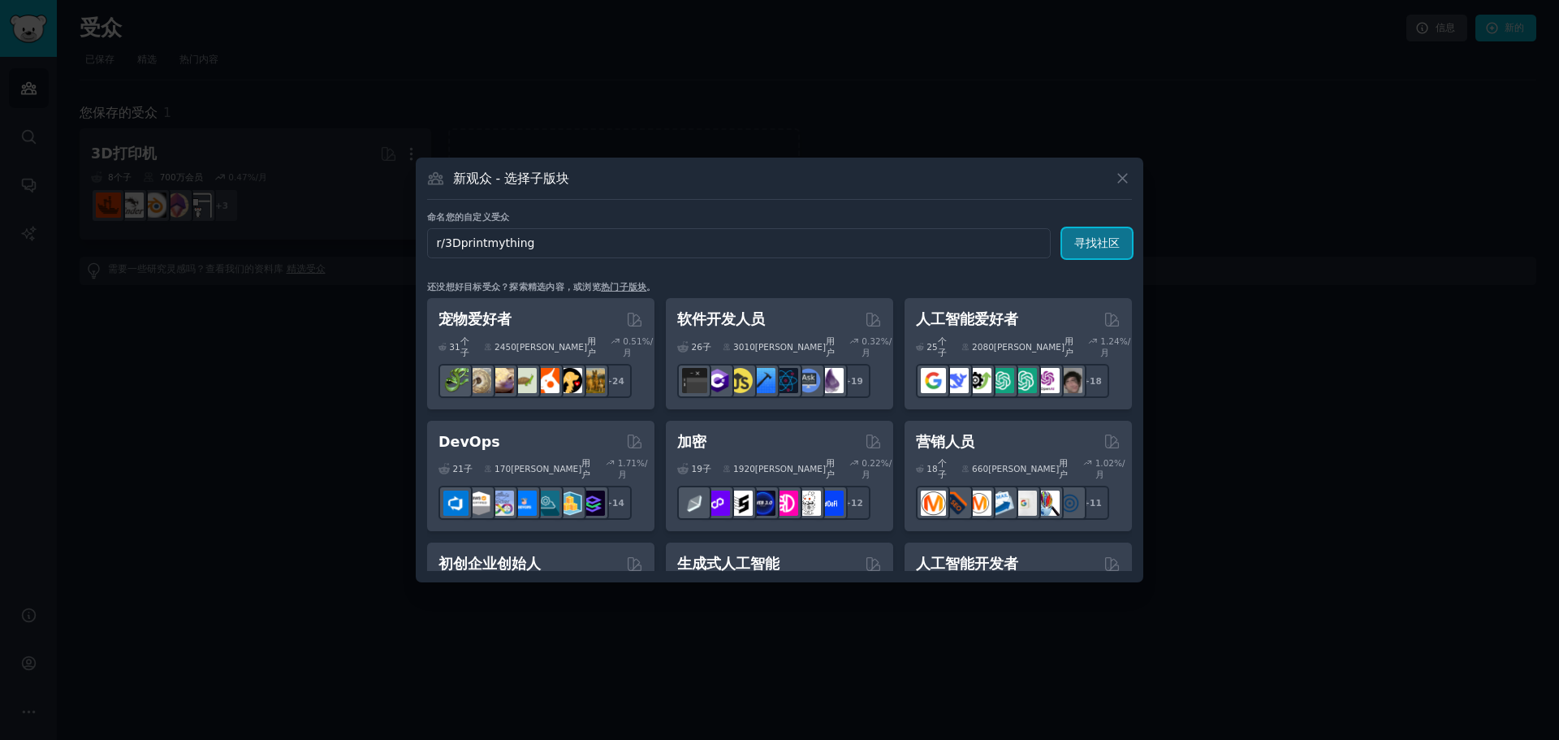
click at [1108, 243] on font "寻找社区" at bounding box center [1096, 242] width 45 height 13
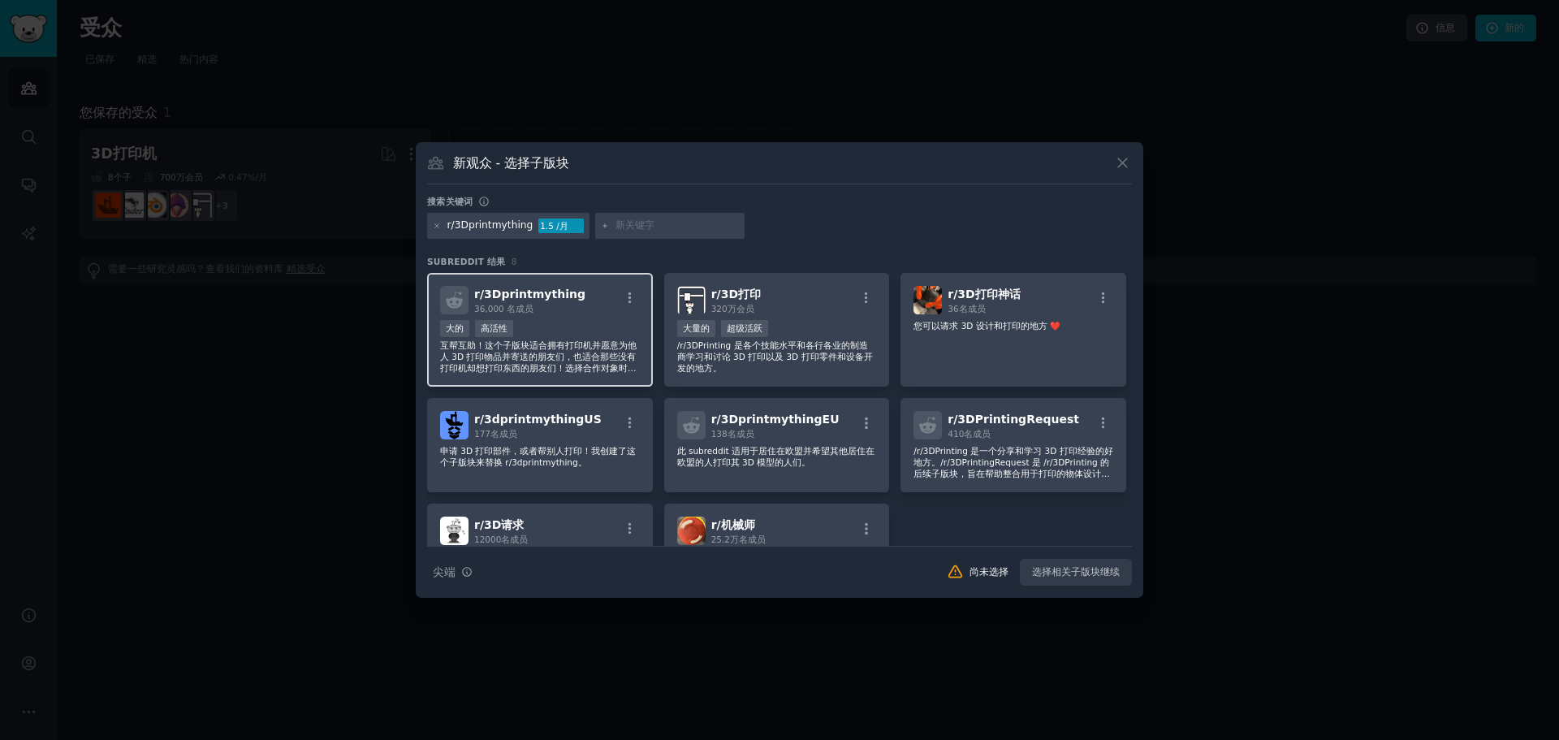
click at [563, 300] on font "3Dprintmything" at bounding box center [534, 293] width 101 height 13
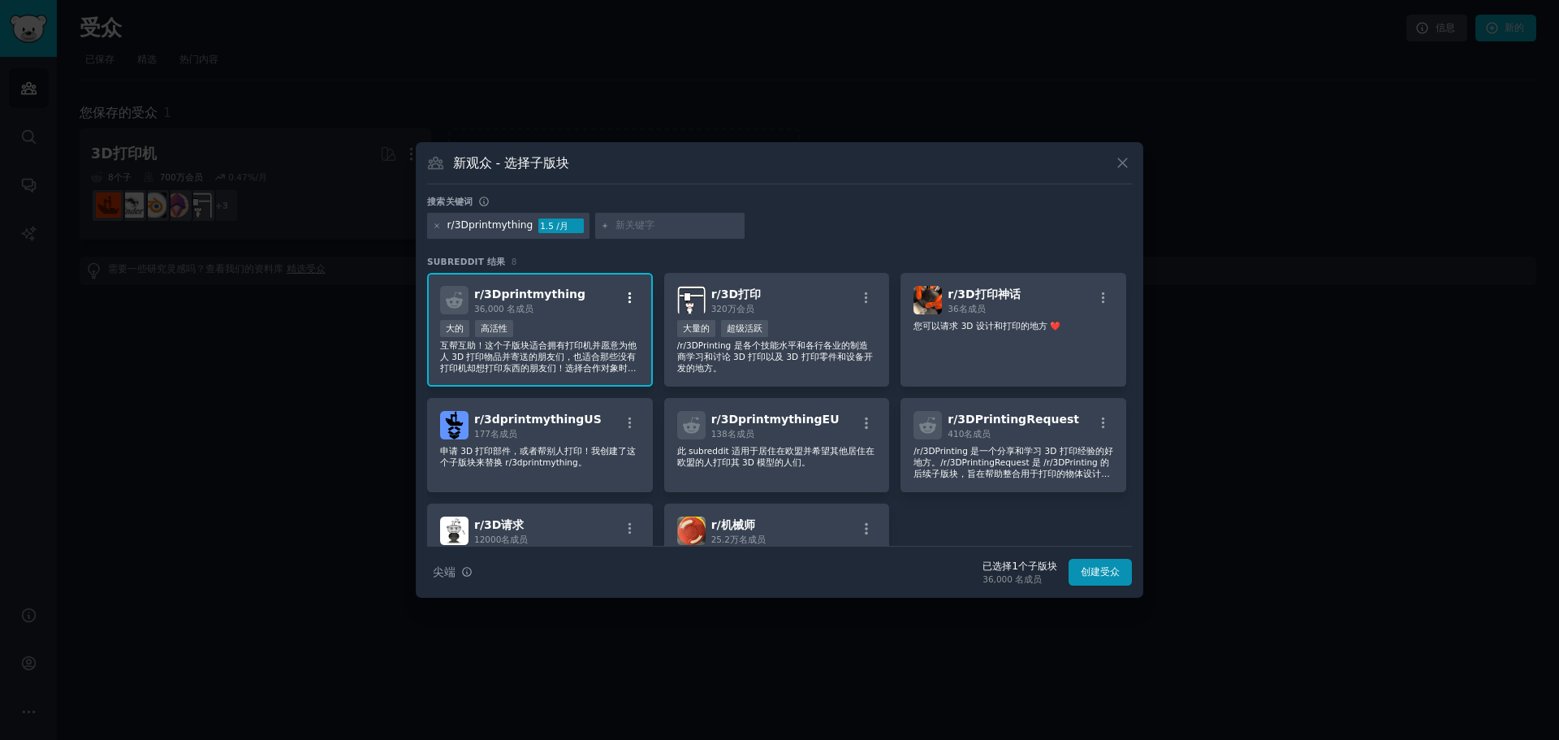
click at [632, 299] on icon "button" at bounding box center [630, 298] width 15 height 15
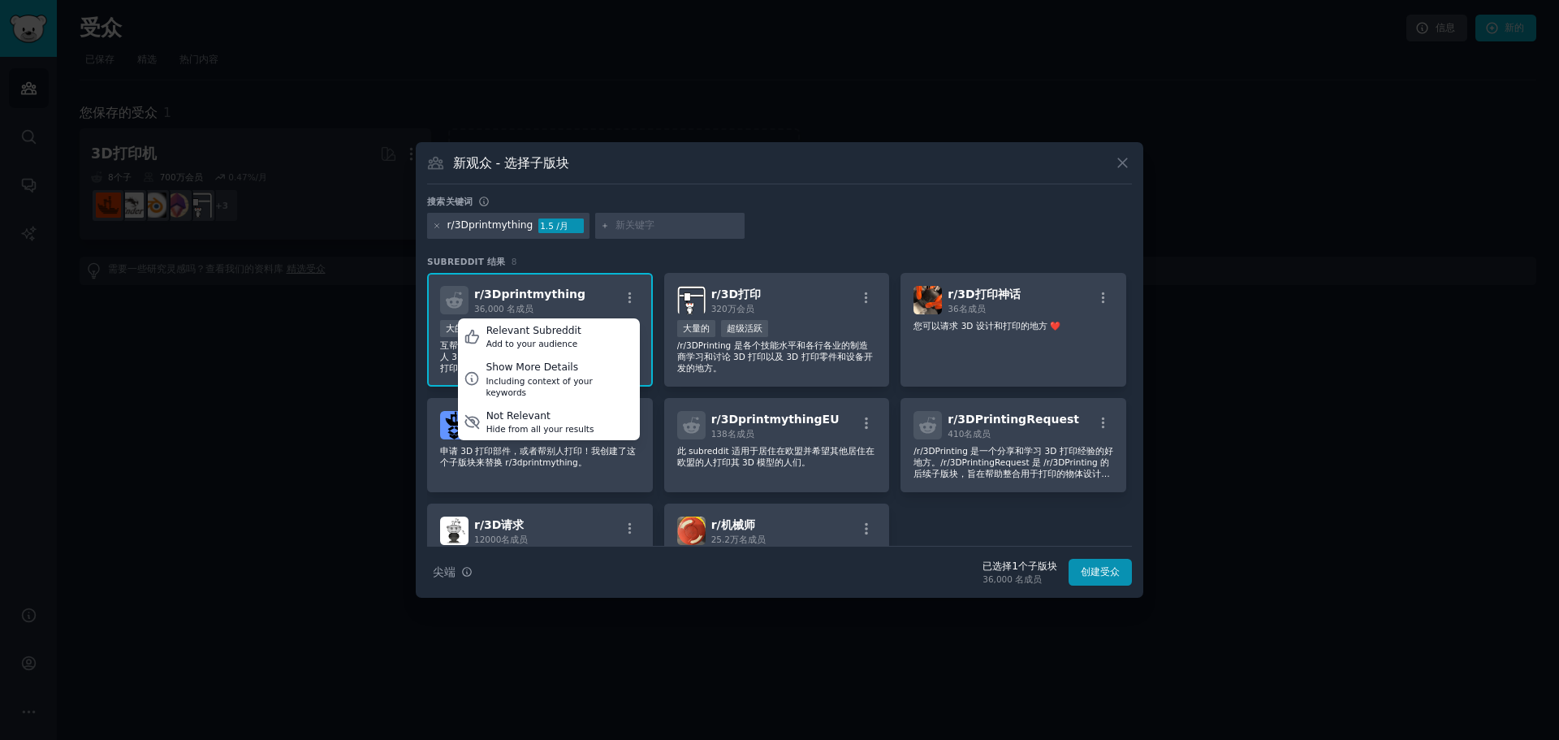
click at [614, 292] on div "r/ 3Dprintmything 36,000 名 成员 Relevant Subreddit Add to your audience Show More…" at bounding box center [540, 300] width 200 height 28
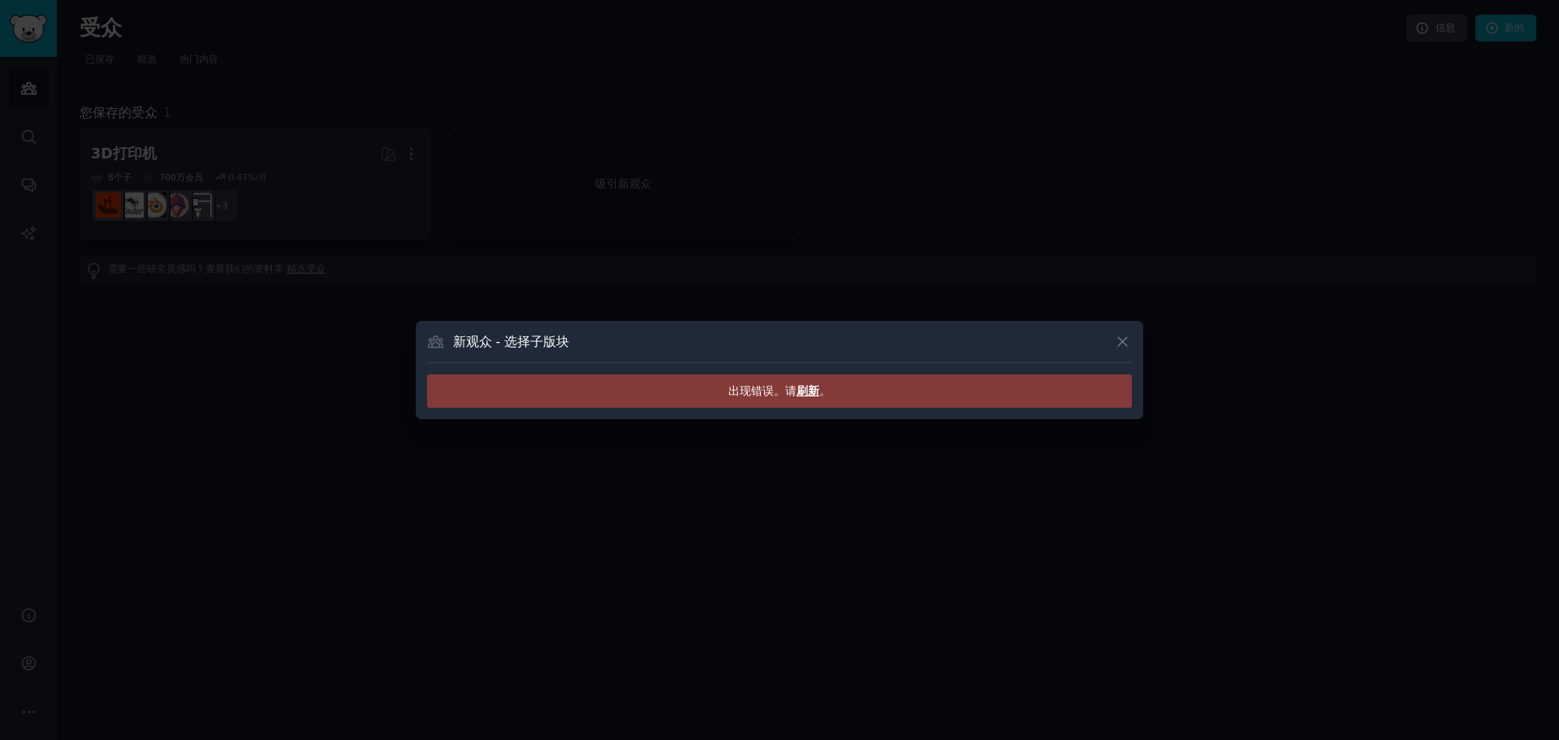
click at [784, 395] on font "出现错误。请" at bounding box center [762, 390] width 68 height 13
click at [1125, 343] on icon at bounding box center [1122, 341] width 17 height 17
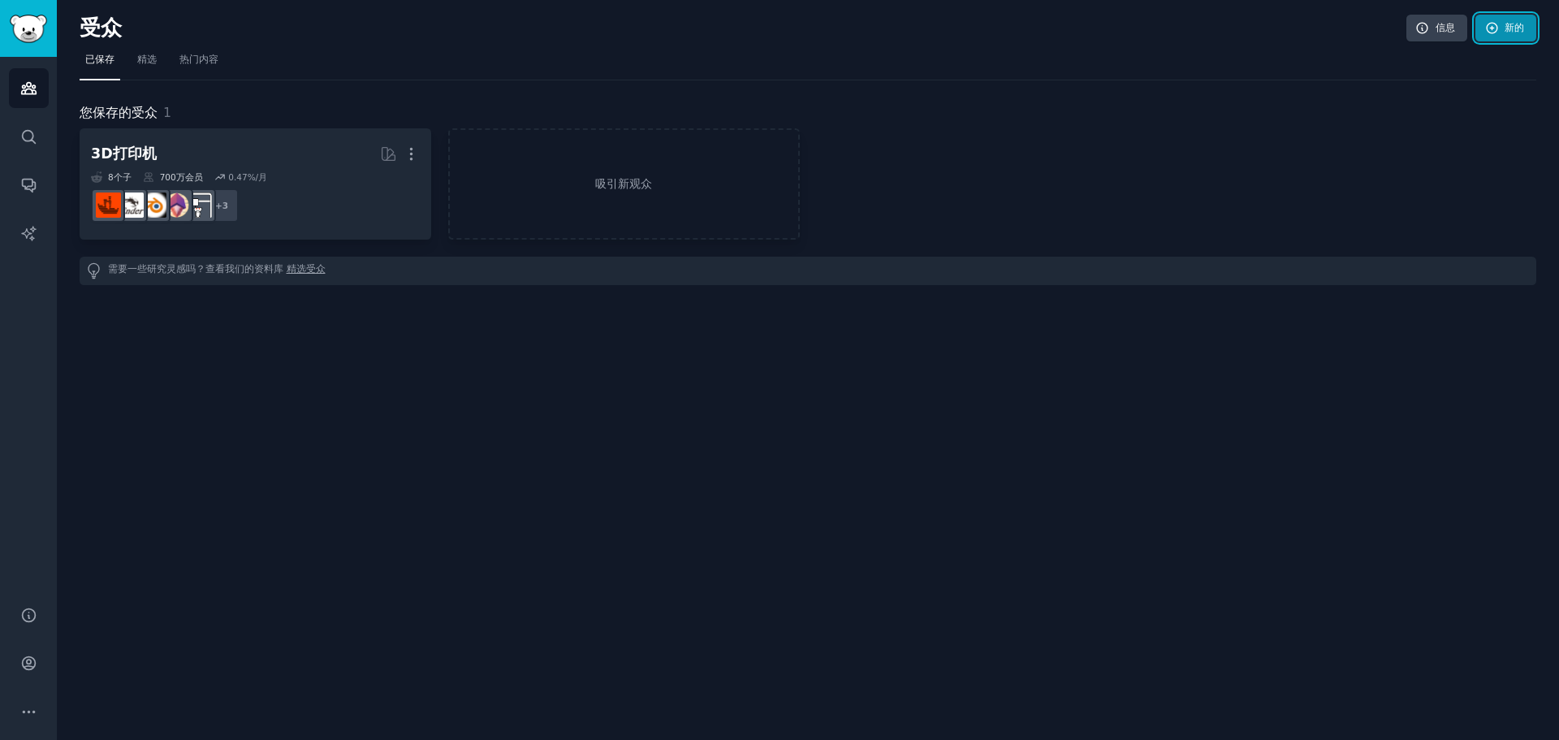
click at [1502, 29] on link "新的" at bounding box center [1505, 29] width 61 height 28
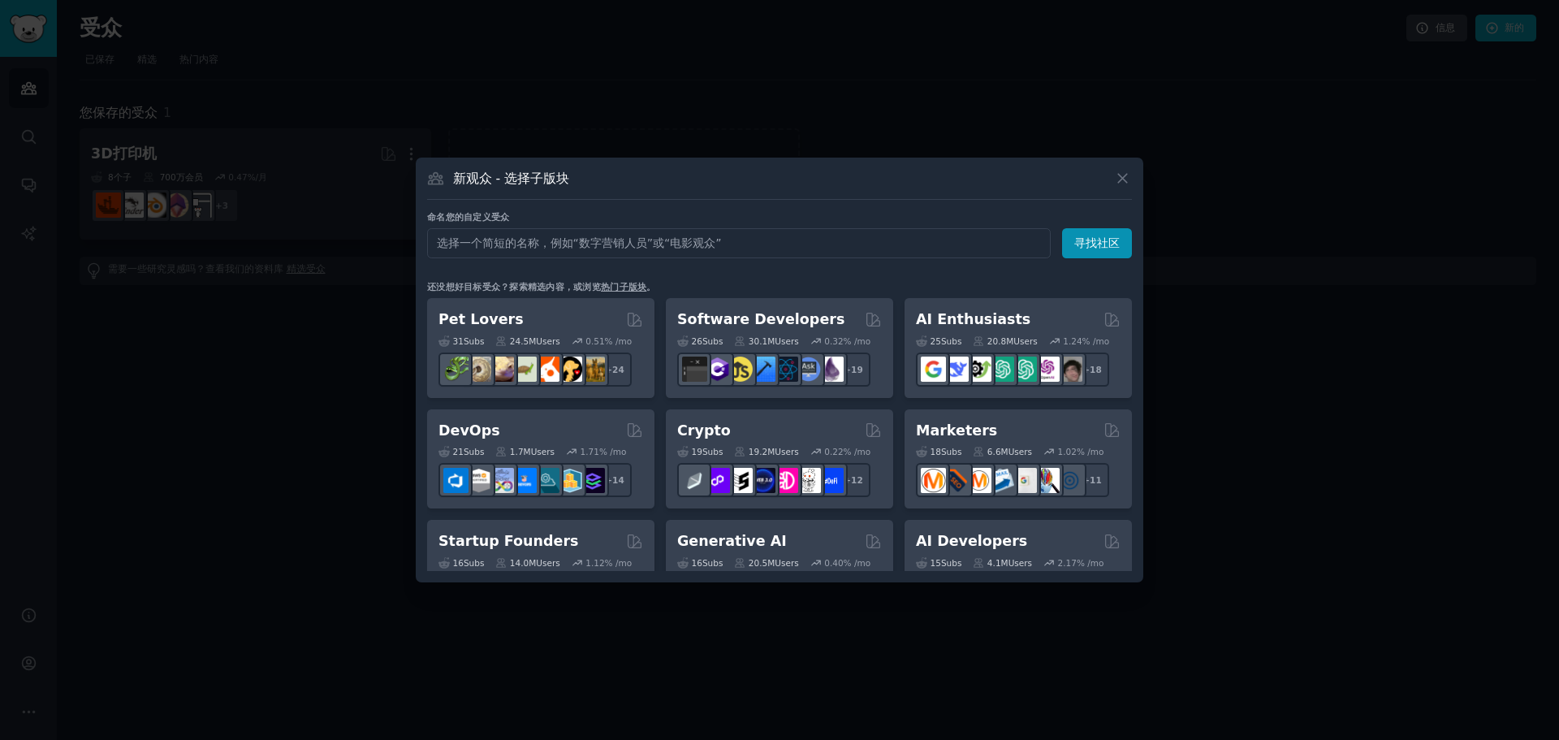
click at [633, 245] on input "text" at bounding box center [739, 243] width 624 height 30
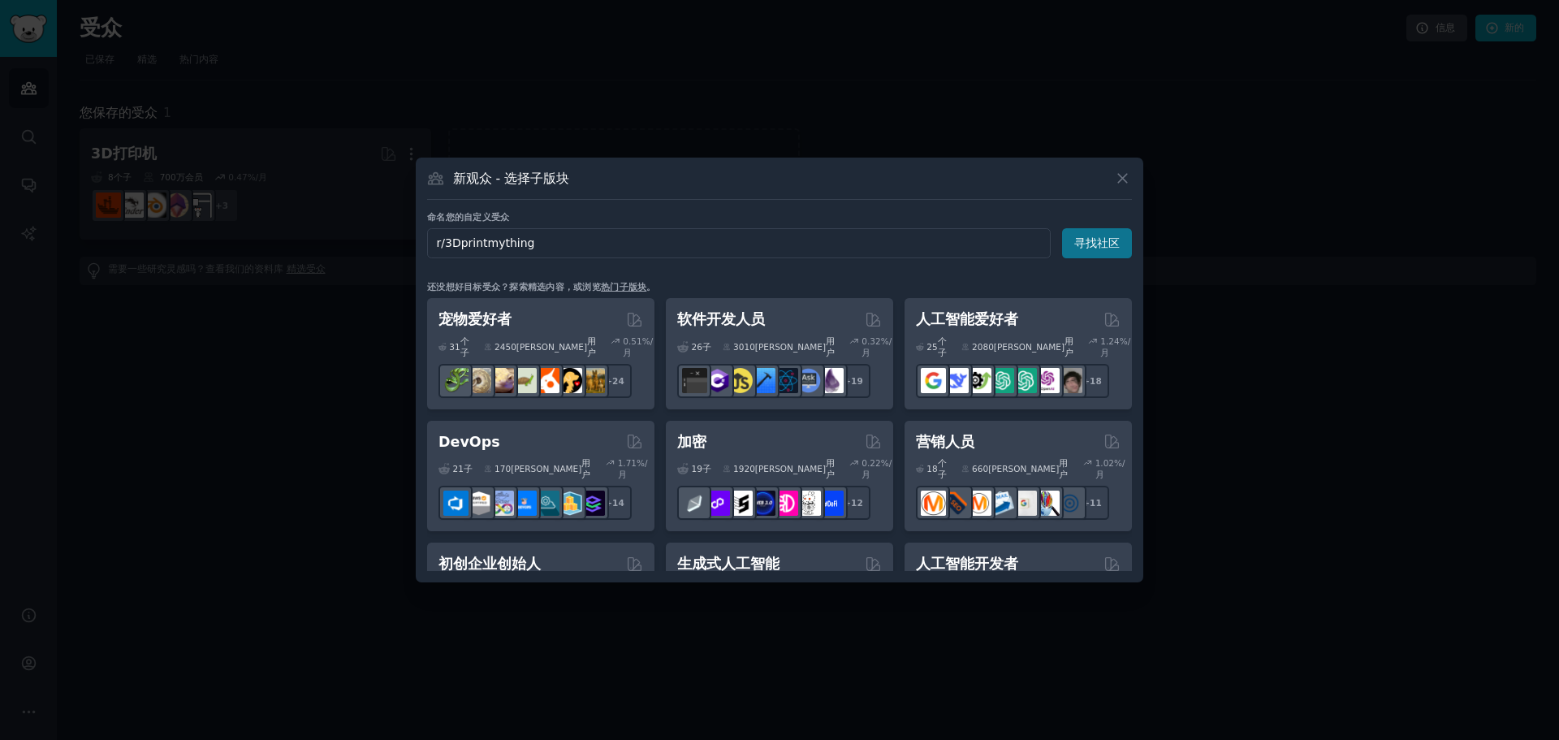
type input "r/3Dprintmything"
click at [1099, 239] on font "寻找社区" at bounding box center [1096, 242] width 45 height 13
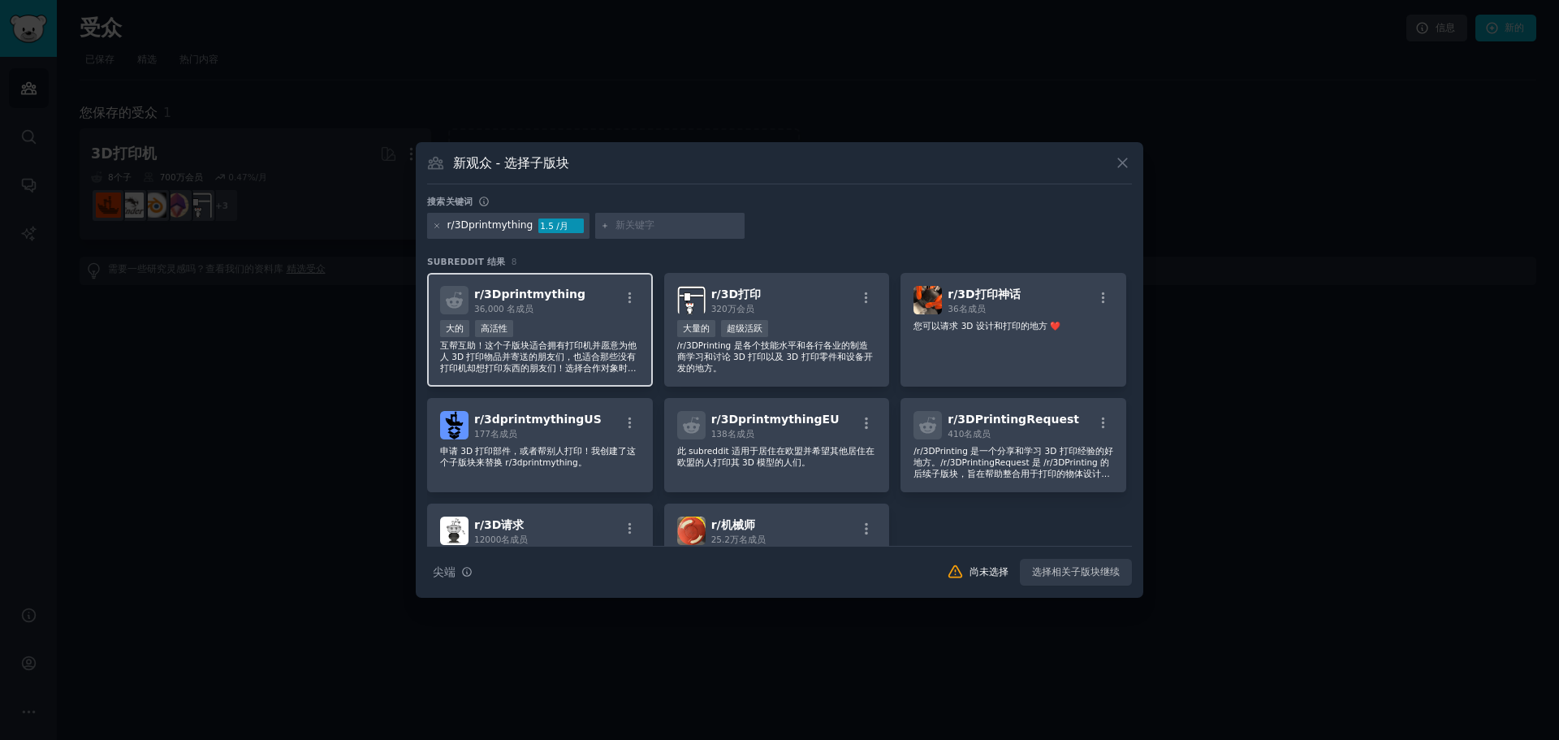
click at [575, 324] on div "大的 高活性" at bounding box center [540, 330] width 200 height 20
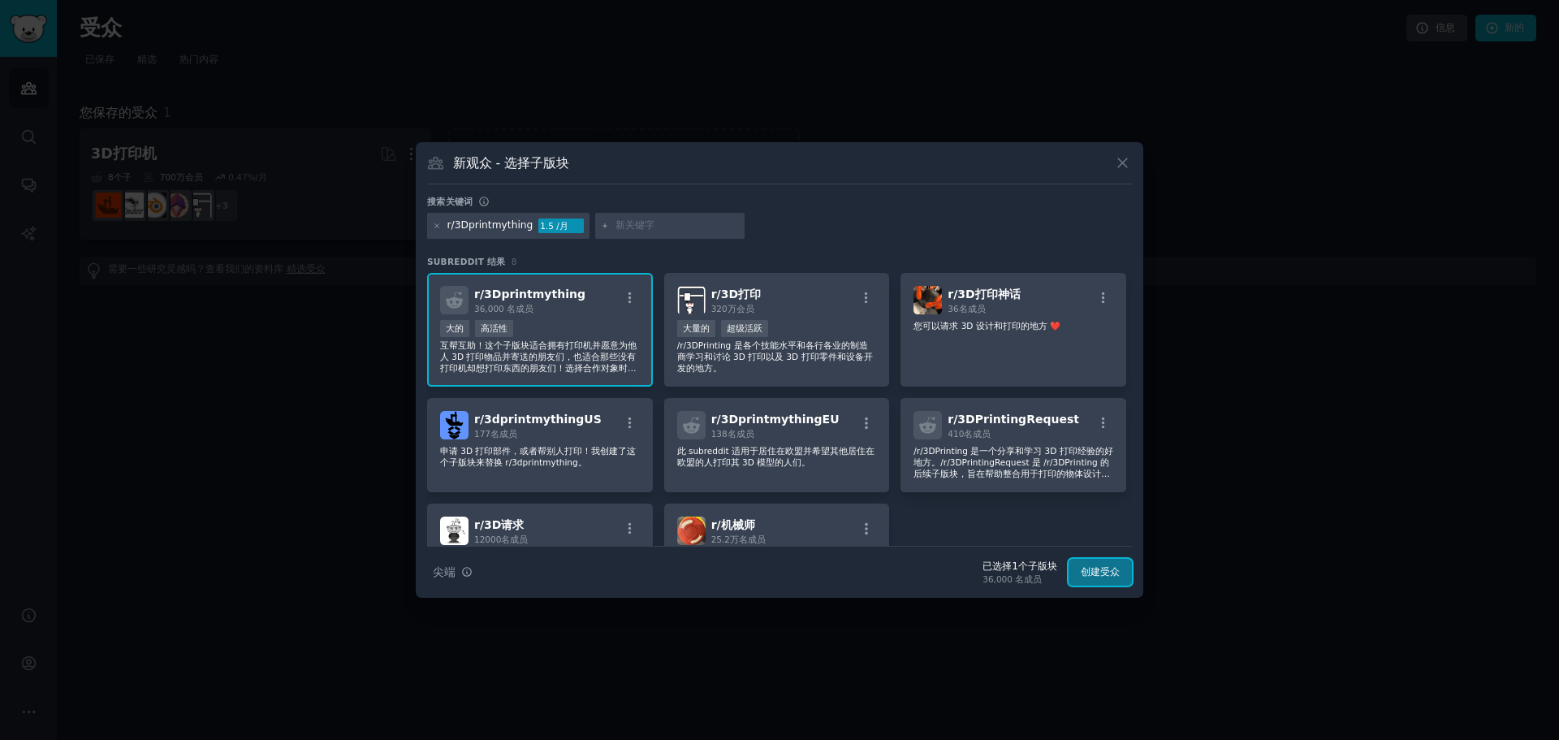
click at [1112, 570] on font "创建受众" at bounding box center [1100, 571] width 39 height 11
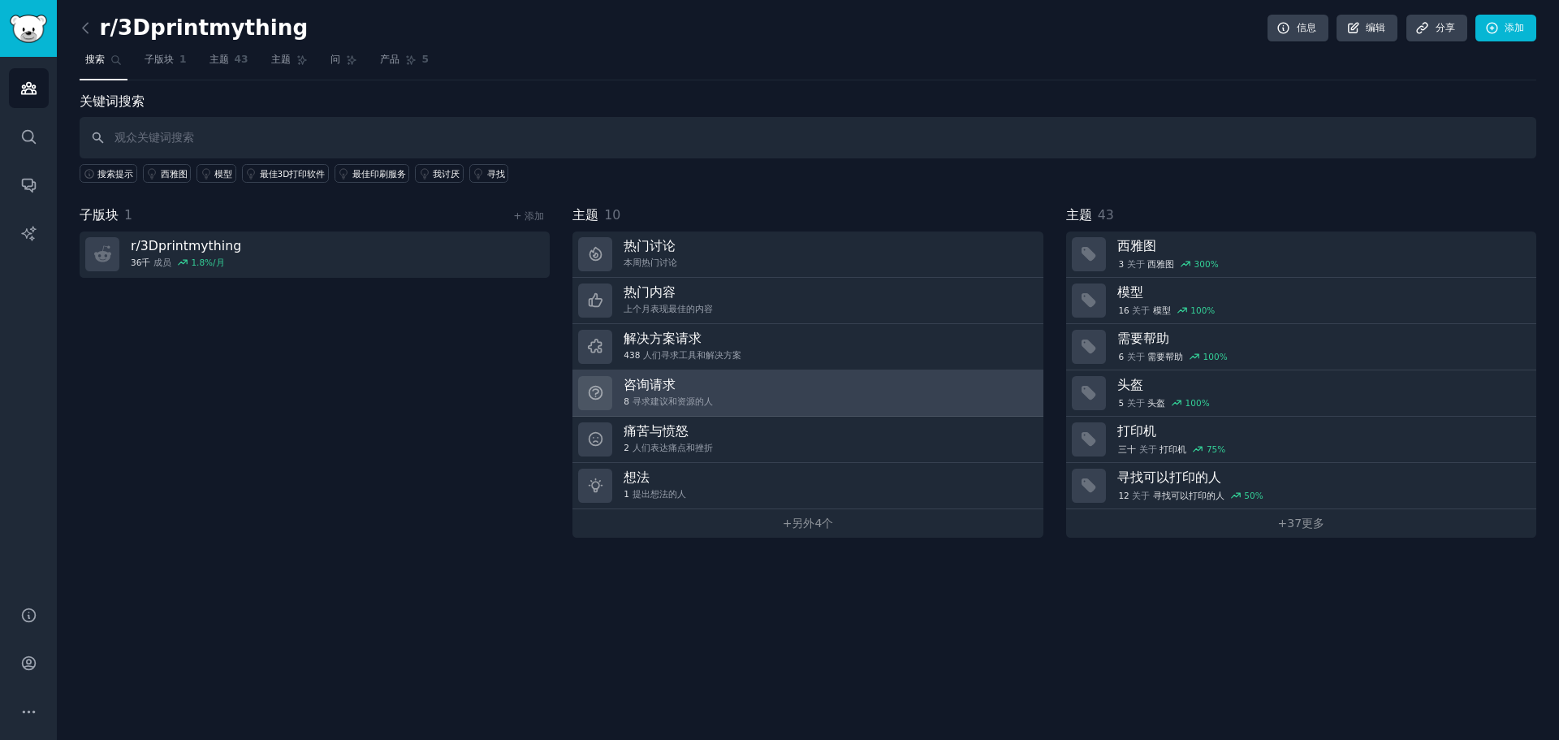
click at [724, 386] on link "咨询请求 8 寻求建议和资源的人" at bounding box center [807, 393] width 470 height 46
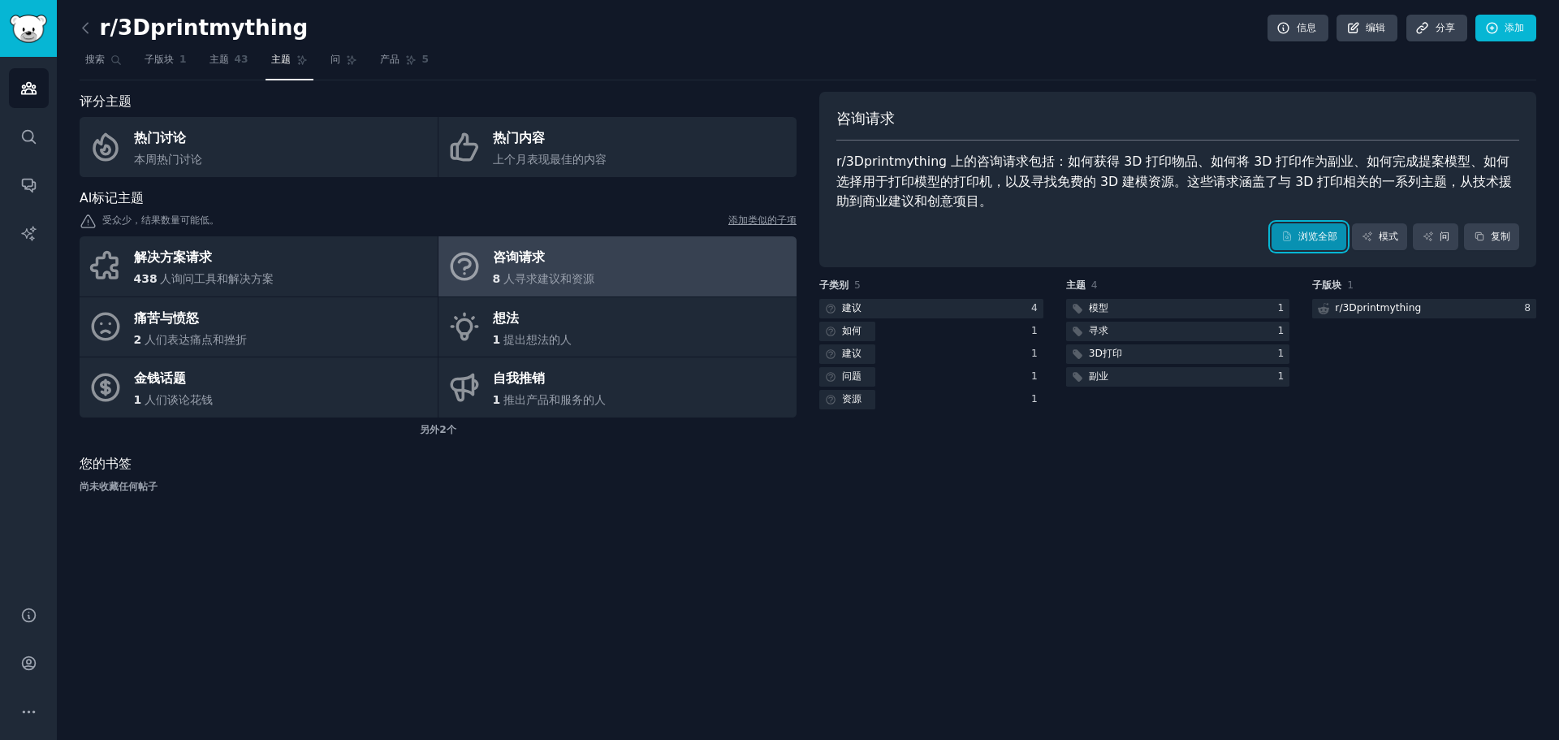
click at [1307, 231] on font "浏览全部" at bounding box center [1317, 236] width 39 height 11
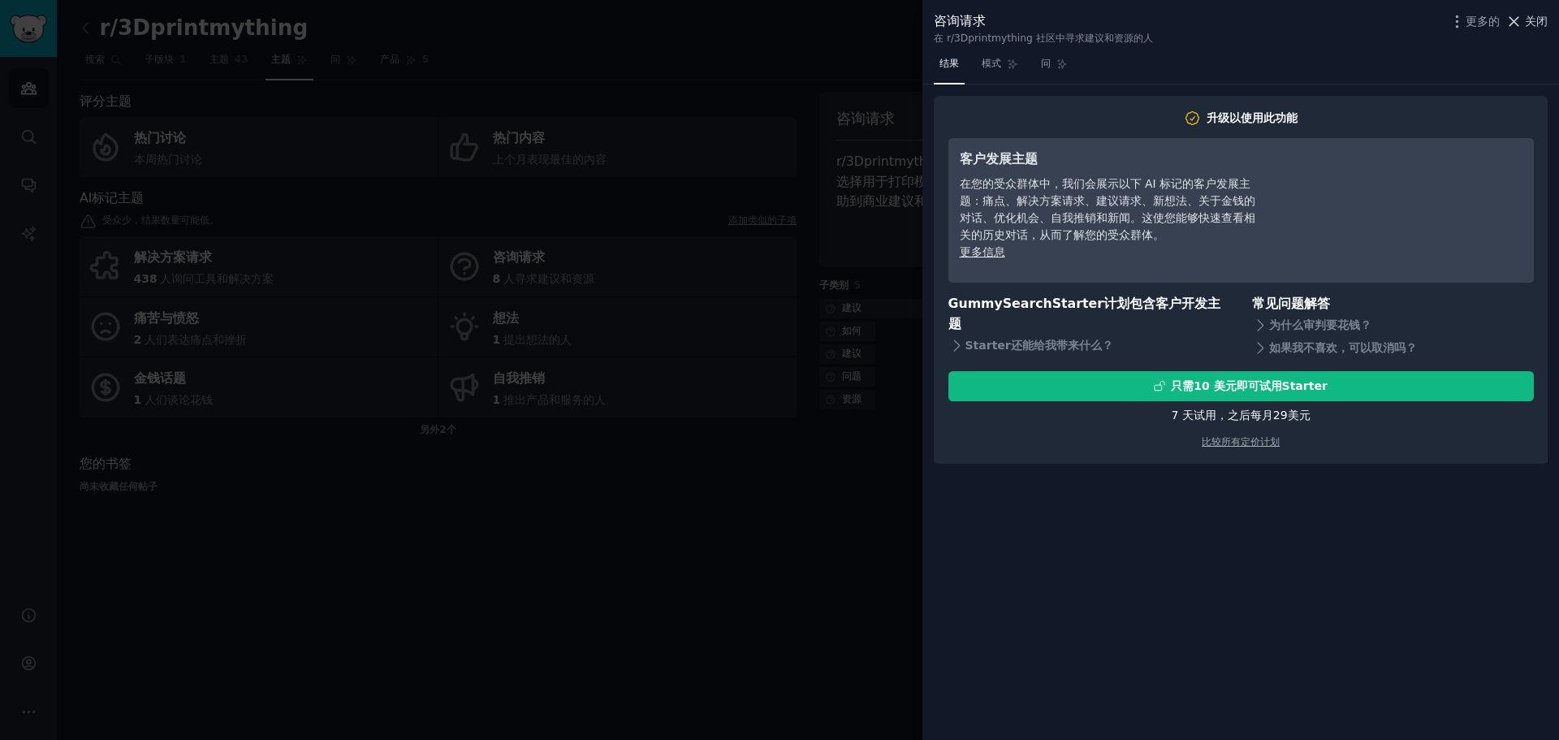
click at [1518, 18] on icon at bounding box center [1513, 21] width 9 height 9
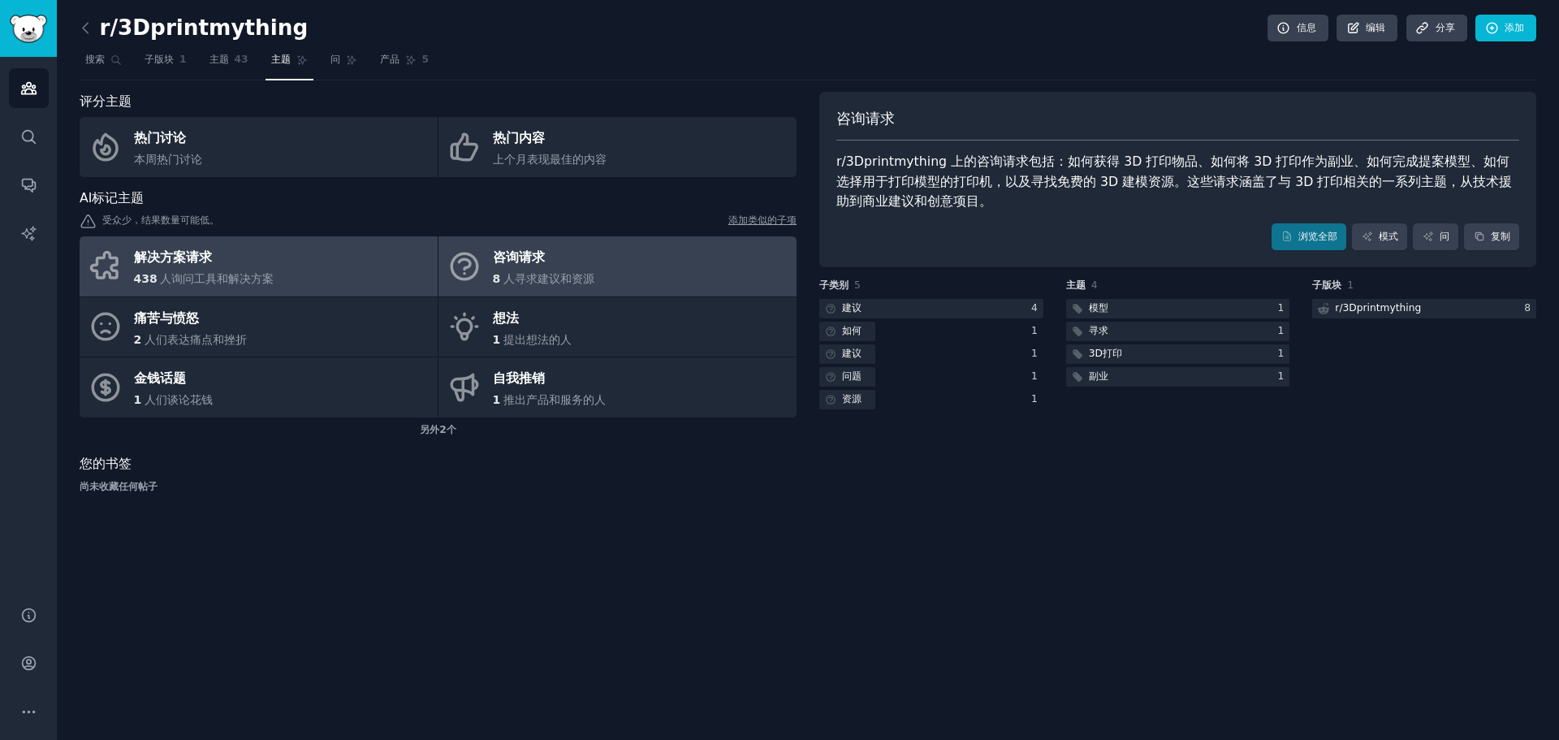
click at [268, 279] on font "人询问工具和解决方案" at bounding box center [217, 278] width 114 height 13
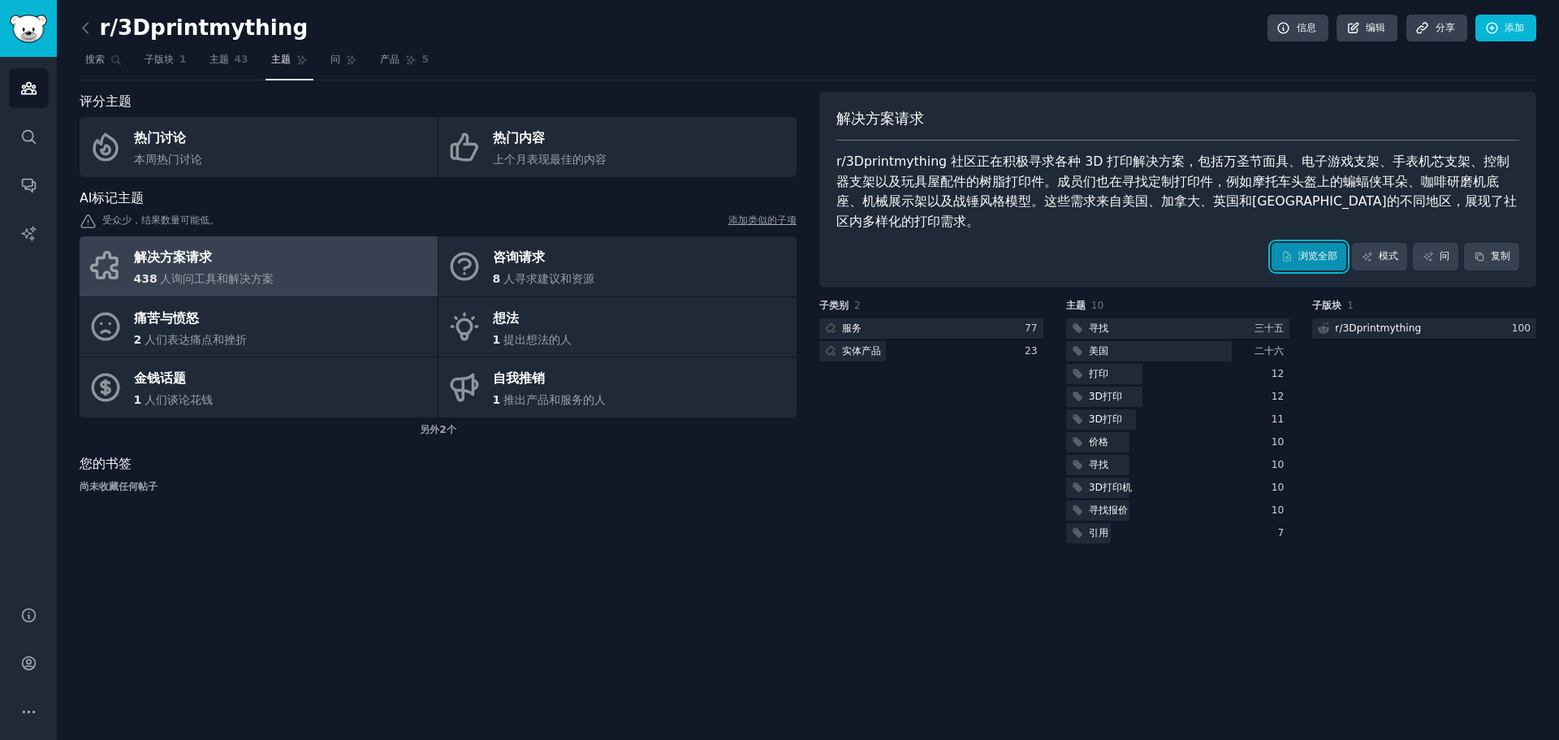
click at [1290, 264] on link "浏览全部" at bounding box center [1309, 257] width 75 height 28
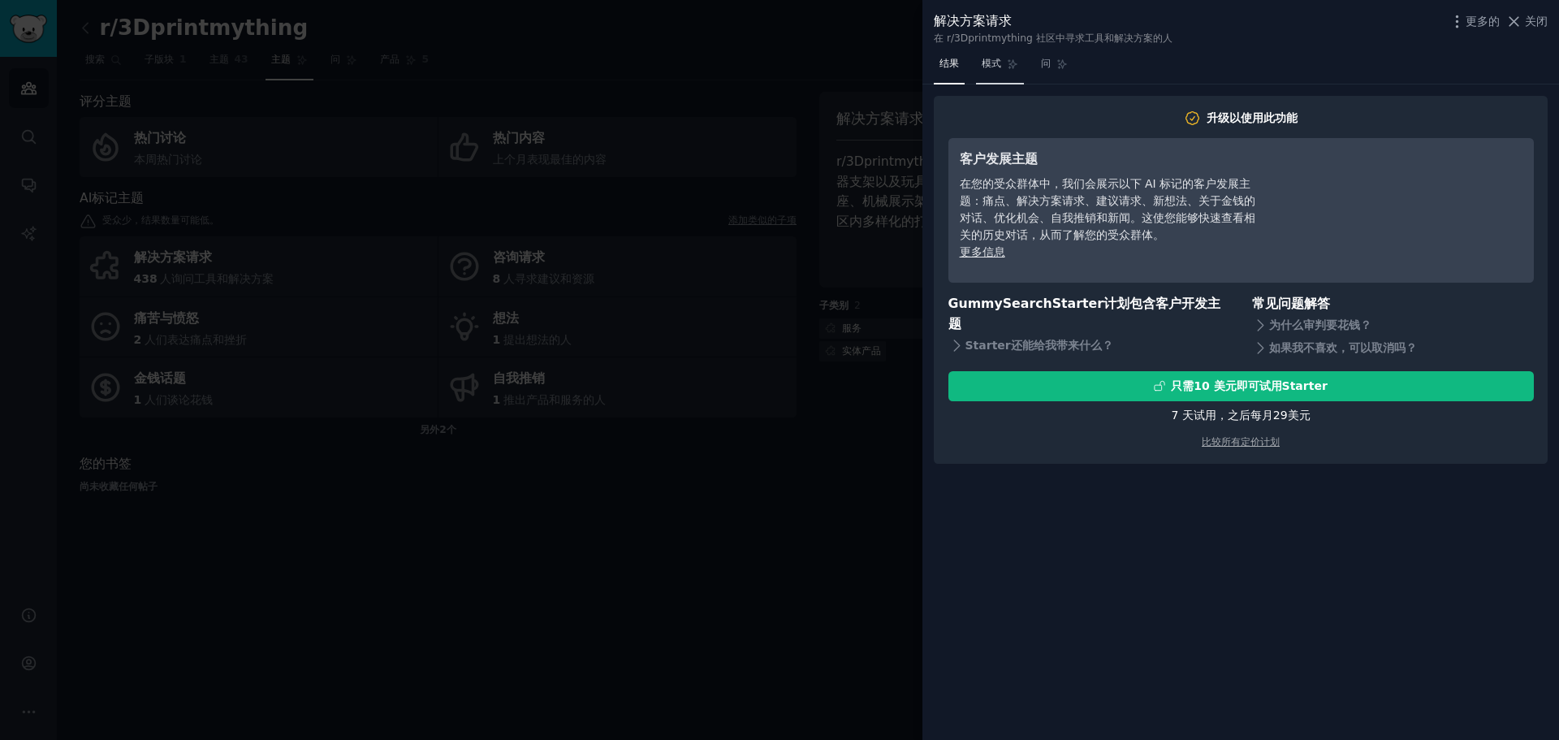
click at [989, 66] on font "模式" at bounding box center [991, 63] width 19 height 11
click at [1051, 64] on font "问" at bounding box center [1046, 63] width 10 height 11
click at [956, 70] on span "结果" at bounding box center [948, 64] width 19 height 15
click at [1522, 24] on button "关闭" at bounding box center [1526, 21] width 43 height 17
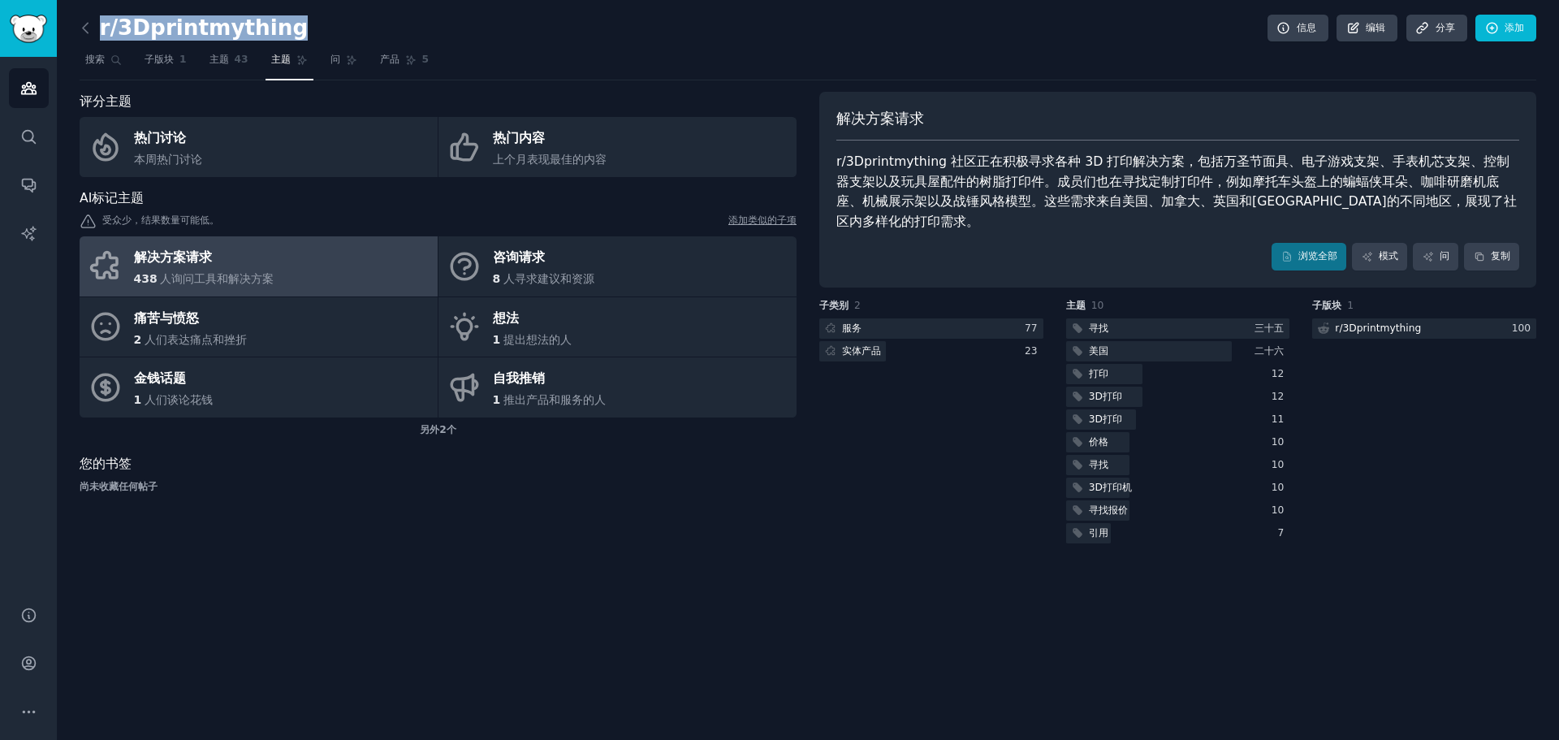
drag, startPoint x: 314, startPoint y: 32, endPoint x: 97, endPoint y: 37, distance: 216.8
click at [97, 37] on div "r/3Dprintmything 信息 编辑 分享 添加" at bounding box center [808, 31] width 1457 height 33
copy font "r/3Dprintmything"
